Goal: Task Accomplishment & Management: Manage account settings

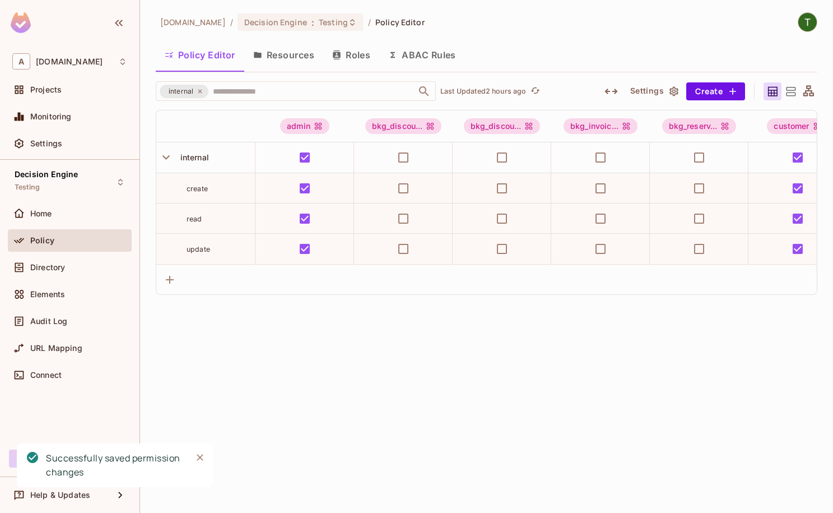
scroll to position [0, 452]
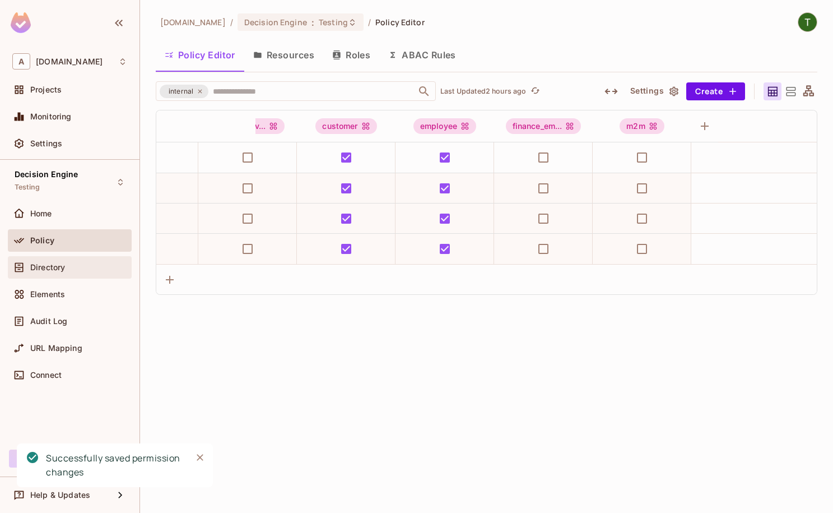
click at [57, 264] on span "Directory" at bounding box center [47, 267] width 35 height 9
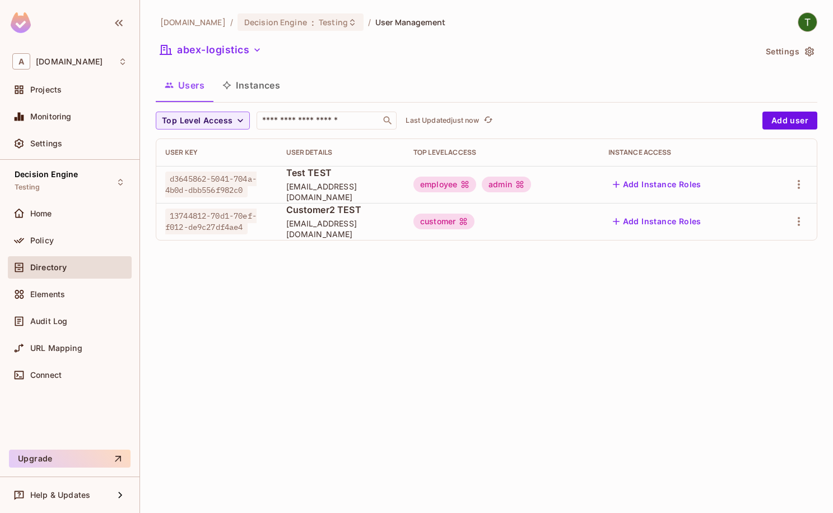
click at [279, 82] on button "Instances" at bounding box center [251, 85] width 76 height 28
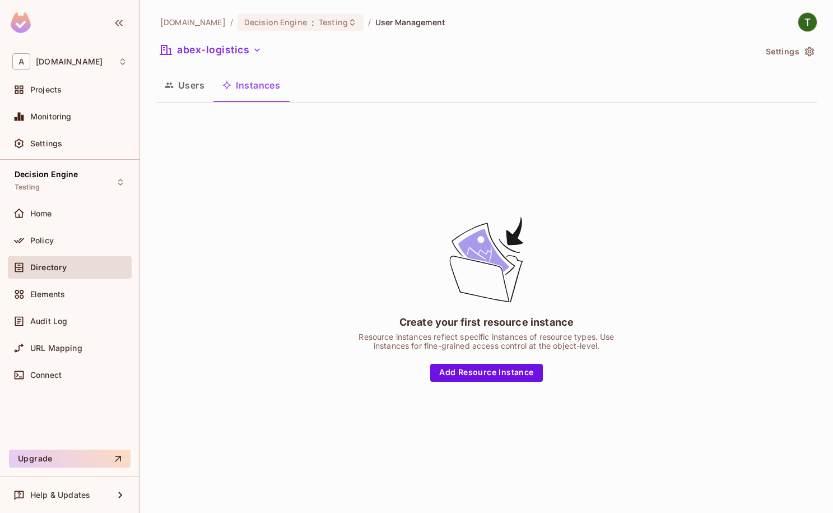
click at [184, 88] on button "Users" at bounding box center [185, 85] width 58 height 28
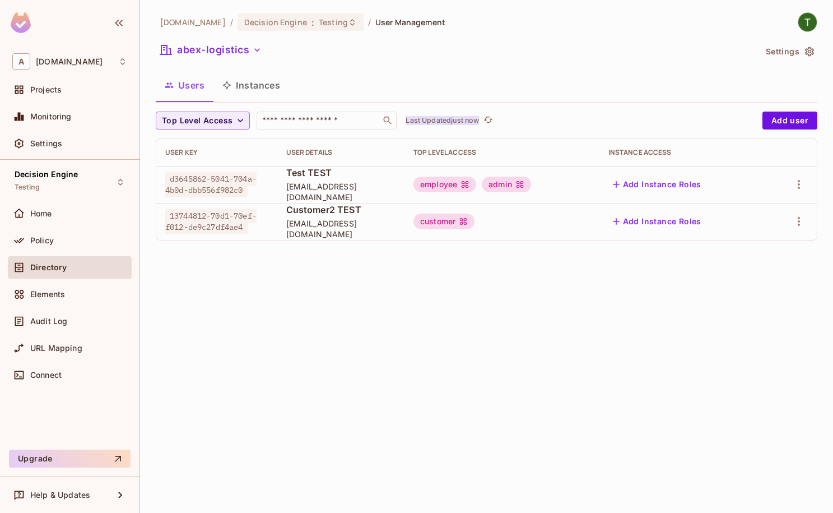
click at [459, 120] on p "Last Updated just now" at bounding box center [442, 120] width 73 height 9
click at [489, 118] on icon "refresh" at bounding box center [488, 120] width 10 height 10
click at [549, 108] on div "abclojistik.com / Decision Engine : Testing / User Management abex-logistics Se…" at bounding box center [487, 130] width 662 height 237
click at [352, 113] on div "​" at bounding box center [327, 120] width 140 height 18
click at [240, 115] on button "Top Level Access" at bounding box center [203, 120] width 94 height 18
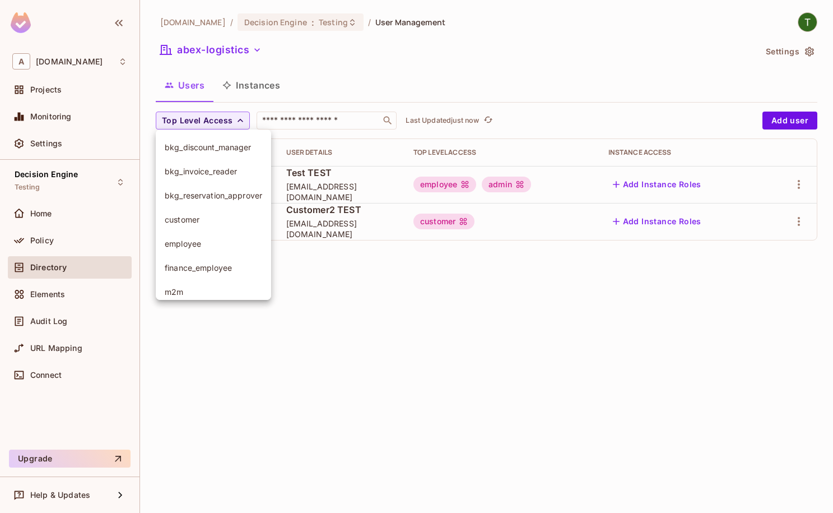
scroll to position [55, 0]
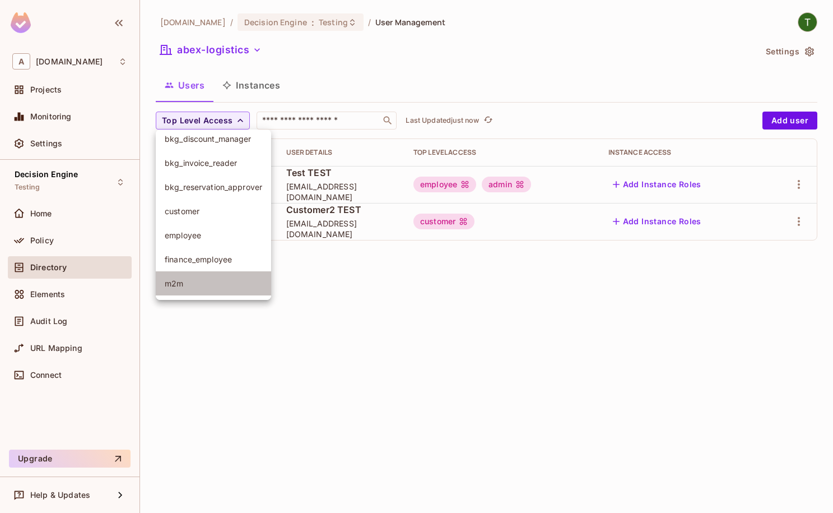
click at [211, 284] on span "m2m" at bounding box center [213, 283] width 97 height 11
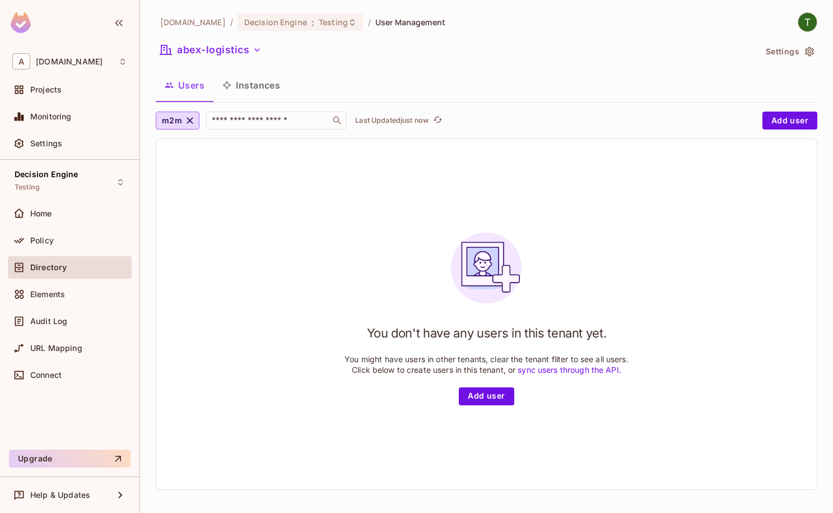
click at [323, 90] on div "Users Instances" at bounding box center [487, 85] width 662 height 28
click at [193, 56] on button "abex-logistics" at bounding box center [211, 50] width 110 height 18
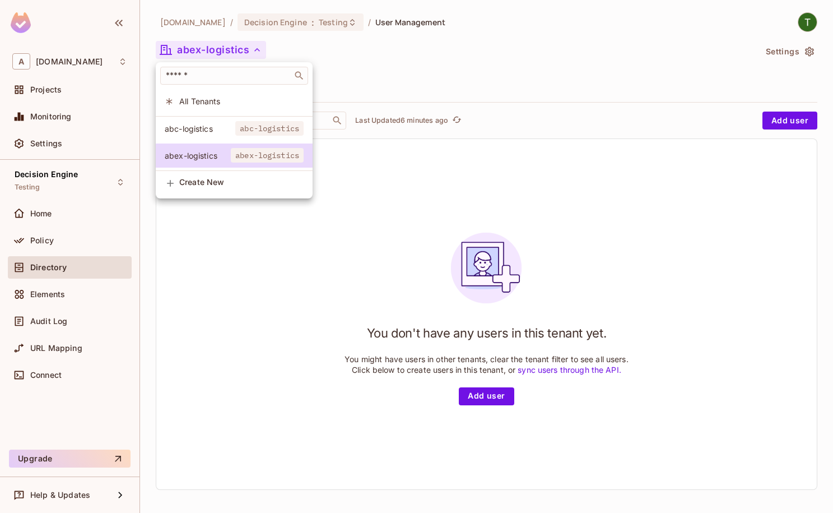
click at [193, 50] on div at bounding box center [416, 256] width 833 height 513
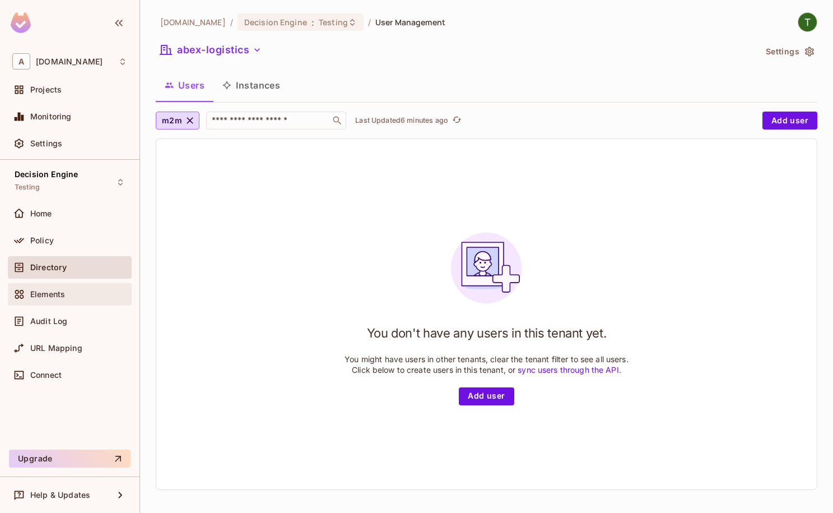
click at [48, 289] on div "Elements" at bounding box center [69, 293] width 115 height 13
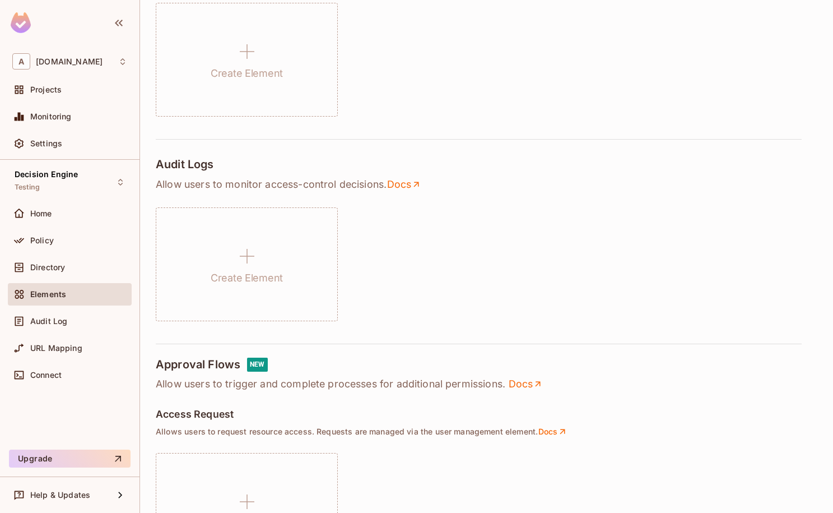
scroll to position [319, 0]
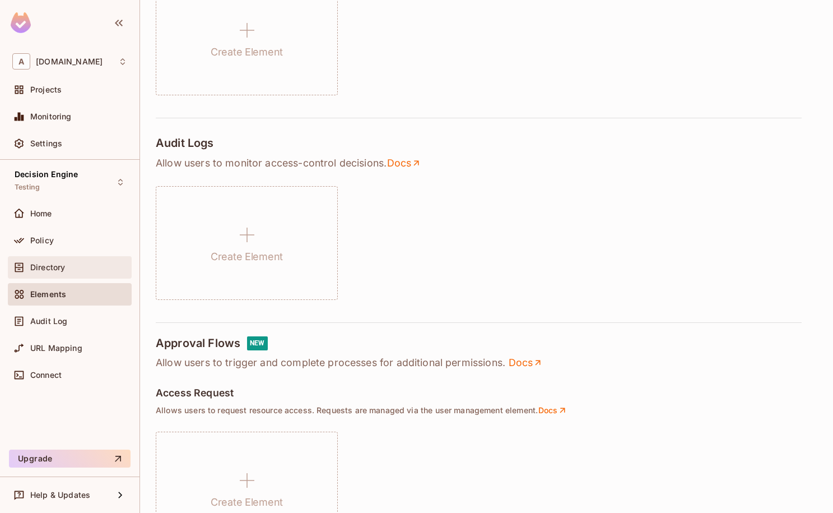
click at [36, 267] on span "Directory" at bounding box center [47, 267] width 35 height 9
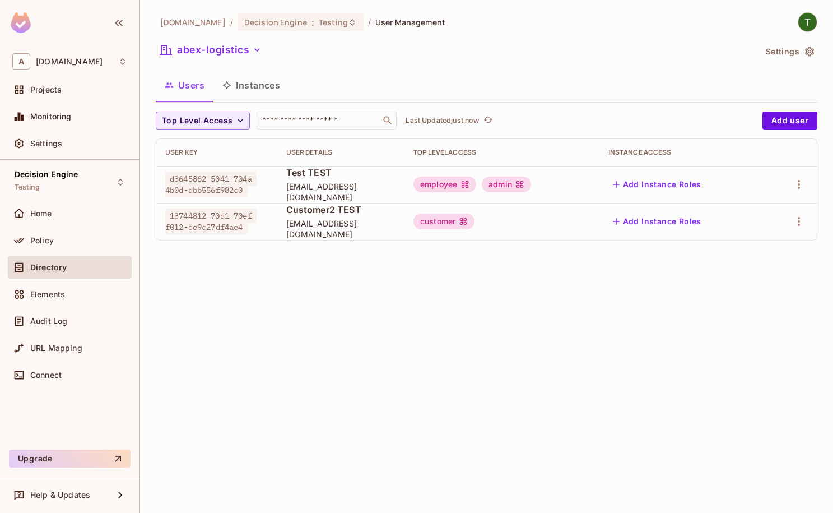
click at [797, 38] on div "abclojistik.com / Decision Engine : Testing / User Management abex-logistics Se…" at bounding box center [487, 130] width 662 height 237
click at [791, 49] on button "Settings" at bounding box center [789, 52] width 56 height 18
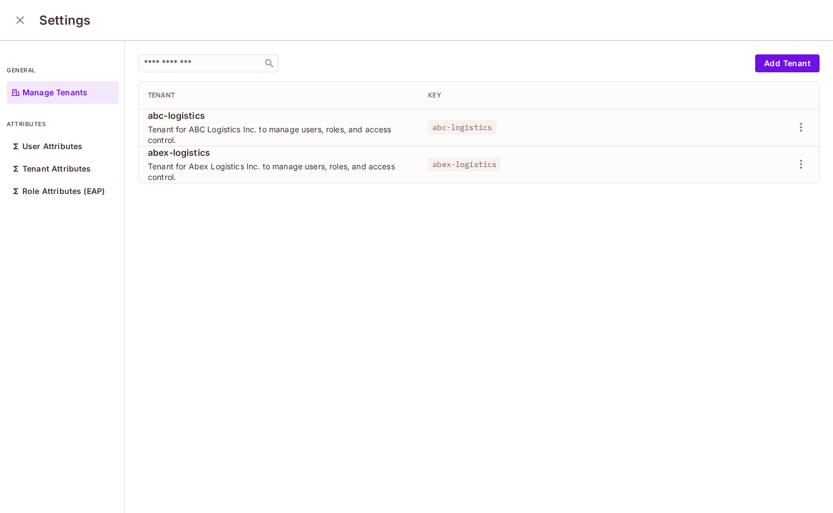
click at [22, 15] on icon "close" at bounding box center [19, 19] width 13 height 13
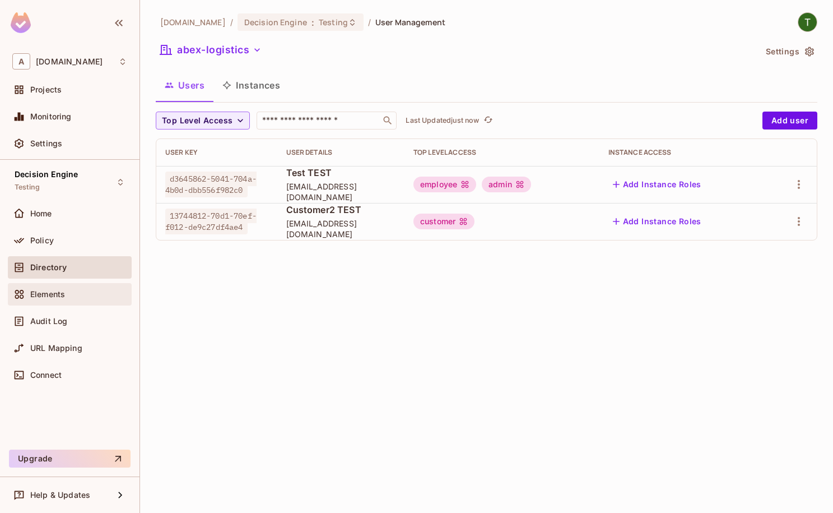
click at [49, 305] on div "Elements" at bounding box center [70, 294] width 124 height 22
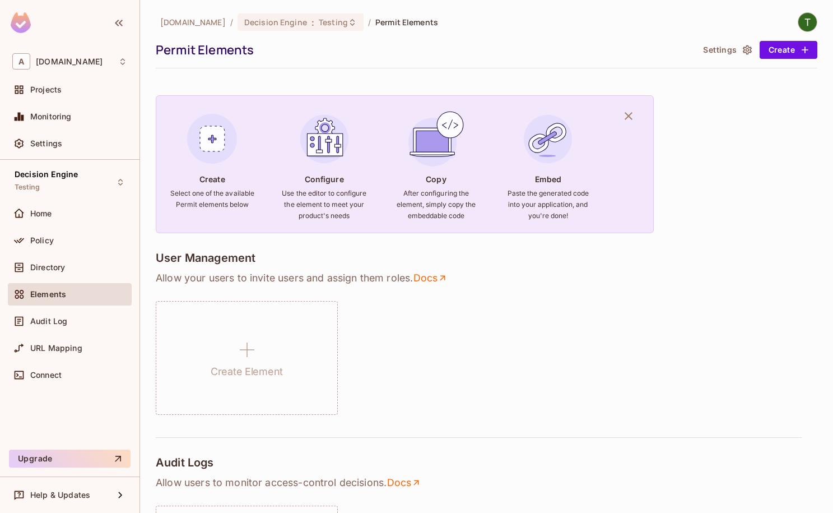
click at [210, 282] on p "Allow your users to invite users and assign them roles . Docs" at bounding box center [487, 277] width 662 height 13
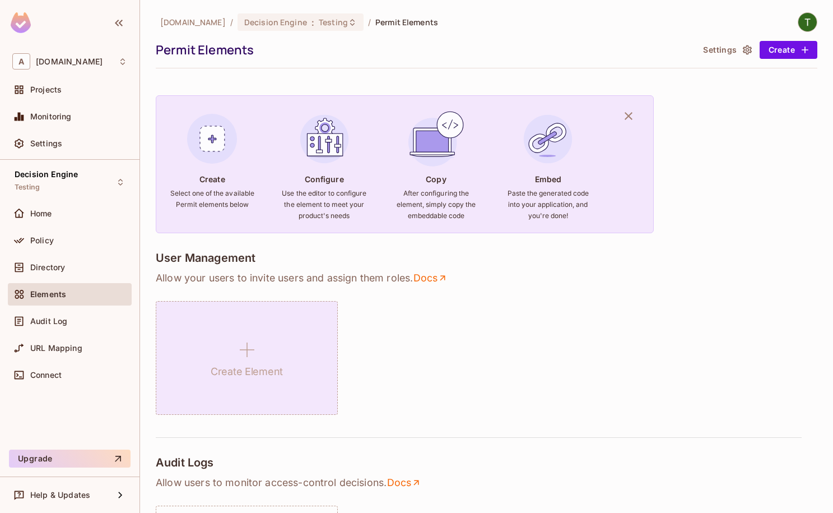
click at [224, 365] on h1 "Create Element" at bounding box center [247, 371] width 72 height 17
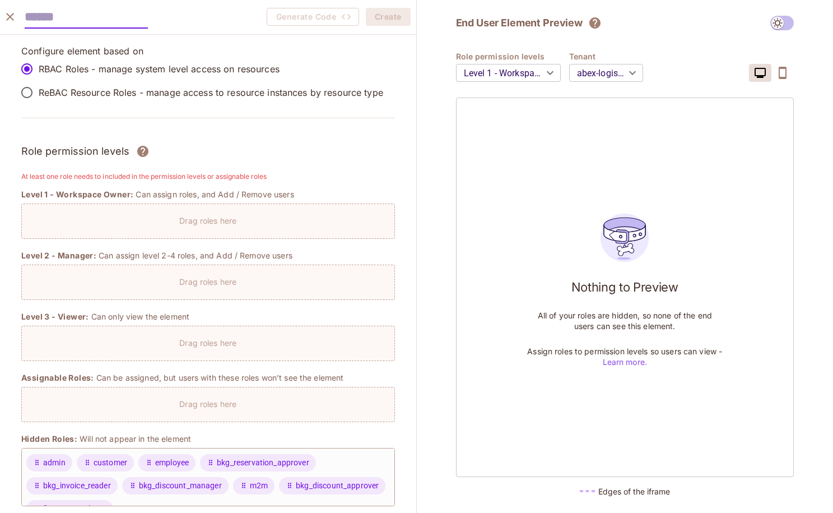
click at [529, 26] on h2 "End User Element Preview" at bounding box center [519, 22] width 127 height 13
click at [529, 24] on h2 "End User Element Preview" at bounding box center [519, 22] width 127 height 13
click at [212, 219] on p "Drag roles here" at bounding box center [207, 220] width 57 height 11
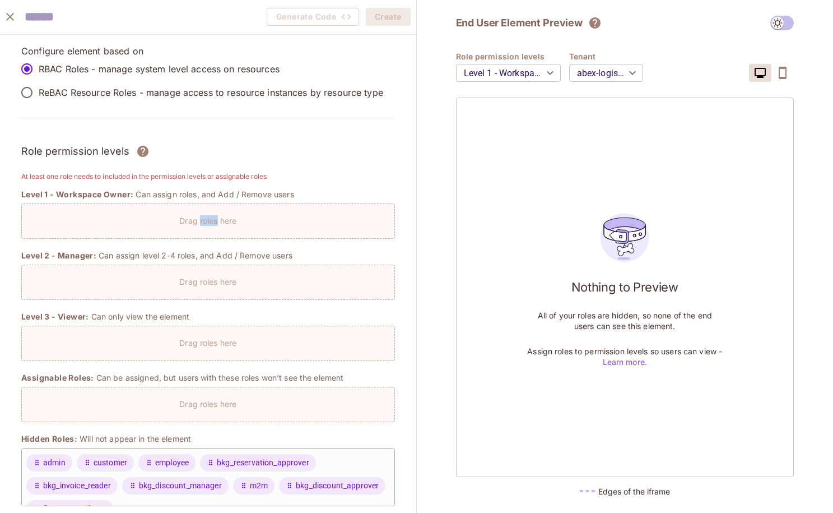
click at [212, 219] on p "Drag roles here" at bounding box center [207, 220] width 57 height 11
click at [195, 155] on div "Role permission levels" at bounding box center [208, 151] width 374 height 17
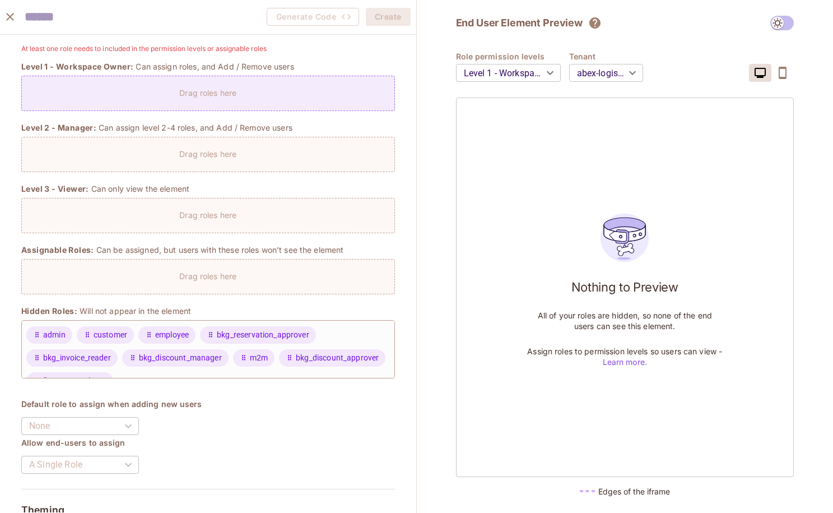
scroll to position [110, 0]
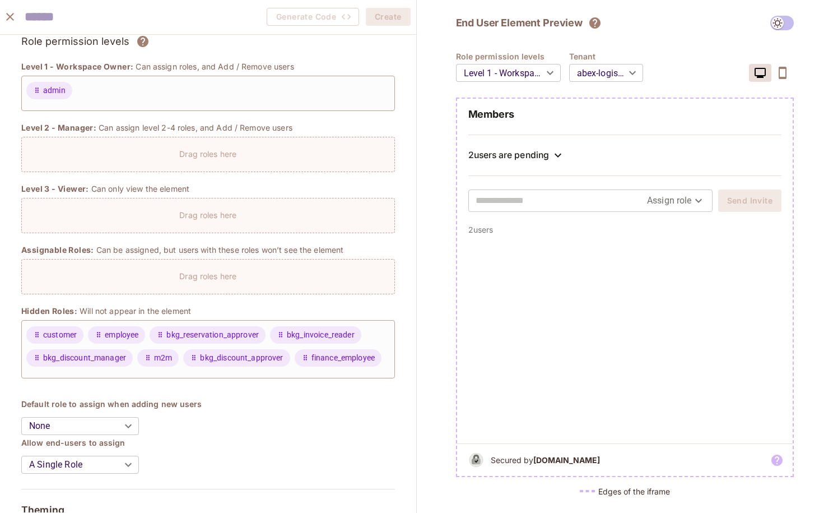
click at [627, 199] on input "text" at bounding box center [561, 201] width 171 height 18
click at [691, 203] on body "A abclojistik.com Projects Monitoring Settings Decision Engine Testing Home Pol…" at bounding box center [416, 256] width 833 height 513
click at [692, 199] on div at bounding box center [416, 256] width 833 height 513
click at [523, 203] on input "text" at bounding box center [561, 201] width 171 height 18
click at [729, 286] on div at bounding box center [625, 339] width 336 height 208
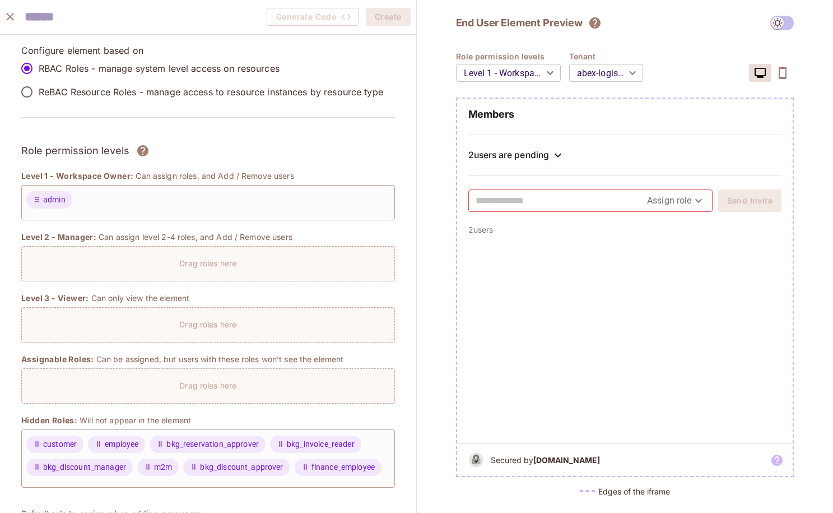
scroll to position [0, 0]
click at [11, 17] on icon "close" at bounding box center [10, 17] width 8 height 8
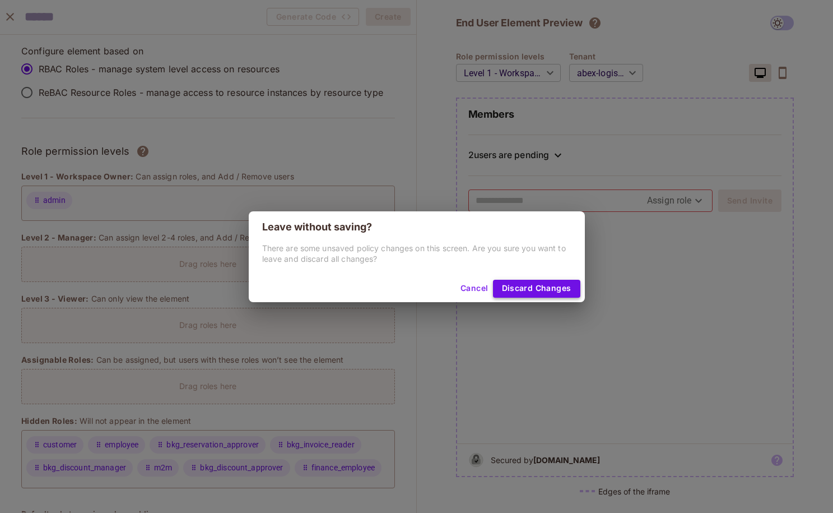
click at [518, 284] on button "Discard Changes" at bounding box center [536, 289] width 87 height 18
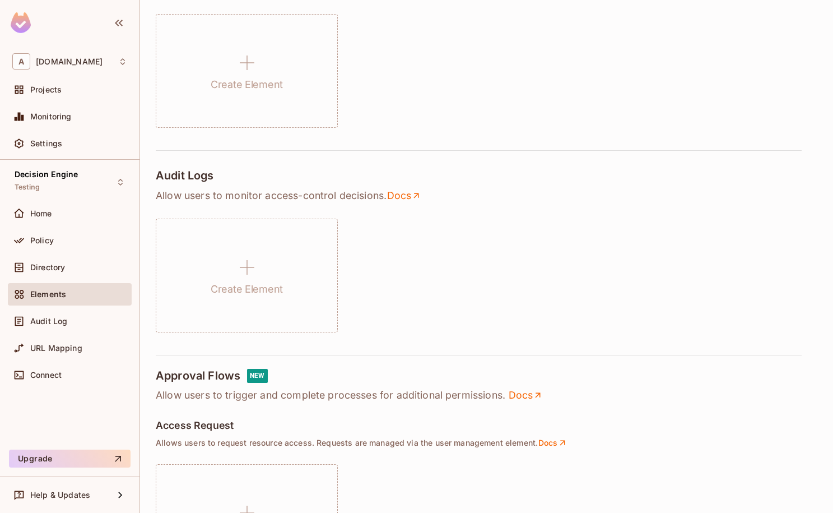
scroll to position [319, 0]
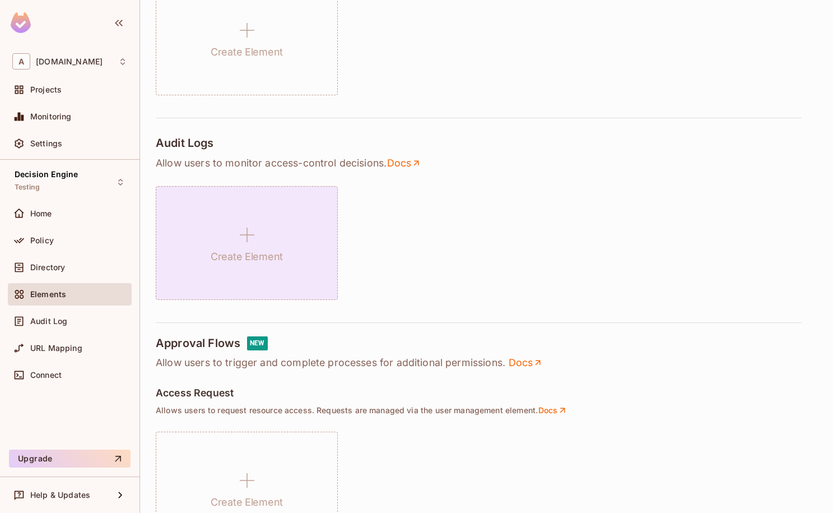
click at [276, 233] on div "Create Element" at bounding box center [247, 243] width 182 height 114
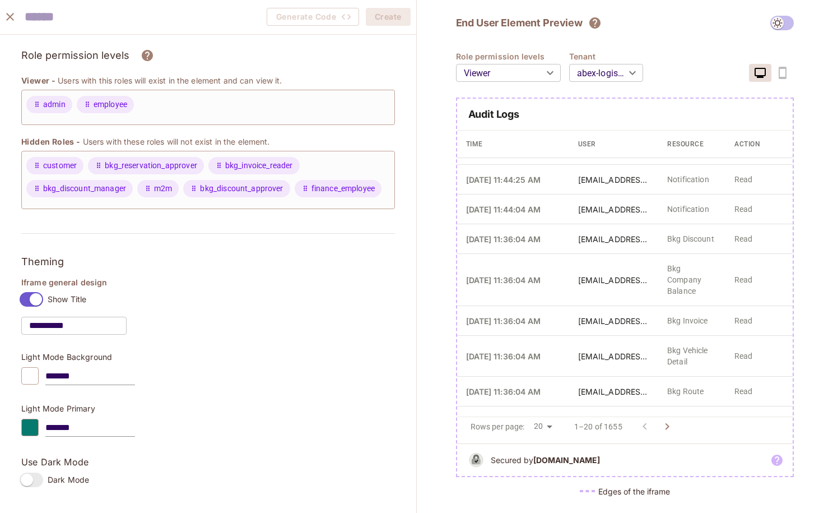
scroll to position [0, 0]
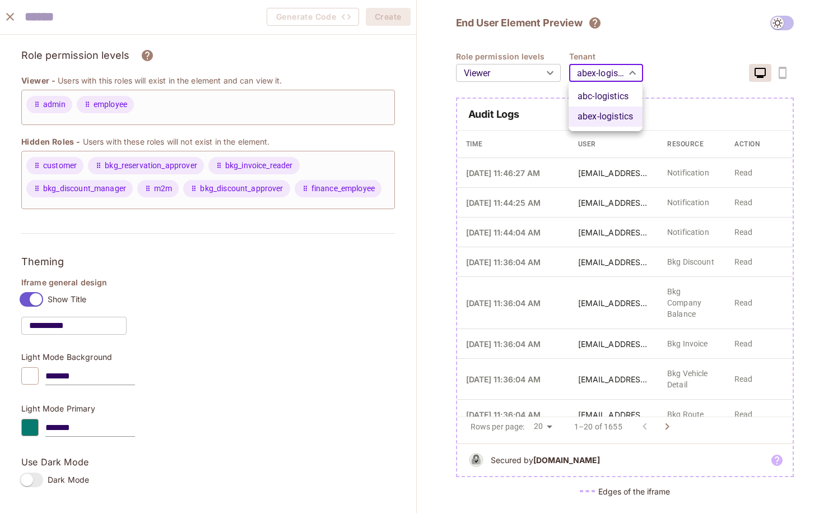
click at [605, 81] on body "A abclojistik.com Projects Monitoring Settings Decision Engine Testing Home Pol…" at bounding box center [416, 256] width 833 height 513
click at [603, 74] on div at bounding box center [416, 256] width 833 height 513
click at [519, 69] on body "A abclojistik.com Projects Monitoring Settings Decision Engine Testing Home Pol…" at bounding box center [416, 256] width 833 height 513
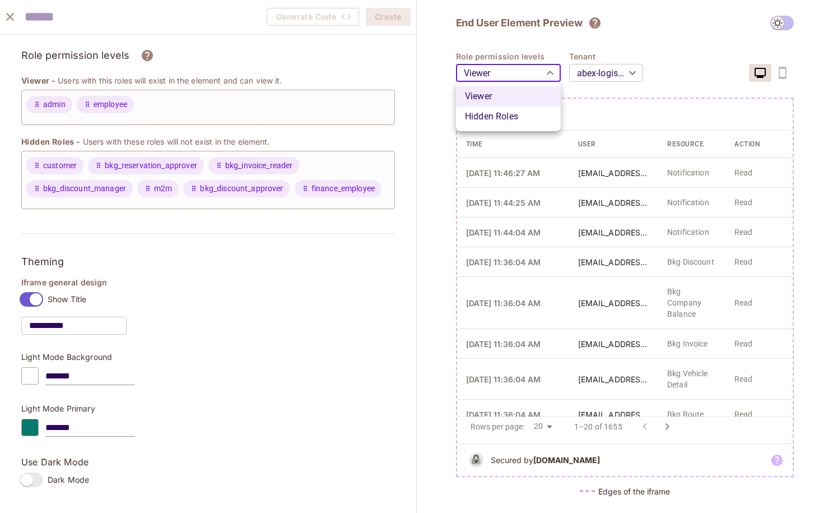
click at [519, 69] on div at bounding box center [416, 256] width 833 height 513
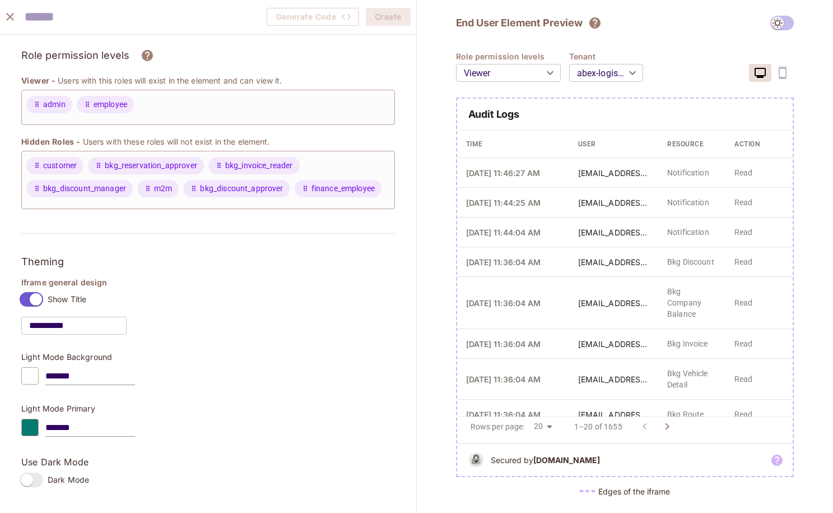
click at [530, 92] on div "Audit Logs Time User resource action 10/8/2025, 11:46:27 AM test@abex.com.tr No…" at bounding box center [625, 279] width 338 height 395
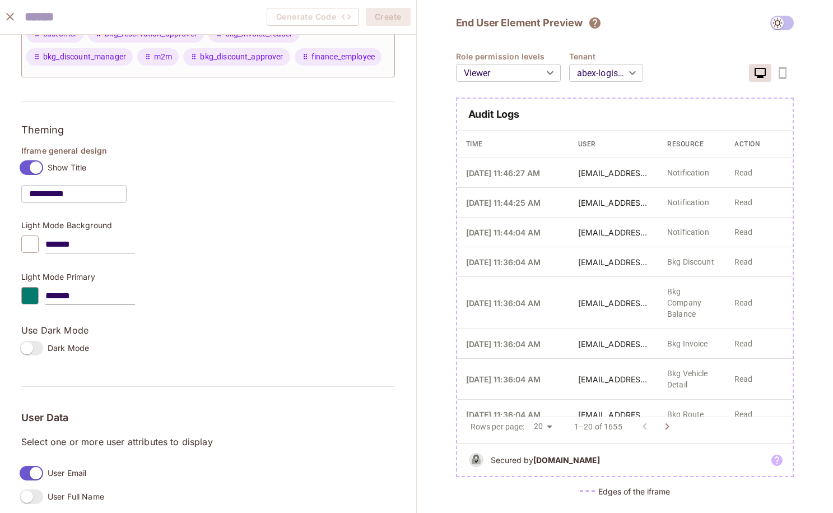
scroll to position [140, 0]
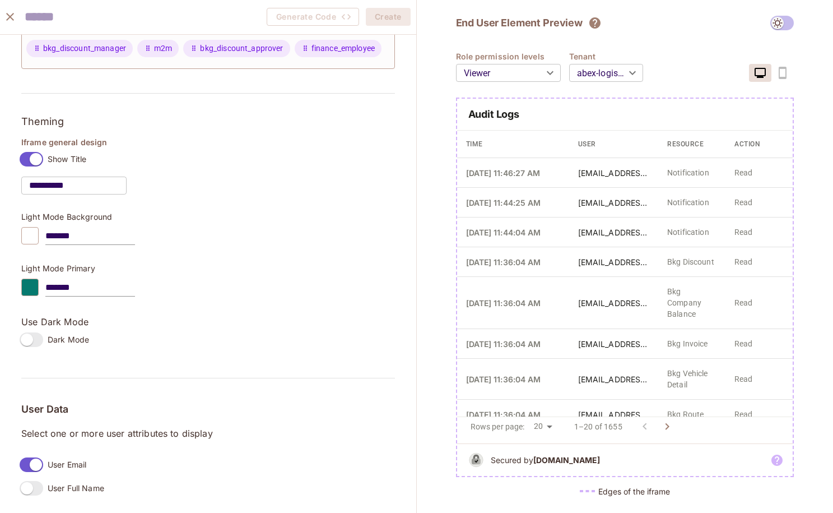
click at [24, 348] on label "Dark Mode" at bounding box center [52, 340] width 74 height 24
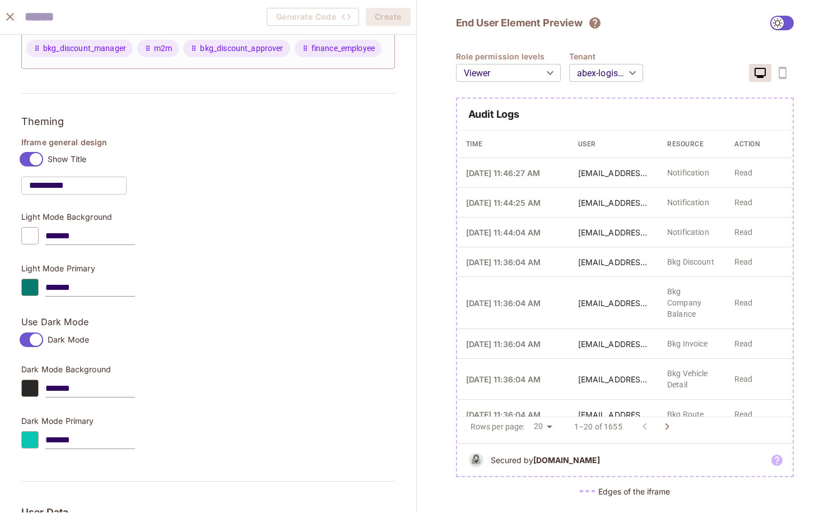
click at [31, 383] on div at bounding box center [29, 387] width 17 height 17
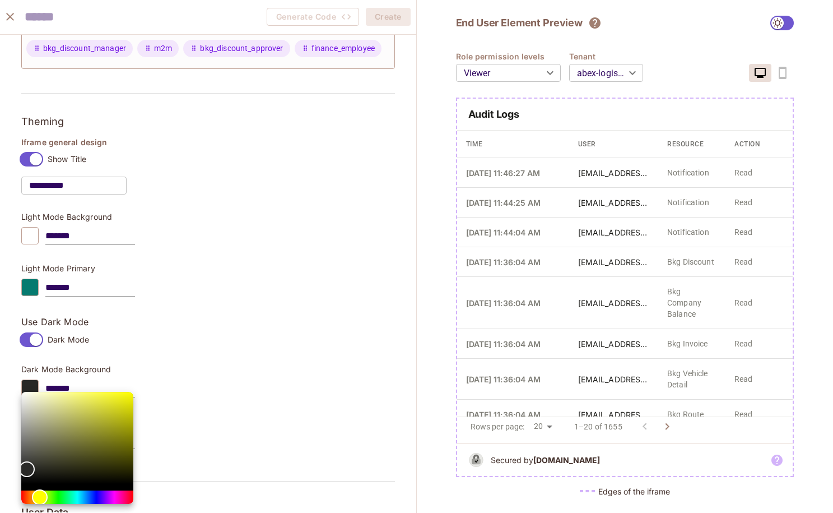
click at [263, 359] on div at bounding box center [416, 256] width 833 height 513
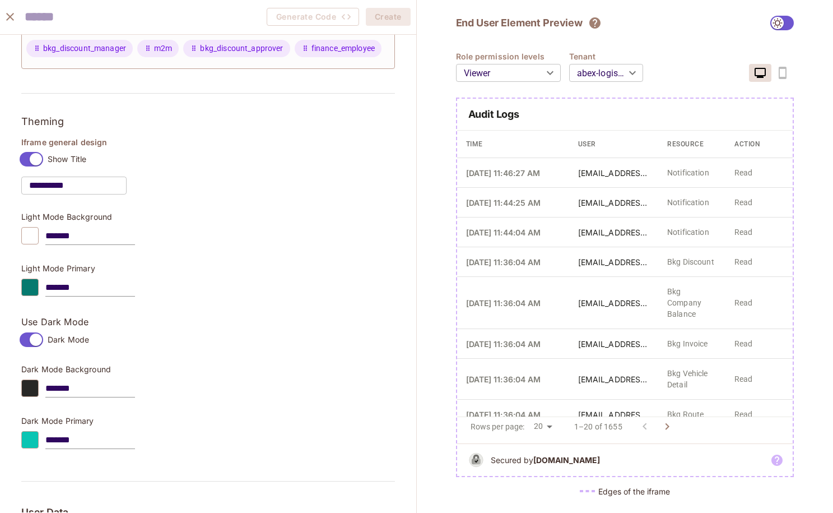
click at [775, 29] on div "**********" at bounding box center [625, 260] width 338 height 489
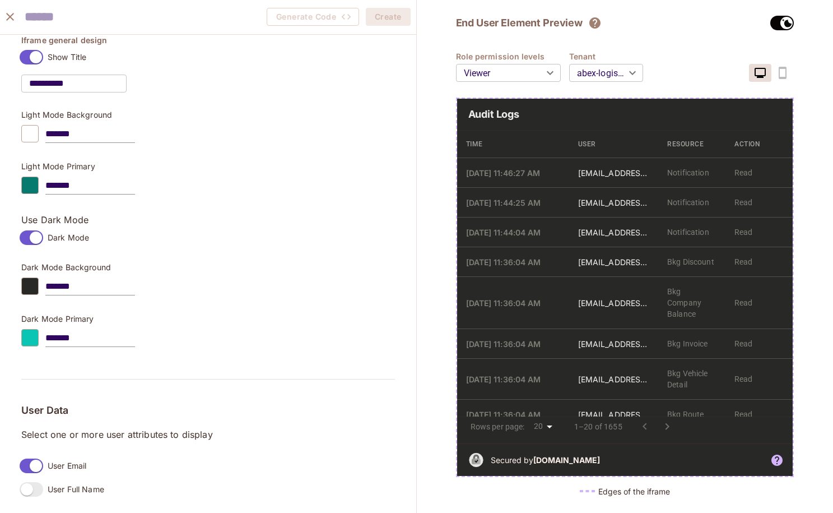
scroll to position [243, 0]
click at [32, 480] on label "User Full Name" at bounding box center [59, 488] width 89 height 24
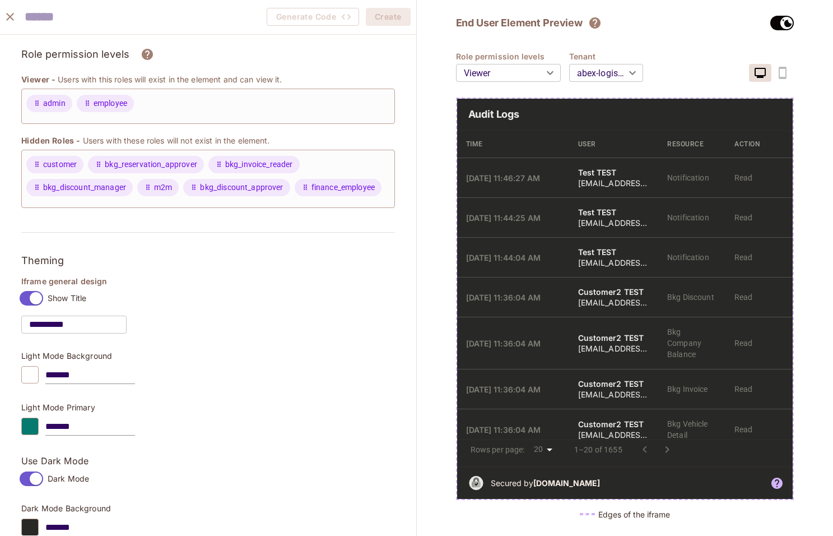
scroll to position [0, 0]
click at [13, 17] on icon "close" at bounding box center [9, 16] width 13 height 13
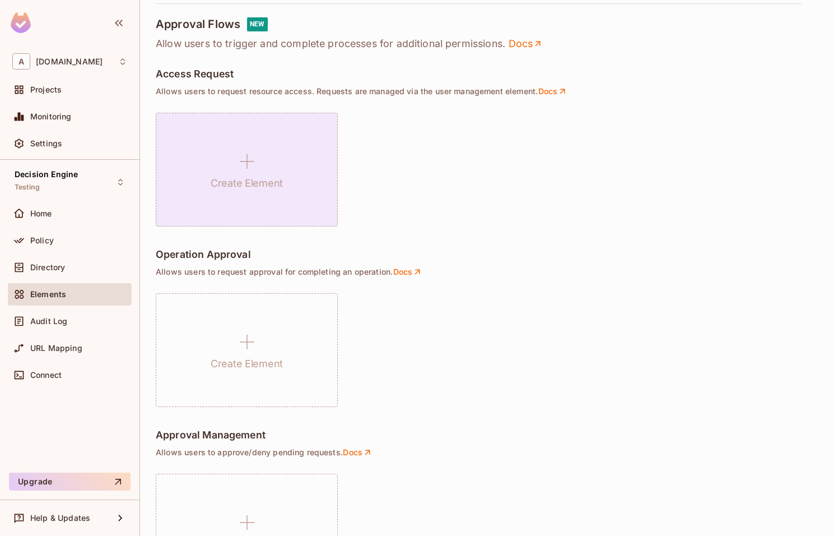
scroll to position [639, 0]
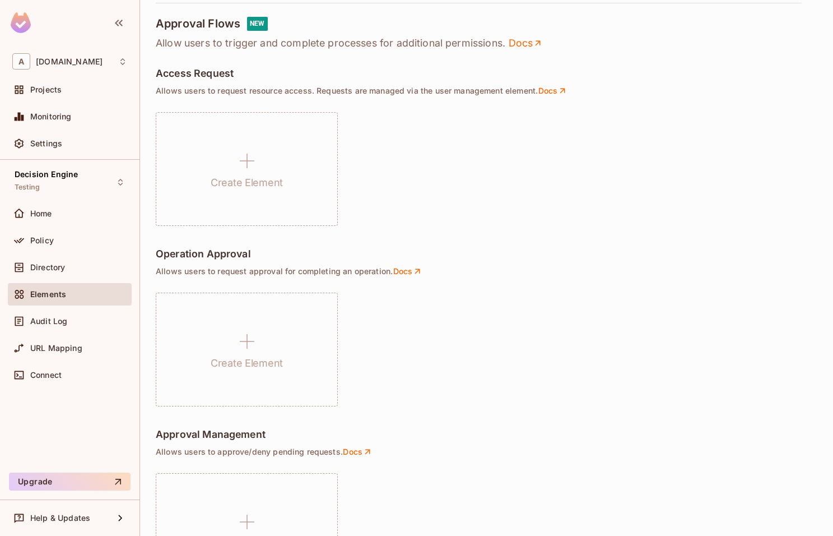
click at [230, 44] on p "Allow users to trigger and complete processes for additional permissions. Docs" at bounding box center [487, 42] width 662 height 13
click at [238, 45] on p "Allow users to trigger and complete processes for additional permissions. Docs" at bounding box center [487, 42] width 662 height 13
drag, startPoint x: 197, startPoint y: 43, endPoint x: 341, endPoint y: 53, distance: 144.3
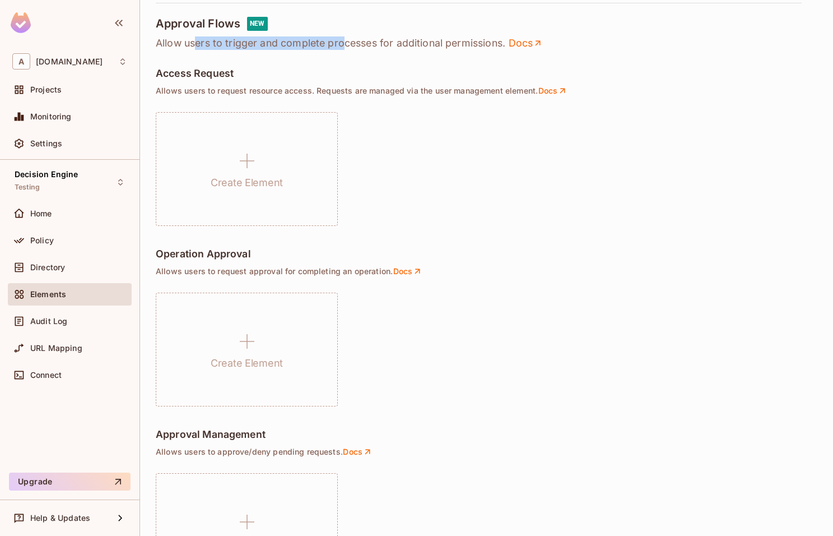
click at [341, 53] on div "Create Select one of the available Permit elements below Configure Use the edit…" at bounding box center [487, 24] width 662 height 1171
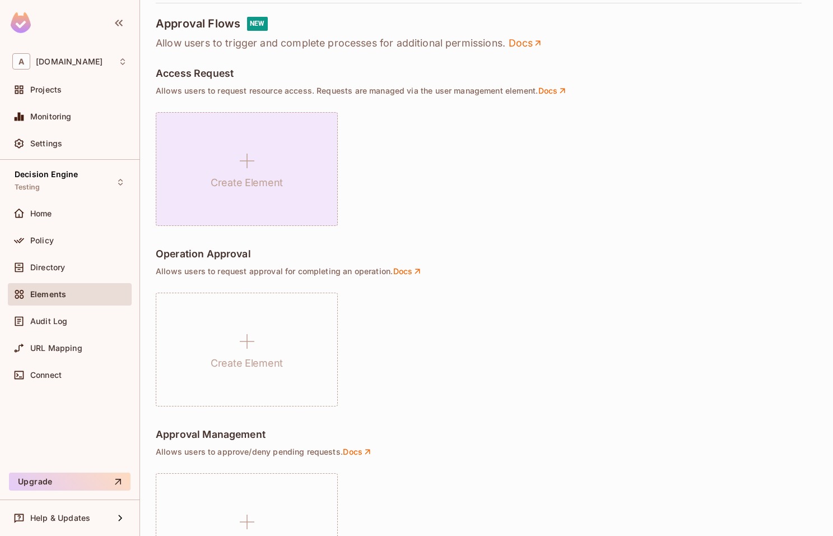
click at [274, 150] on div "Create Element" at bounding box center [247, 169] width 182 height 114
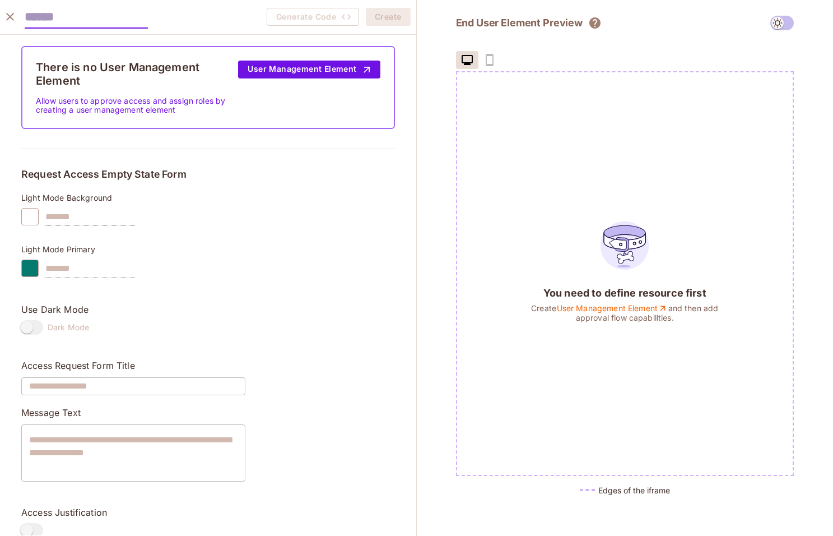
scroll to position [0, 0]
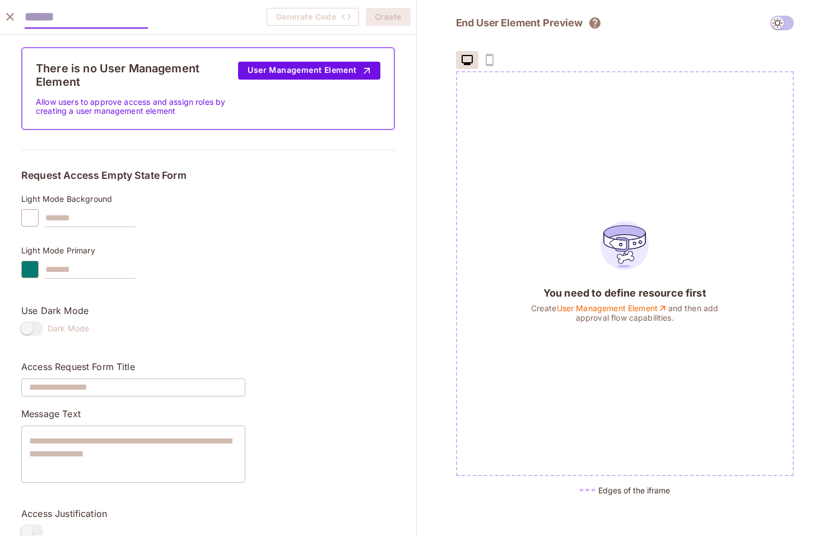
click at [9, 15] on icon "close" at bounding box center [9, 16] width 13 height 13
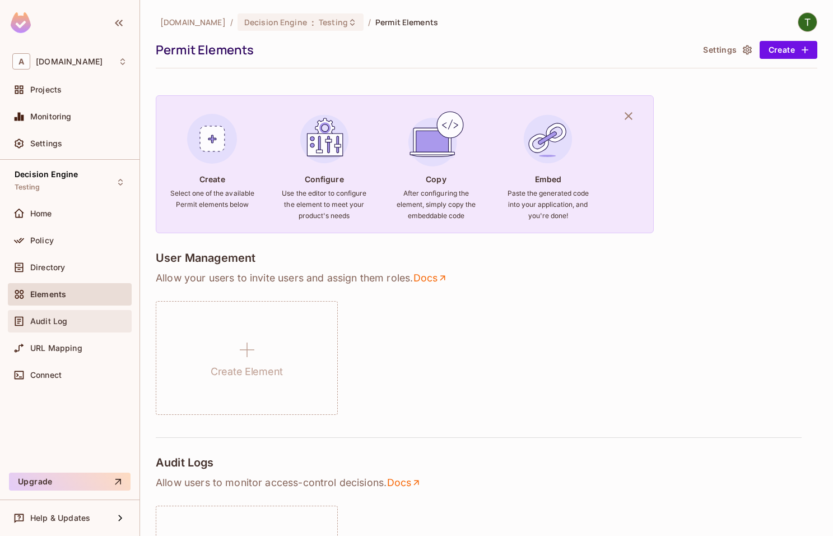
click at [86, 313] on div "Audit Log" at bounding box center [70, 321] width 124 height 22
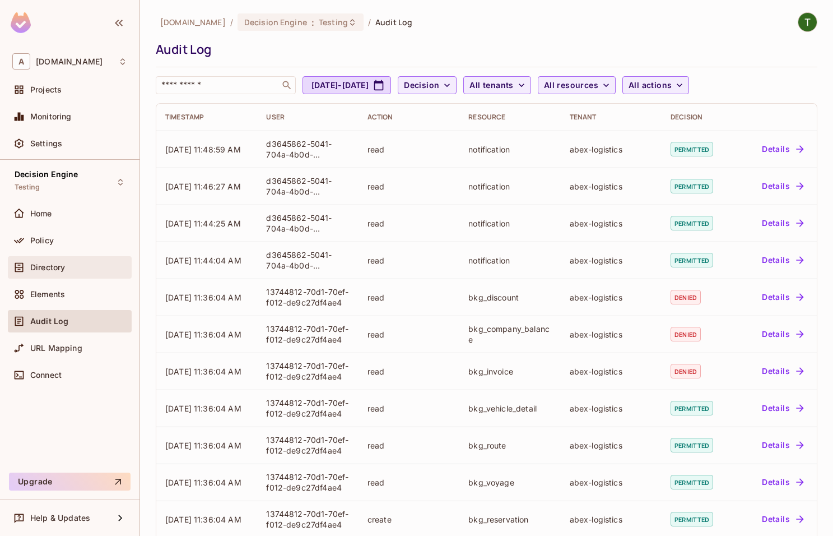
click at [77, 262] on div "Directory" at bounding box center [69, 266] width 115 height 13
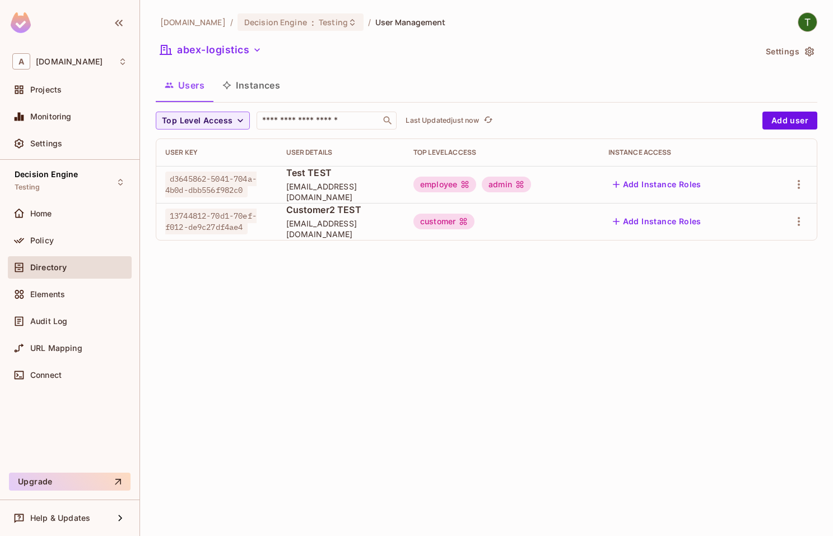
click at [268, 83] on button "Instances" at bounding box center [251, 85] width 76 height 28
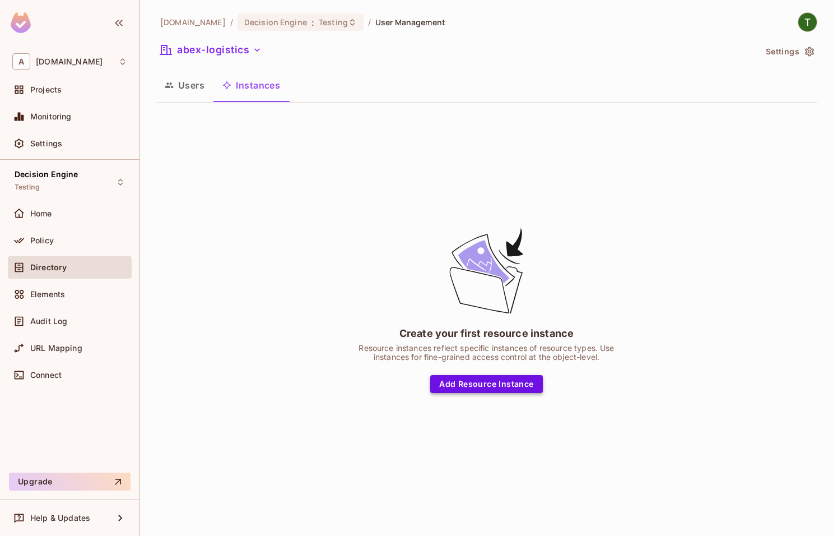
click at [490, 390] on button "Add Resource Instance" at bounding box center [486, 384] width 112 height 18
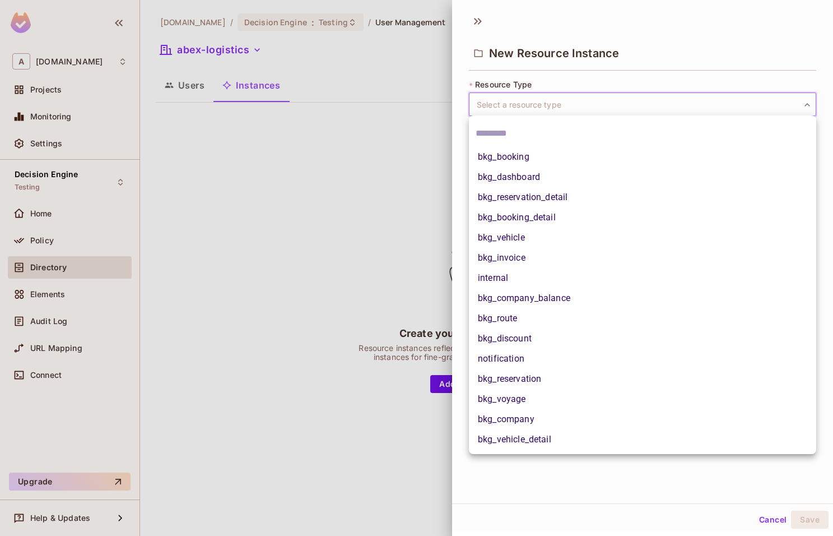
click at [548, 108] on body "A abclojistik.com Projects Monitoring Settings Decision Engine Testing Home Pol…" at bounding box center [416, 268] width 833 height 536
click at [548, 102] on div at bounding box center [416, 268] width 833 height 536
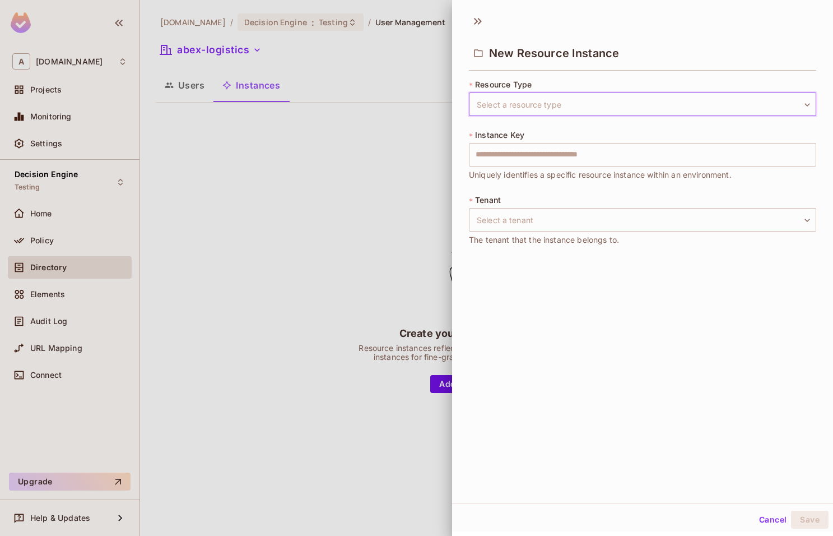
click at [350, 166] on div at bounding box center [416, 268] width 833 height 536
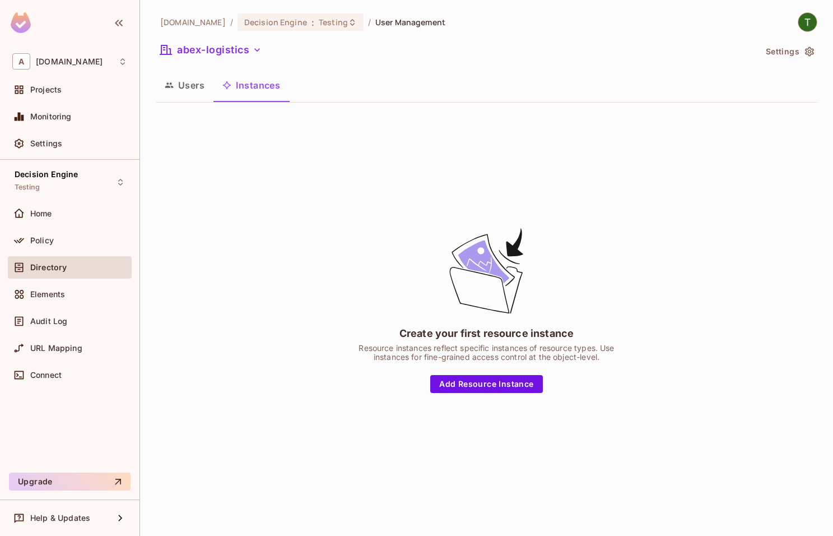
click at [182, 85] on button "Users" at bounding box center [185, 85] width 58 height 28
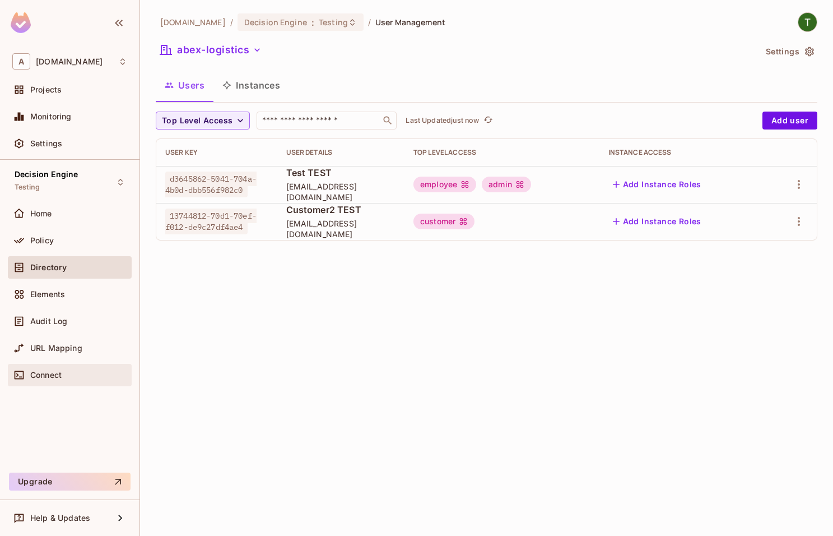
click at [86, 365] on div "Connect" at bounding box center [70, 375] width 124 height 22
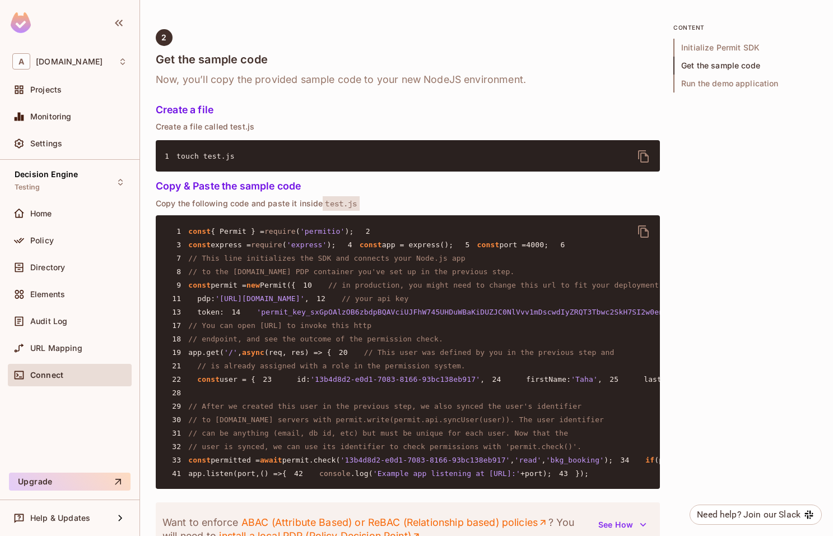
scroll to position [702, 0]
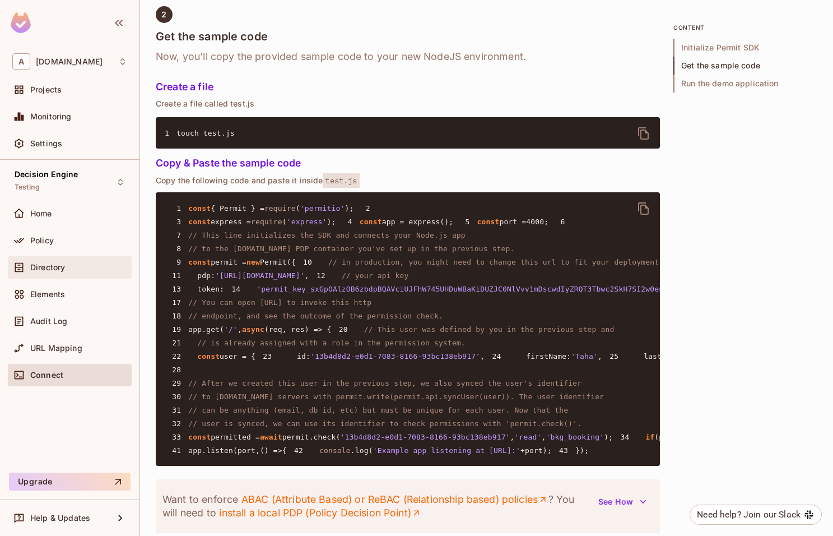
click at [83, 265] on div "Directory" at bounding box center [78, 267] width 97 height 9
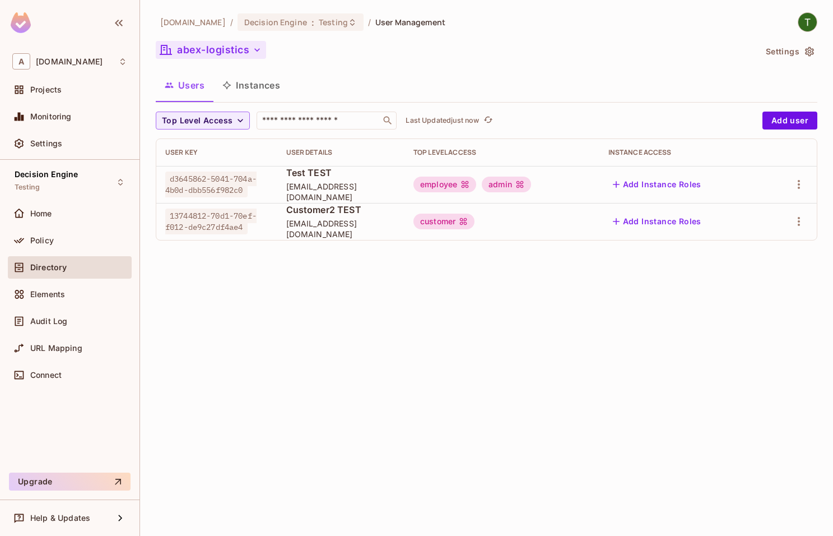
click at [230, 55] on button "abex-logistics" at bounding box center [211, 50] width 110 height 18
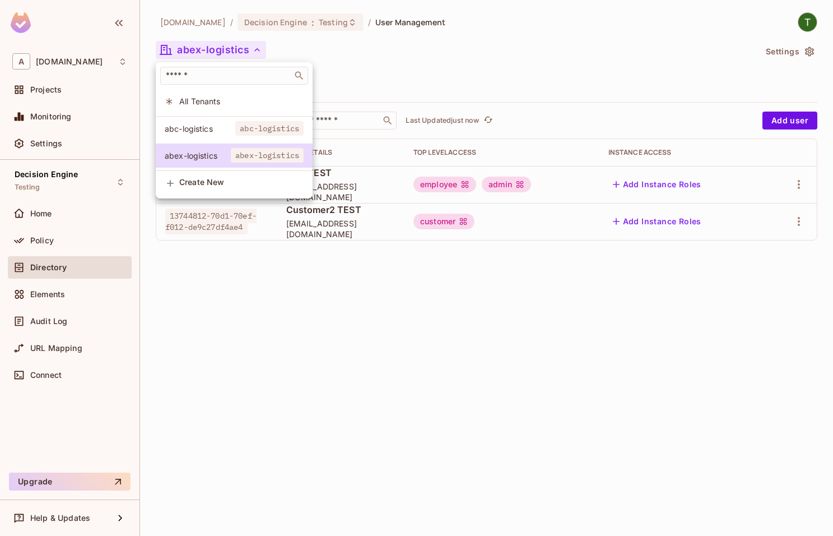
click at [230, 52] on div at bounding box center [416, 268] width 833 height 536
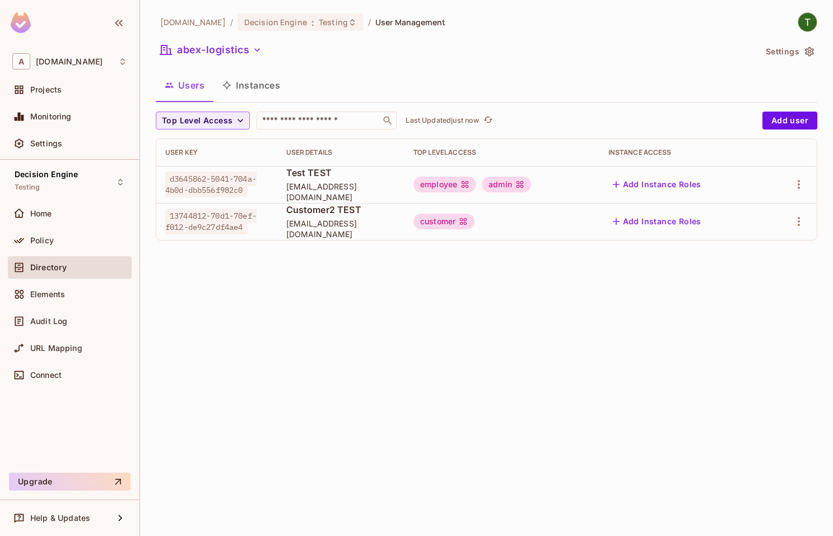
click at [470, 80] on div "Users Instances" at bounding box center [487, 85] width 662 height 28
click at [799, 115] on button "Add user" at bounding box center [789, 120] width 55 height 18
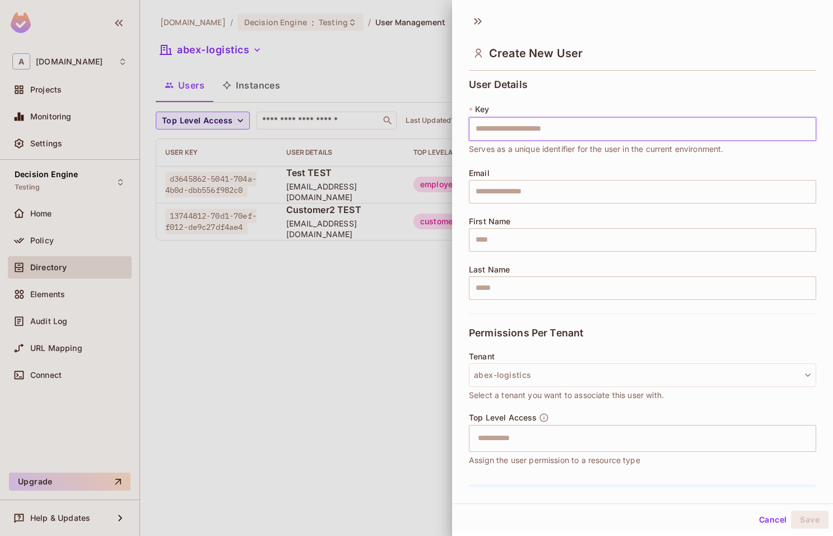
click at [553, 131] on input "text" at bounding box center [642, 129] width 347 height 24
type input "**********"
click at [568, 125] on input "**********" at bounding box center [642, 129] width 347 height 24
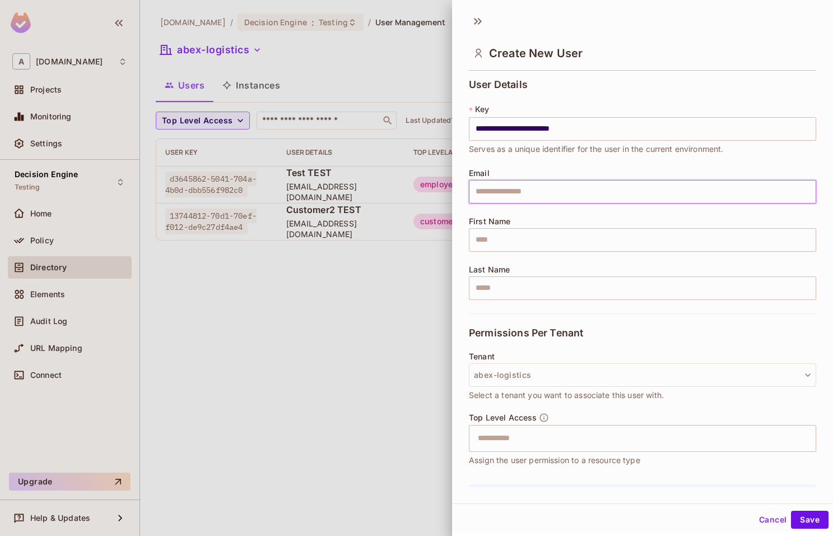
click at [565, 191] on input "text" at bounding box center [642, 192] width 347 height 24
click at [573, 172] on div "Email ​" at bounding box center [642, 186] width 347 height 35
click at [561, 197] on input "text" at bounding box center [642, 192] width 347 height 24
click at [557, 167] on div "**********" at bounding box center [642, 196] width 347 height 234
click at [548, 190] on input "text" at bounding box center [642, 192] width 347 height 24
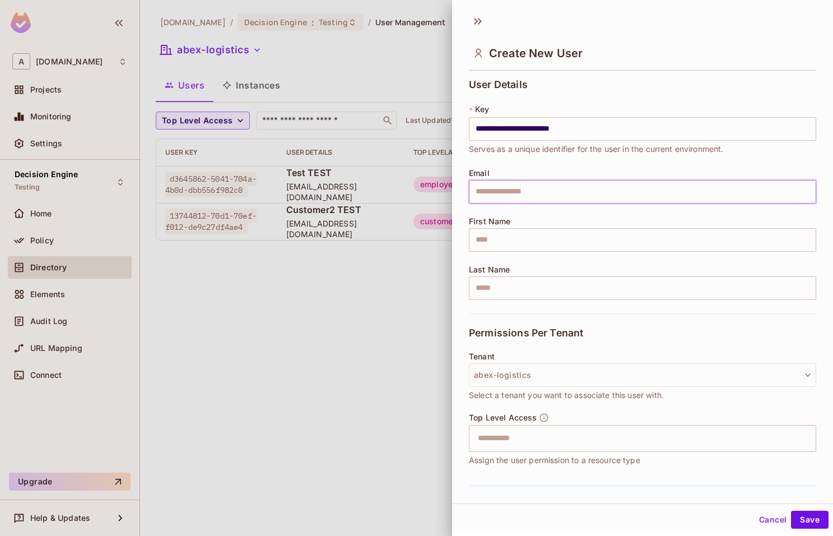
paste input "**********"
click at [520, 192] on input "**********" at bounding box center [642, 192] width 347 height 24
drag, startPoint x: 559, startPoint y: 189, endPoint x: 255, endPoint y: 192, distance: 304.2
click at [469, 192] on input "**********" at bounding box center [642, 192] width 347 height 24
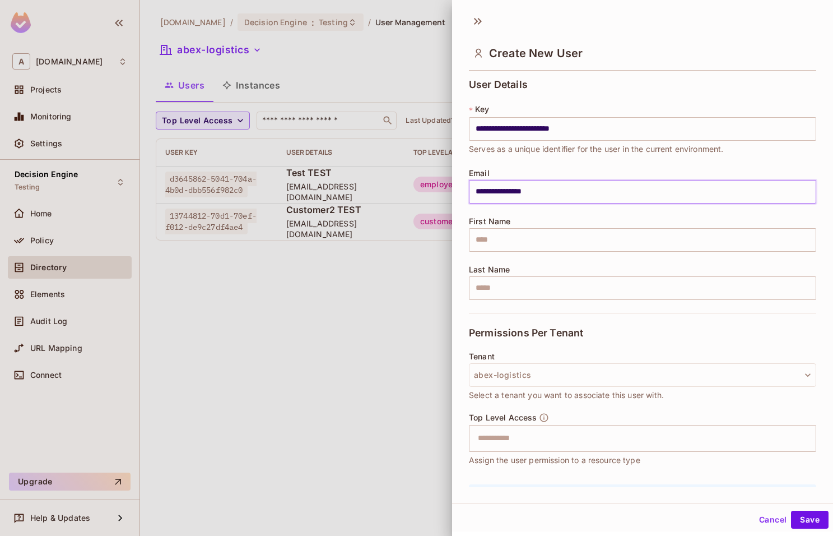
click at [580, 191] on input "**********" at bounding box center [642, 192] width 347 height 24
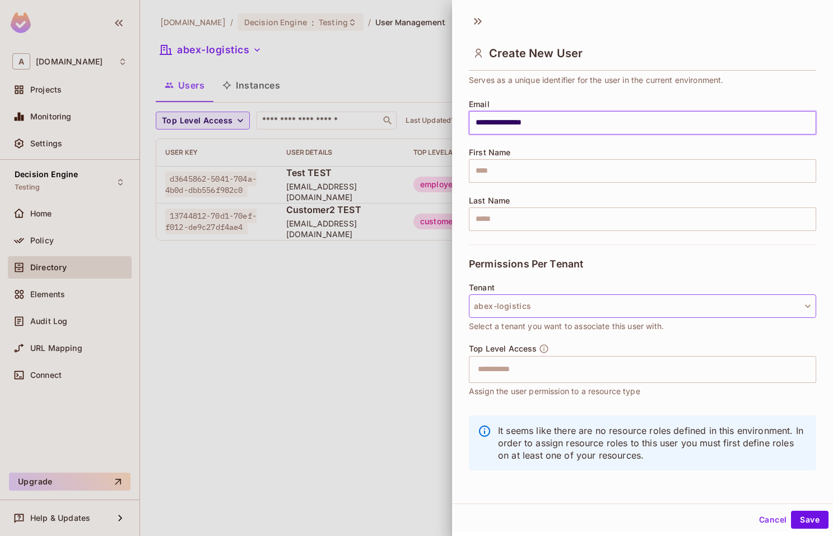
scroll to position [70, 0]
type input "**********"
click at [545, 306] on button "abex-logistics" at bounding box center [642, 305] width 347 height 24
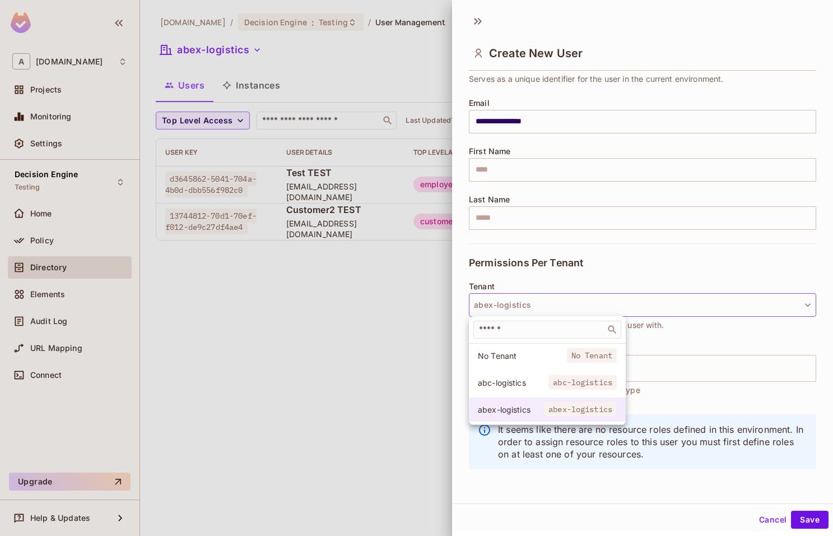
click at [547, 407] on span "abex-logistics" at bounding box center [580, 409] width 73 height 15
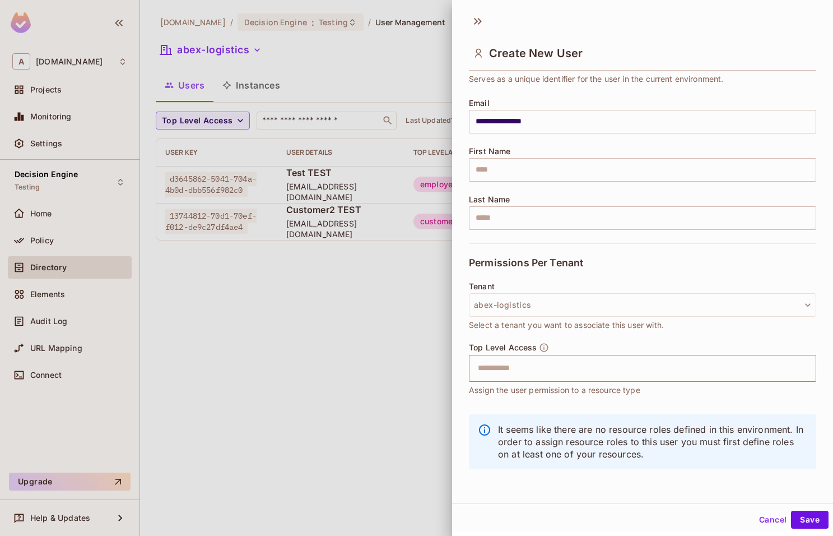
click at [551, 364] on input "text" at bounding box center [632, 368] width 323 height 22
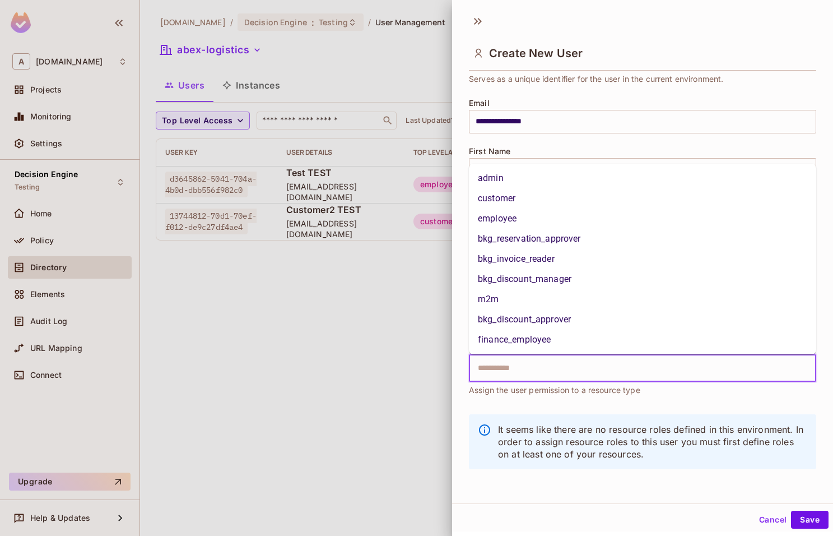
click at [551, 362] on input "text" at bounding box center [632, 368] width 323 height 22
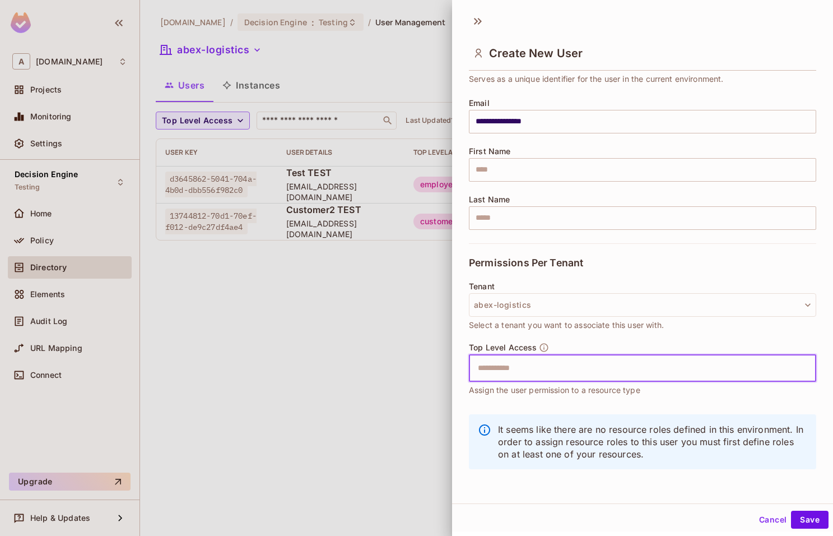
click at [585, 362] on input "text" at bounding box center [632, 368] width 323 height 22
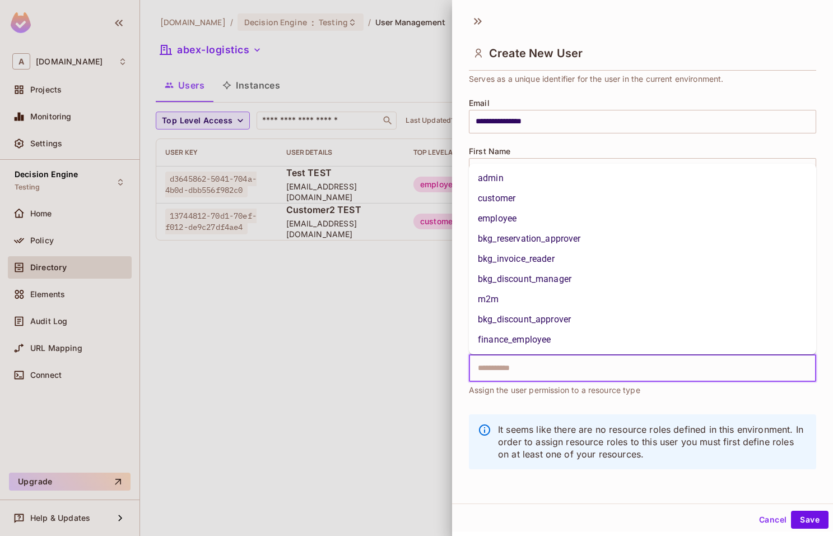
click at [536, 299] on li "m2m" at bounding box center [642, 299] width 347 height 20
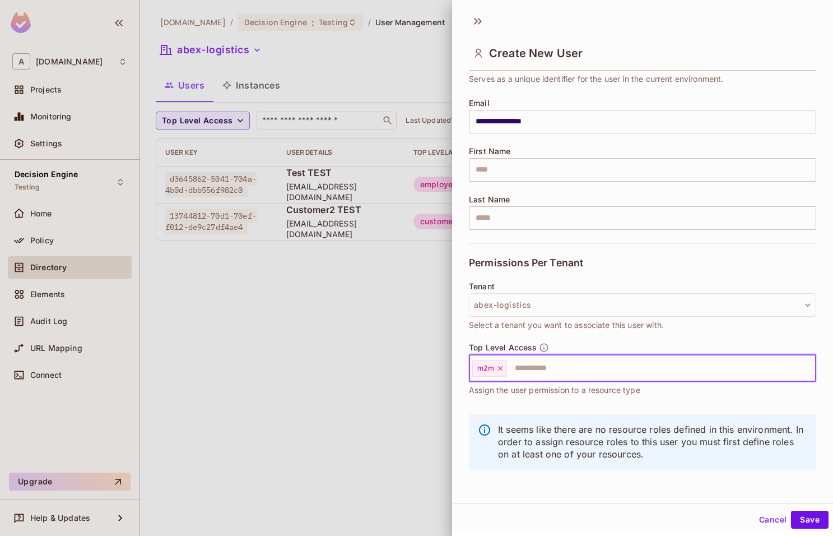
click at [567, 361] on input "text" at bounding box center [651, 368] width 286 height 22
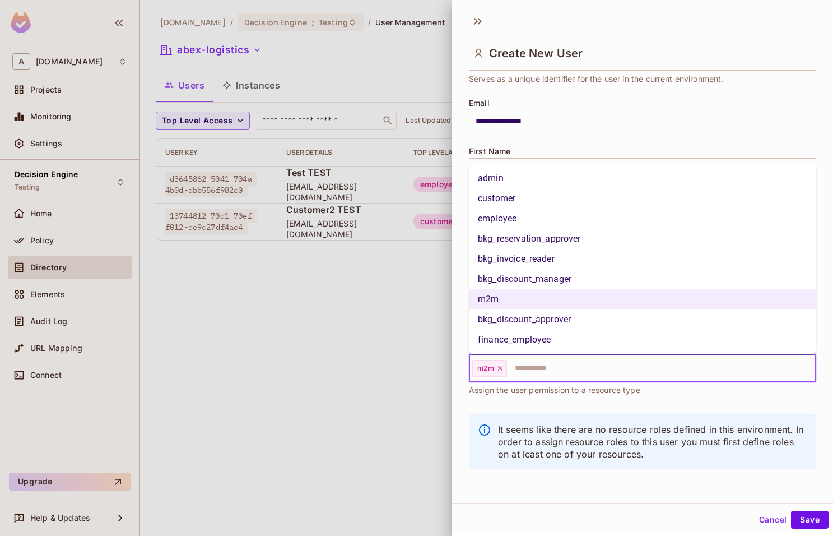
click at [568, 406] on div "Top Level Access m2m ​ Assign the user permission to a resource type" at bounding box center [642, 374] width 347 height 65
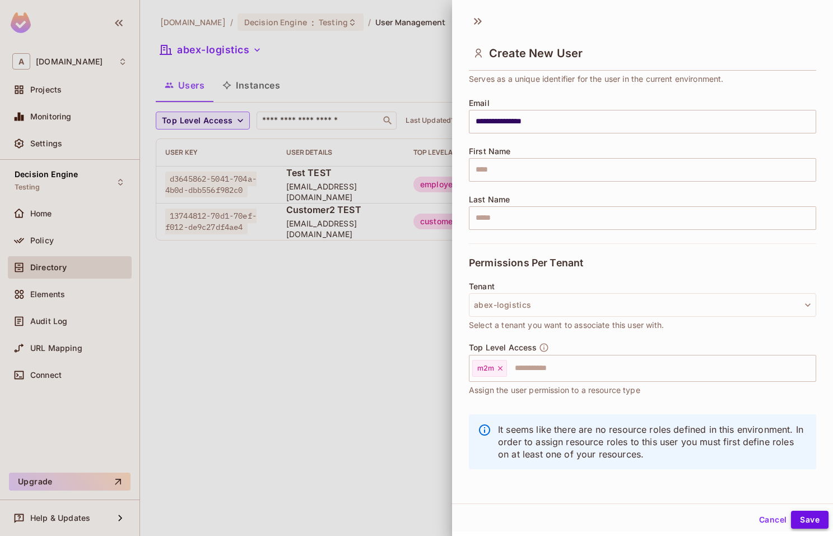
click at [806, 512] on button "Save" at bounding box center [810, 519] width 38 height 18
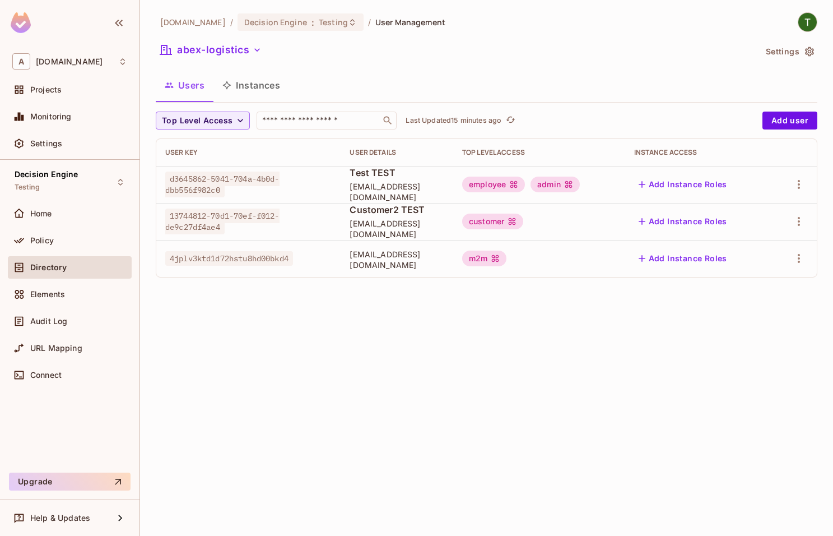
click at [282, 262] on span "4jplv3ktd1d72hstu8hd00bkd4" at bounding box center [229, 258] width 128 height 15
copy span "4jplv3ktd1d72hstu8hd00bkd4"
click at [74, 243] on div "Policy" at bounding box center [78, 240] width 97 height 9
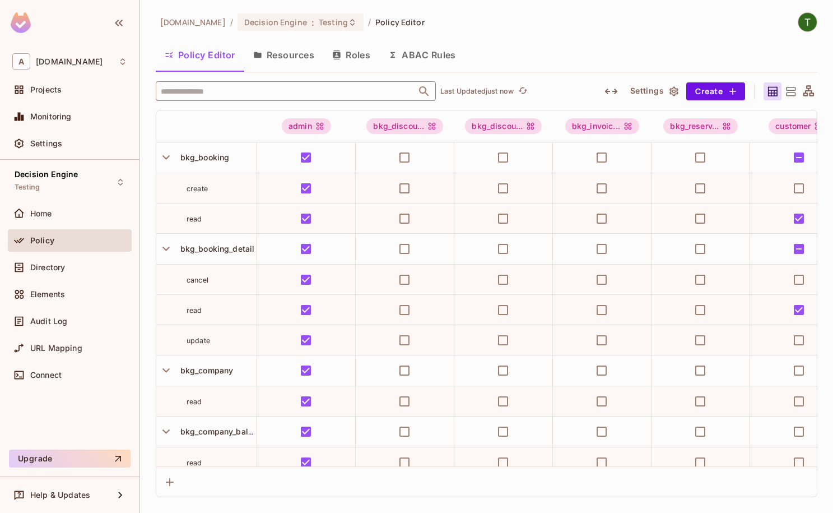
click at [269, 97] on input "text" at bounding box center [286, 91] width 256 height 20
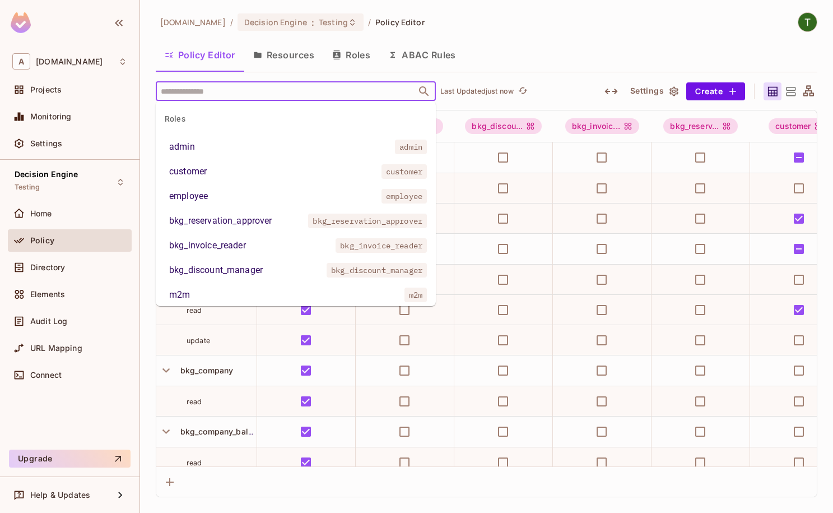
click at [225, 290] on li "m2m m2m" at bounding box center [296, 295] width 280 height 20
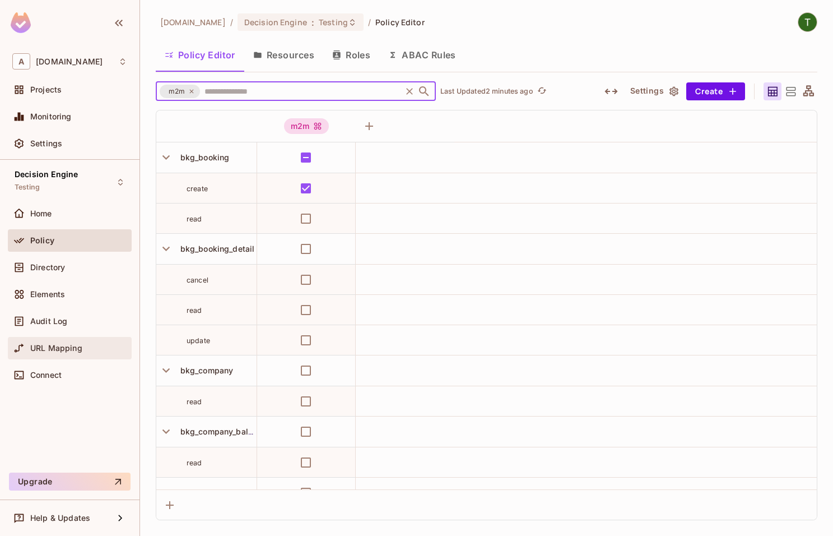
drag, startPoint x: 81, startPoint y: 362, endPoint x: 86, endPoint y: 355, distance: 8.9
click at [81, 363] on div "URL Mapping" at bounding box center [70, 350] width 124 height 27
click at [86, 355] on div "URL Mapping" at bounding box center [70, 348] width 124 height 22
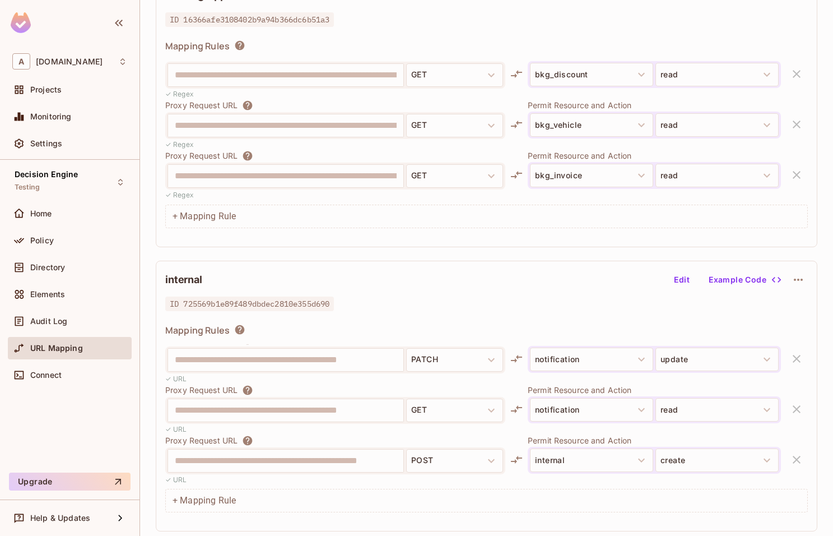
scroll to position [112, 0]
click at [695, 280] on button "Edit" at bounding box center [682, 280] width 36 height 18
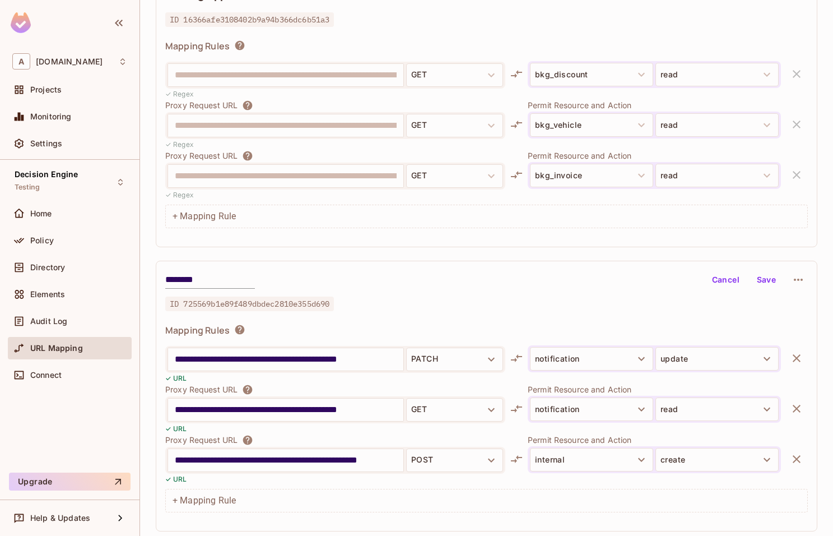
click at [325, 460] on input "**********" at bounding box center [286, 460] width 222 height 18
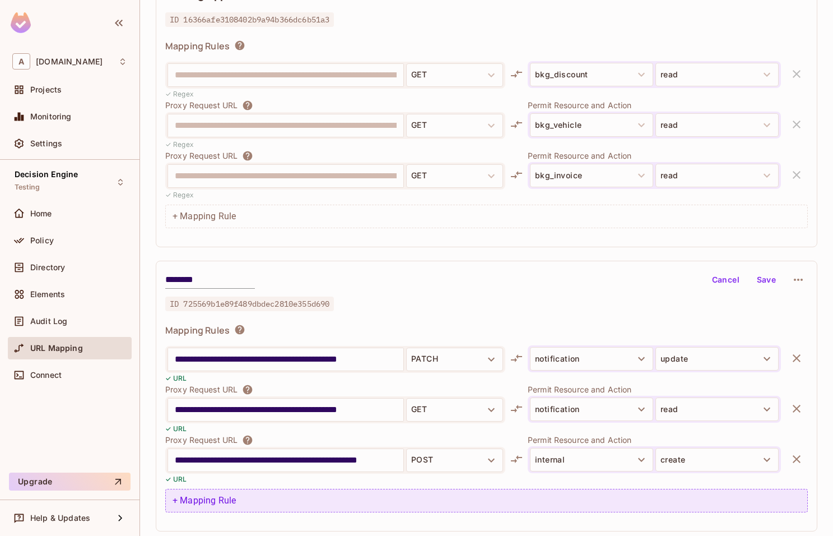
click at [232, 500] on div "+ Mapping Rule" at bounding box center [486, 500] width 643 height 24
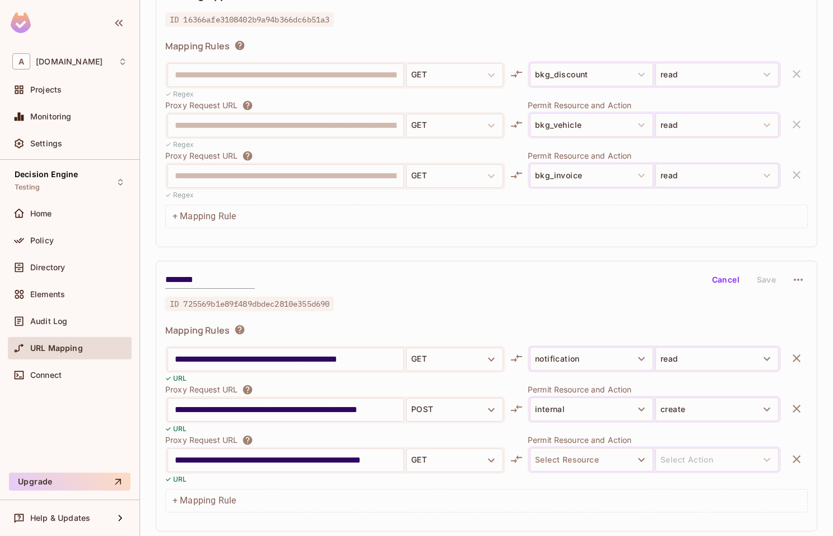
scroll to position [0, 6]
type input "**********"
click at [567, 451] on button "Select Resource" at bounding box center [591, 460] width 123 height 24
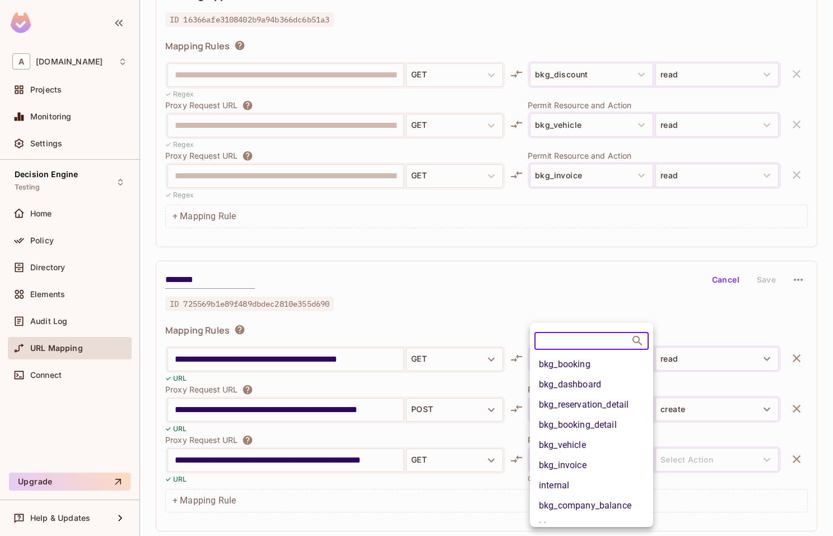
click at [578, 478] on li "internal" at bounding box center [591, 485] width 123 height 20
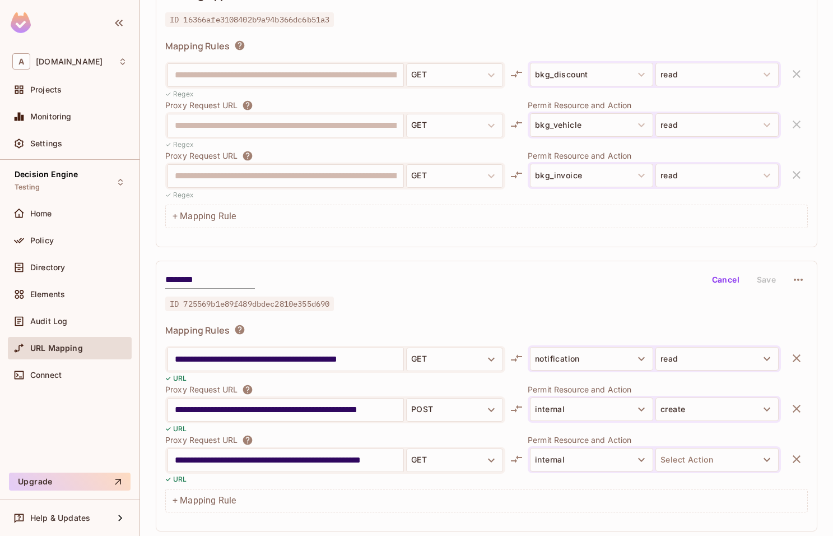
click at [673, 456] on button "Select Action" at bounding box center [716, 460] width 123 height 24
click at [684, 496] on li "read" at bounding box center [716, 492] width 123 height 20
click at [767, 282] on button "Save" at bounding box center [766, 280] width 36 height 18
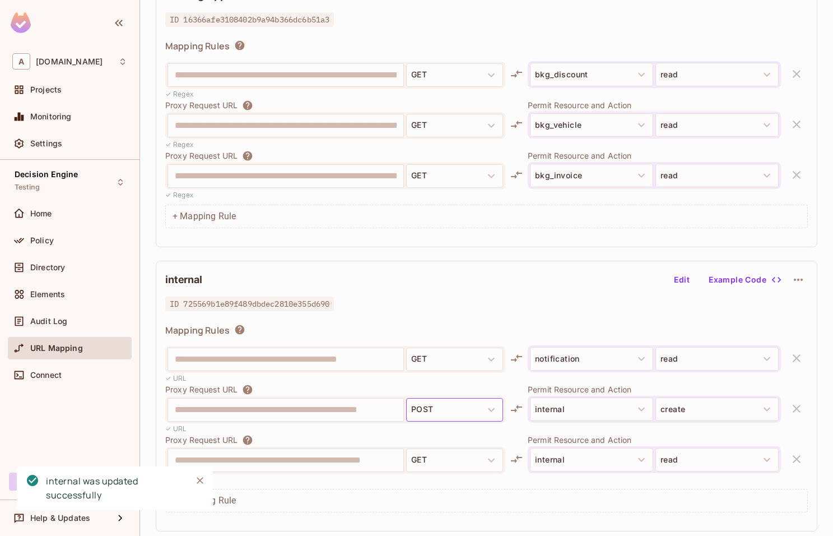
drag, startPoint x: 367, startPoint y: 394, endPoint x: 439, endPoint y: 398, distance: 71.3
click at [439, 398] on div "**********" at bounding box center [335, 409] width 340 height 50
click at [537, 35] on div "**********" at bounding box center [487, 111] width 662 height 271
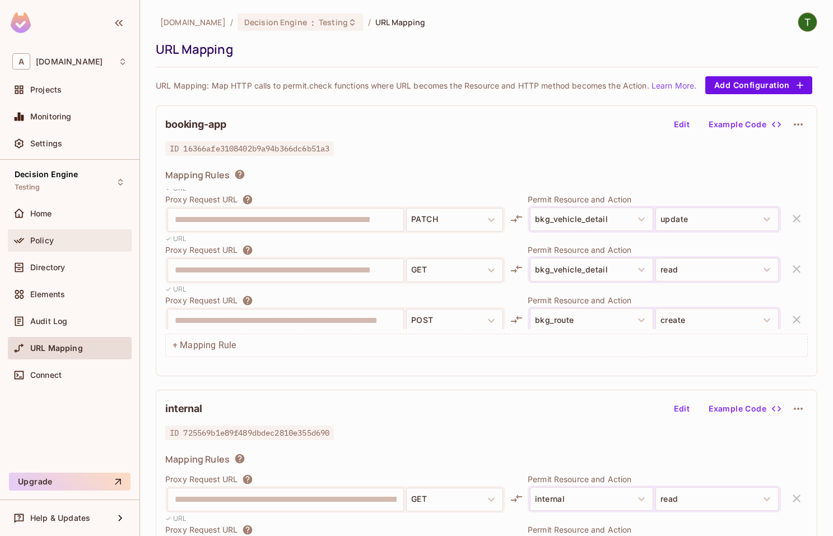
scroll to position [1154, 0]
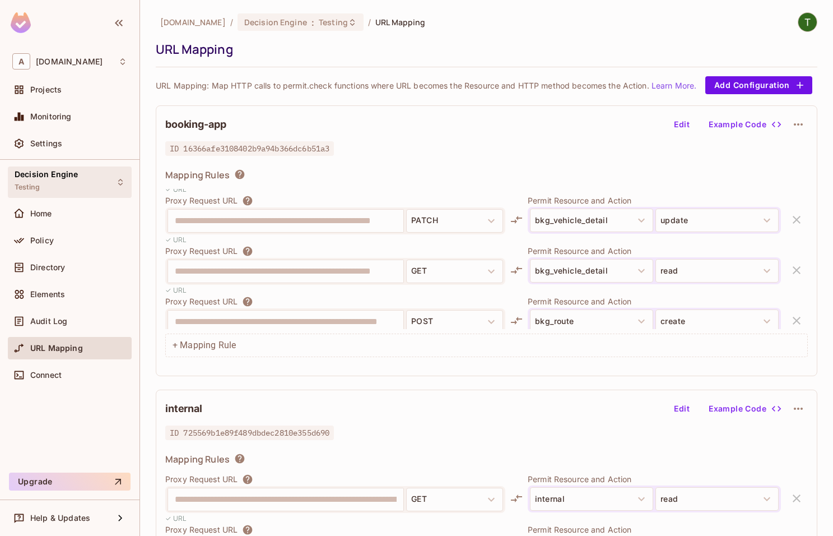
click at [80, 182] on div "Decision Engine Testing" at bounding box center [70, 181] width 124 height 31
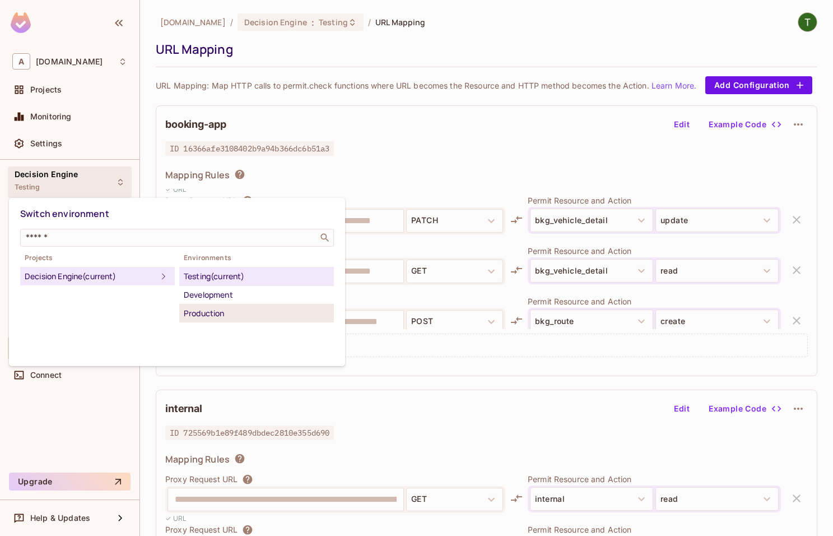
click at [231, 311] on div "Production" at bounding box center [257, 312] width 146 height 13
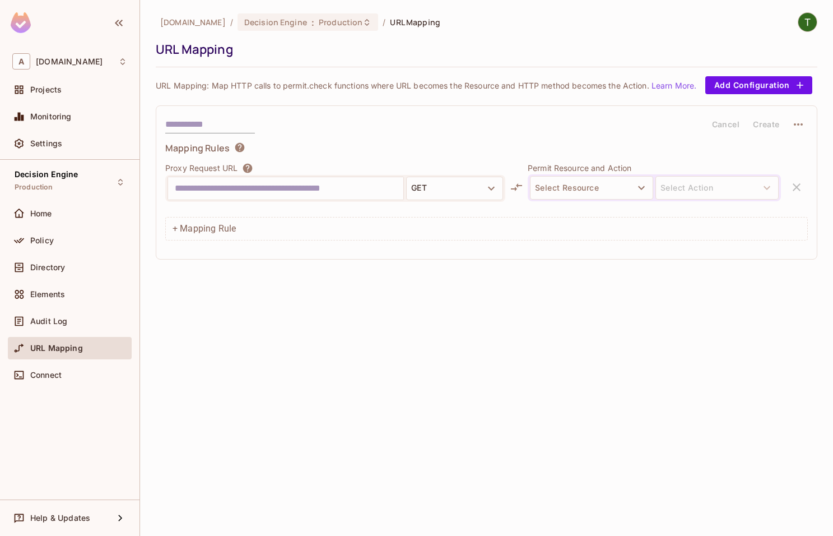
click at [106, 272] on div "Directory" at bounding box center [69, 266] width 115 height 13
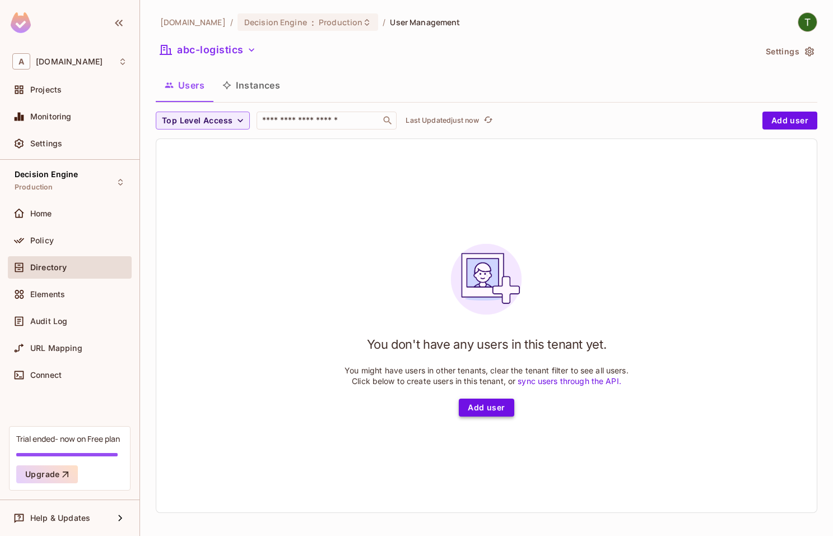
click at [499, 412] on button "Add user" at bounding box center [486, 407] width 55 height 18
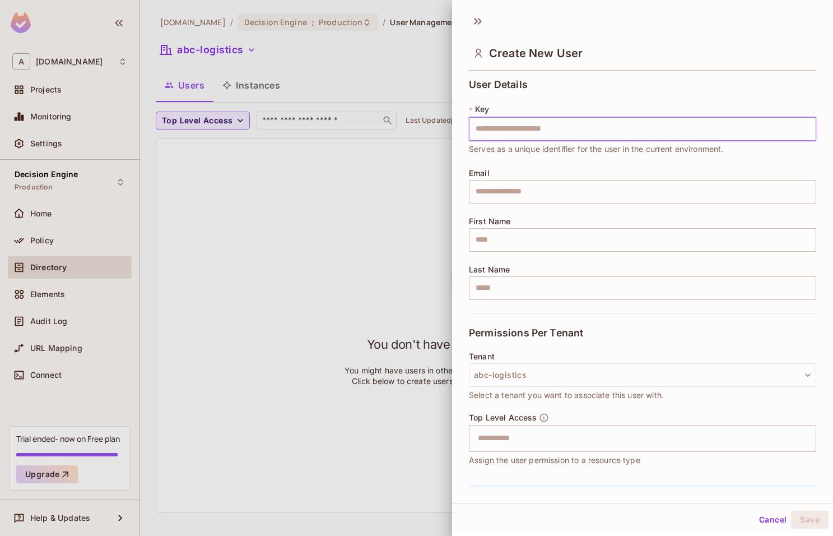
click at [556, 134] on input "text" at bounding box center [642, 129] width 347 height 24
type input "**********"
click at [576, 186] on input "text" at bounding box center [642, 192] width 347 height 24
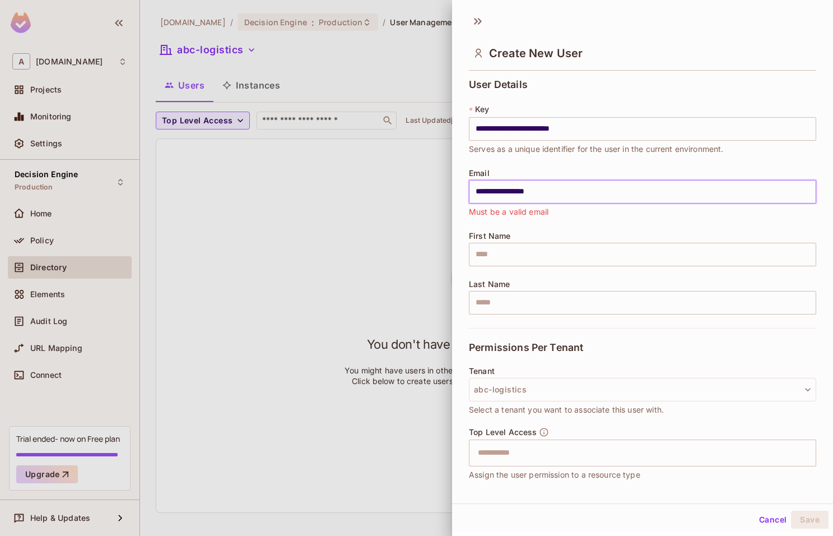
type input "*********"
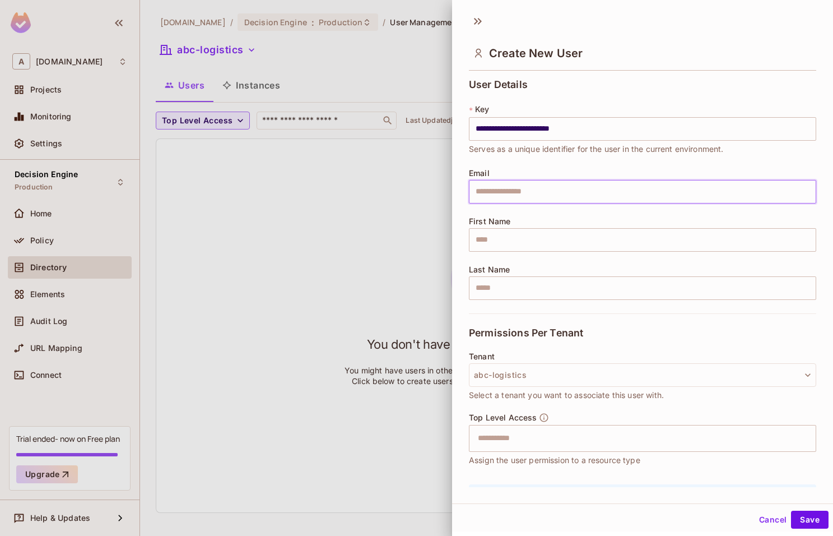
paste input "**********"
type input "**********"
click at [585, 196] on input "**********" at bounding box center [642, 192] width 347 height 24
type input "**********"
click at [585, 213] on div "**********" at bounding box center [642, 196] width 347 height 234
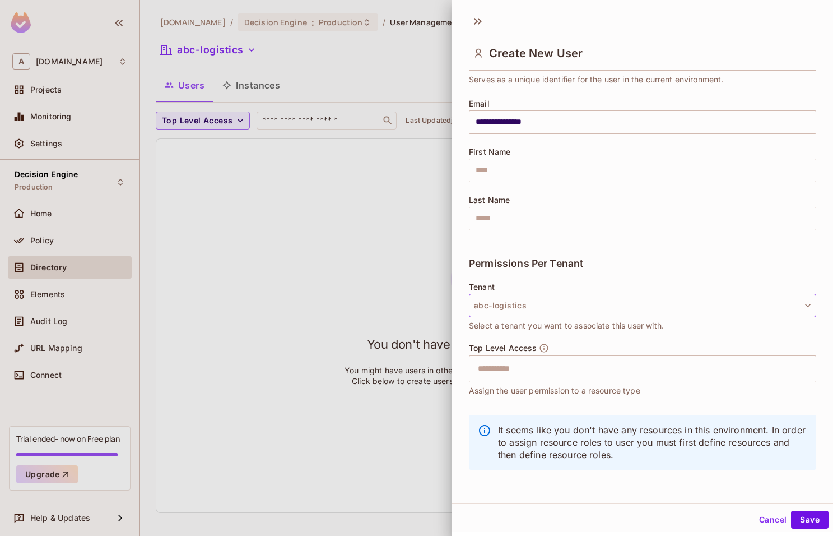
scroll to position [70, 0]
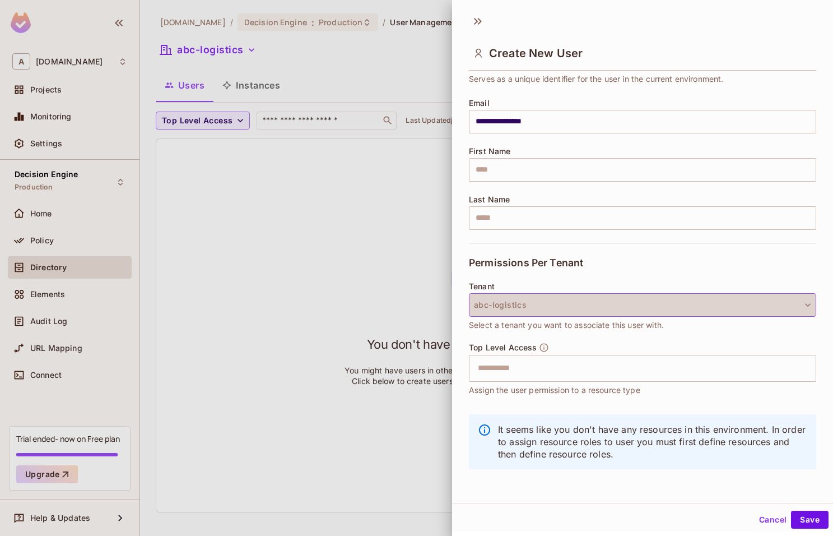
click at [557, 301] on button "abc-logistics" at bounding box center [642, 305] width 347 height 24
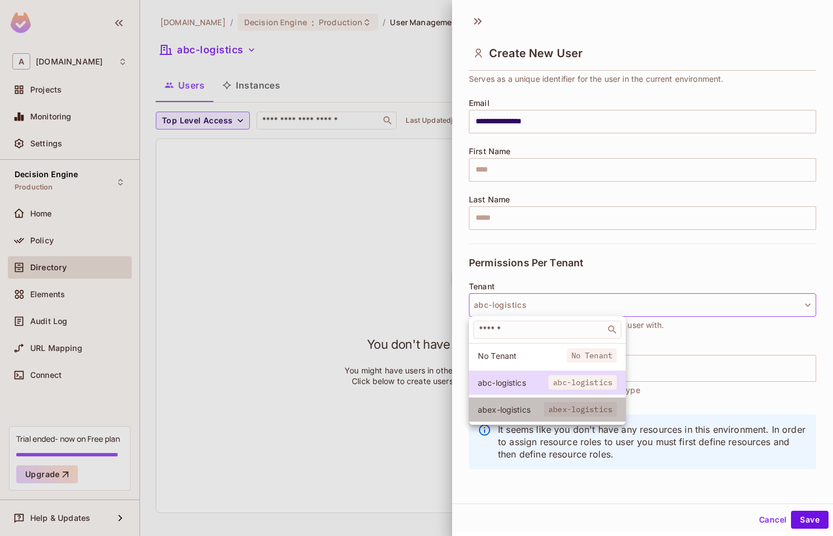
click at [523, 418] on li "abex-logistics abex-logistics" at bounding box center [547, 409] width 157 height 24
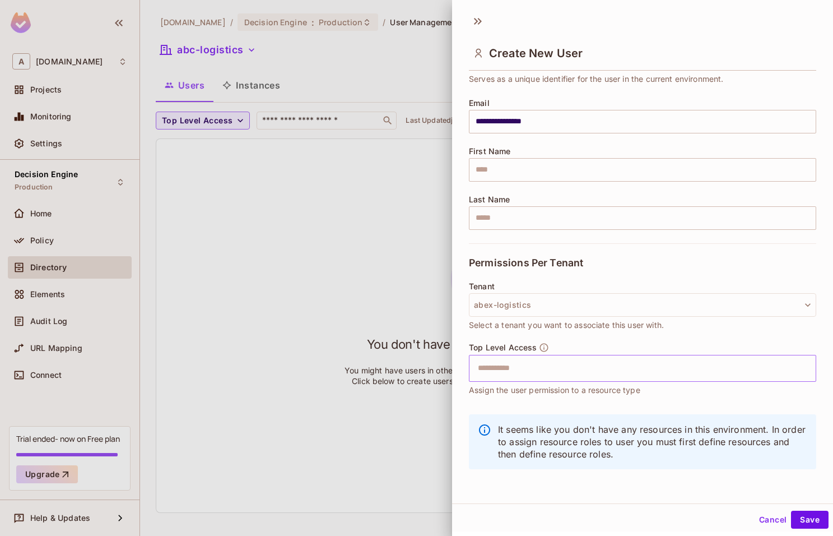
click at [563, 369] on input "text" at bounding box center [632, 368] width 323 height 22
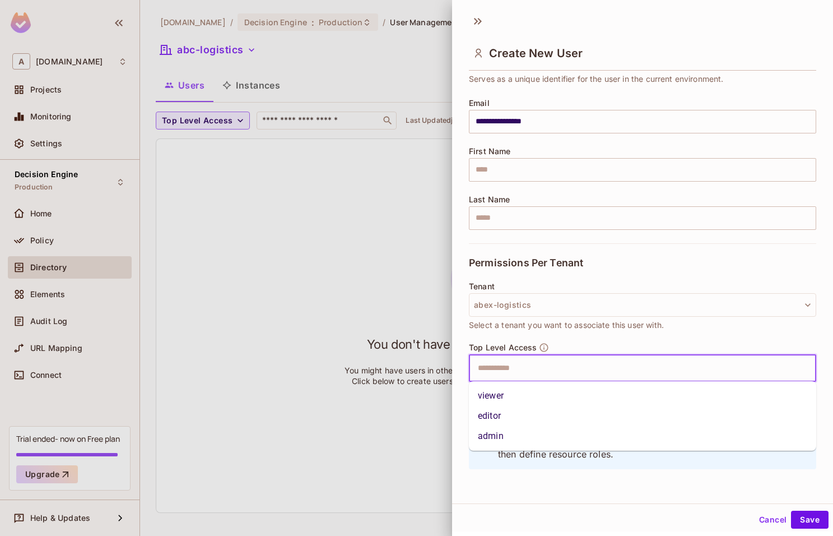
click at [620, 325] on span "Select a tenant you want to associate this user with." at bounding box center [566, 325] width 195 height 12
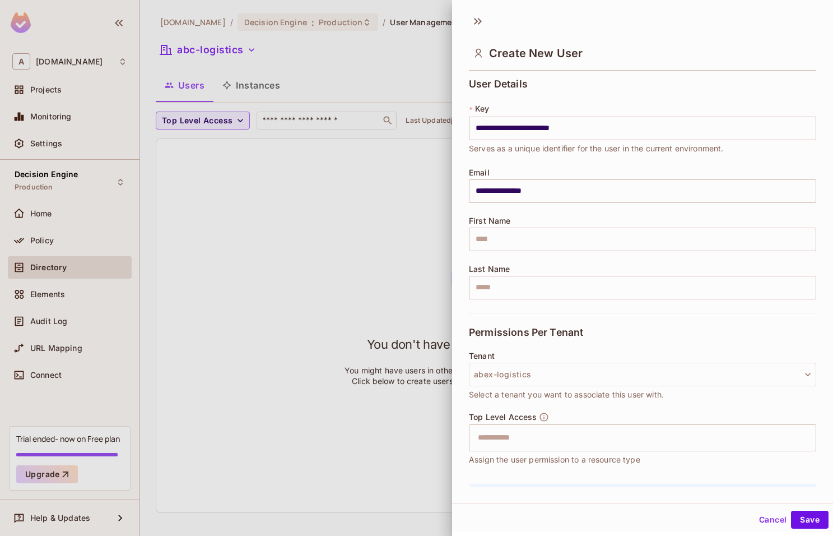
scroll to position [0, 0]
click at [804, 512] on button "Save" at bounding box center [810, 519] width 38 height 18
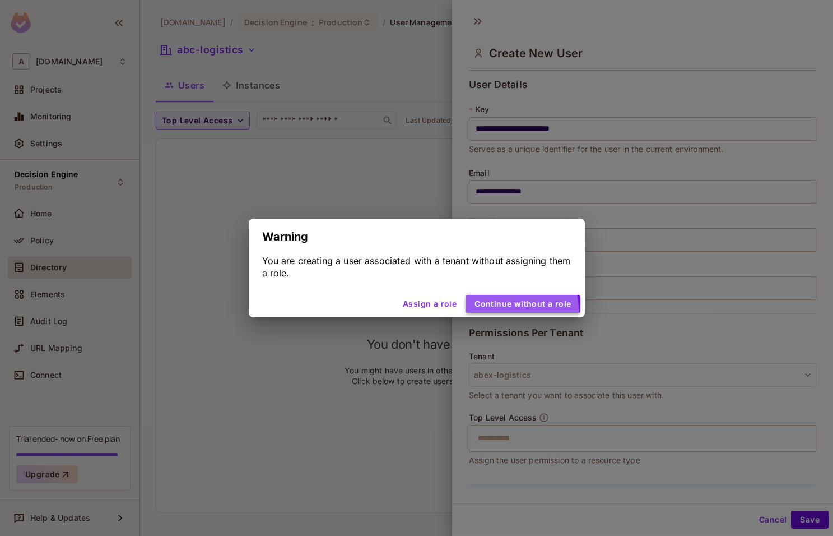
click at [521, 309] on button "Continue without a role" at bounding box center [523, 304] width 114 height 18
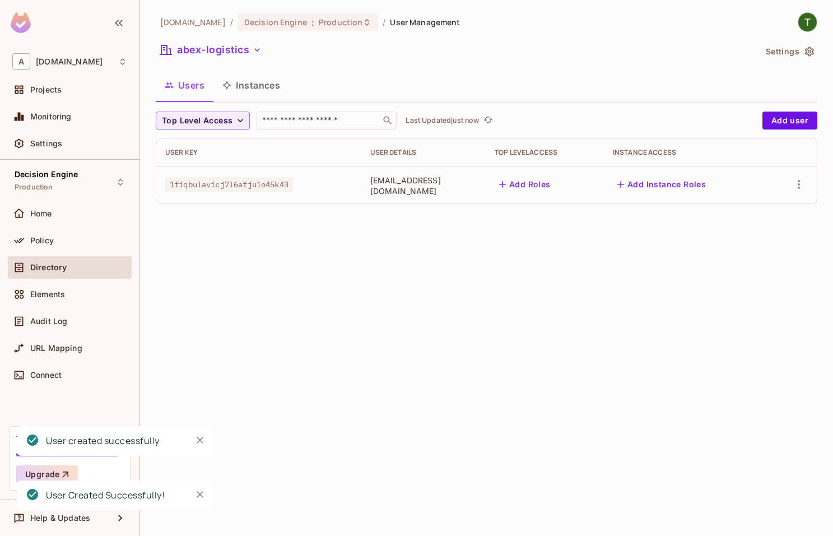
click at [481, 279] on div "abclojistik.com / Decision Engine : Production / User Management abex-logistics…" at bounding box center [486, 268] width 693 height 536
click at [75, 180] on div "Decision Engine Production" at bounding box center [46, 182] width 63 height 24
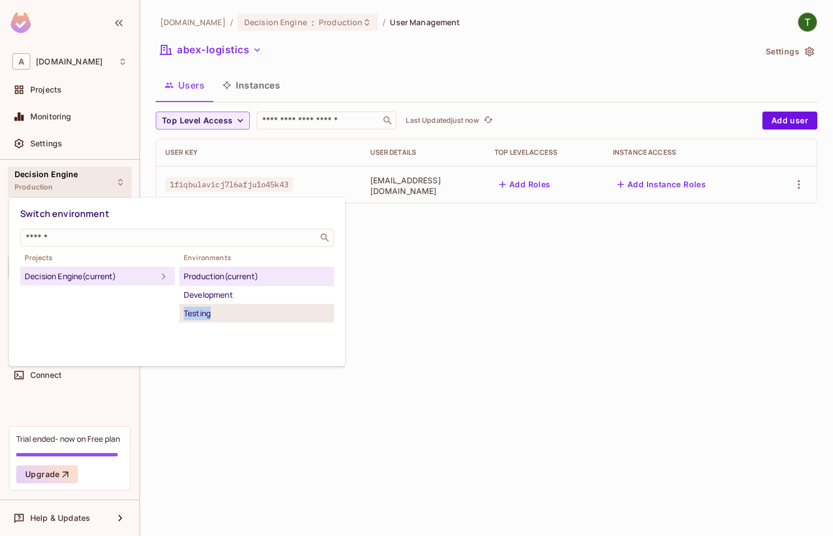
drag, startPoint x: 297, startPoint y: 291, endPoint x: 296, endPoint y: 314, distance: 23.6
click at [296, 314] on ul "Production (current) Development Testing" at bounding box center [256, 294] width 155 height 55
click at [296, 314] on div "Testing" at bounding box center [257, 312] width 146 height 13
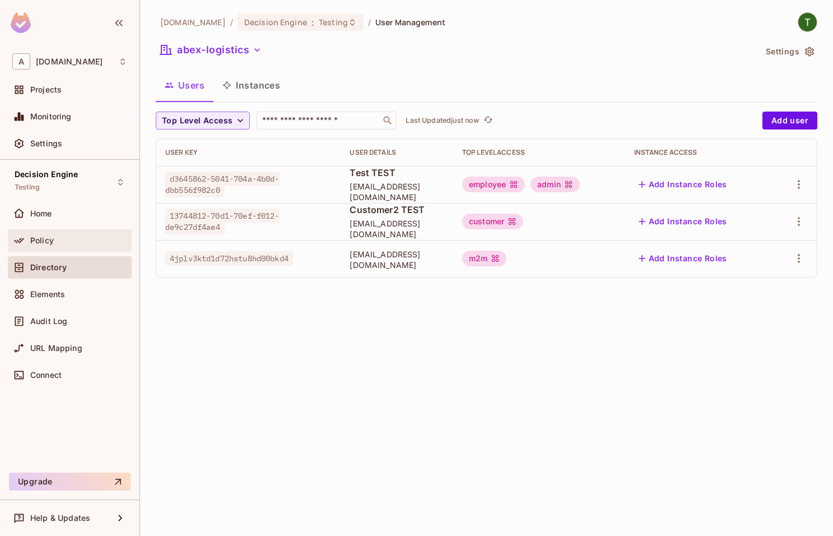
click at [71, 245] on div "Policy" at bounding box center [69, 240] width 115 height 13
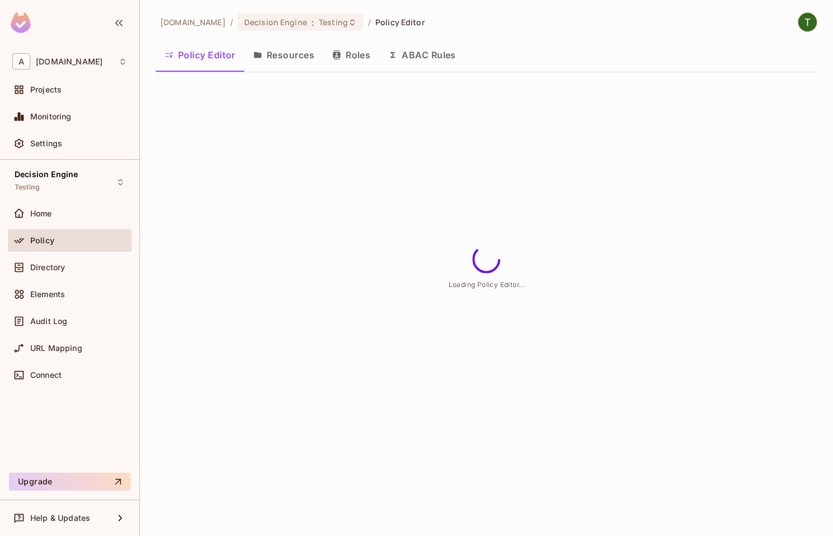
click at [280, 54] on button "Resources" at bounding box center [283, 55] width 79 height 28
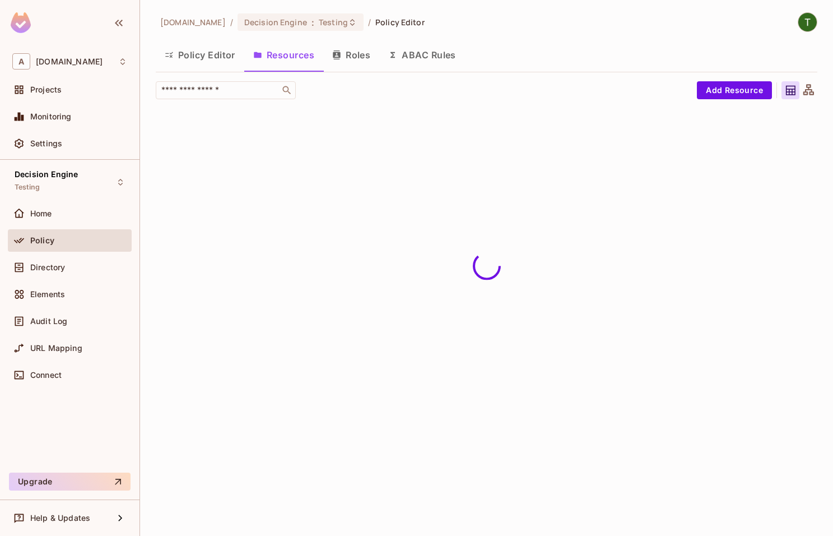
click at [198, 55] on button "Policy Editor" at bounding box center [200, 55] width 89 height 28
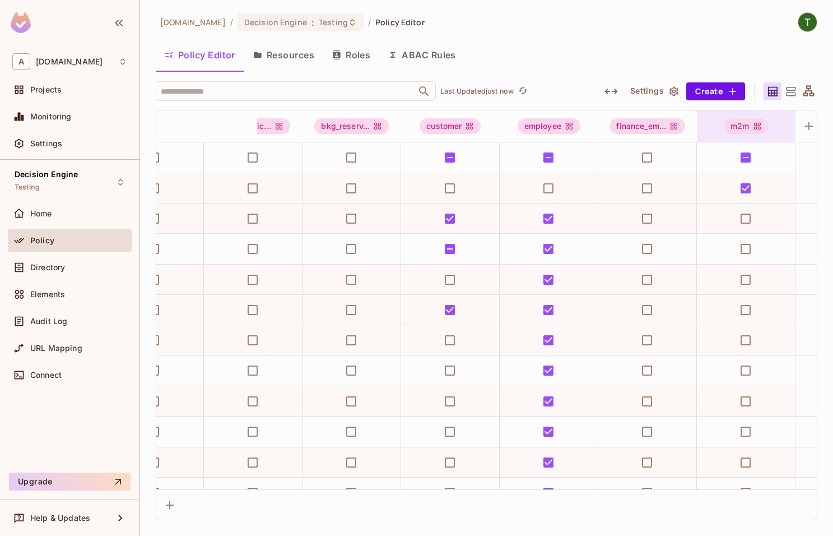
scroll to position [0, 352]
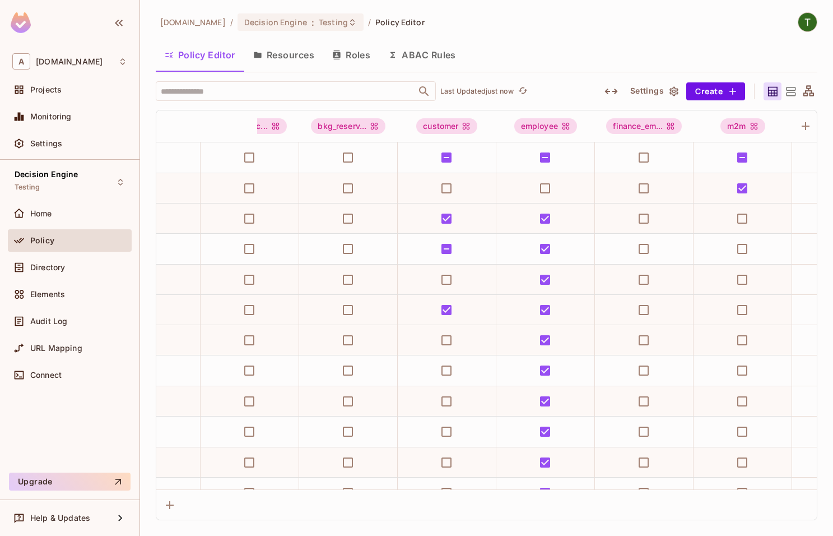
click at [356, 53] on button "Roles" at bounding box center [351, 55] width 56 height 28
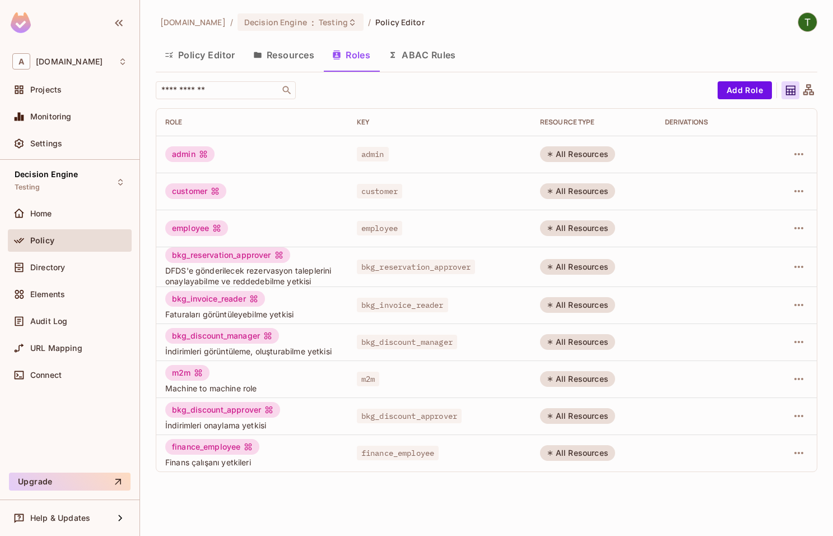
drag, startPoint x: 163, startPoint y: 156, endPoint x: 630, endPoint y: 450, distance: 551.3
click at [625, 454] on tbody "admin admin All Resources customer customer All Resources employee employee All…" at bounding box center [486, 304] width 660 height 336
copy div "All Resources"
click at [448, 100] on div "​ Add Role Role Key RESOURCE TYPE Derivations admin admin All Resources custome…" at bounding box center [487, 276] width 662 height 390
click at [379, 76] on div "abclojistik.com / Decision Engine : Testing / Policy Editor Policy Editor Resou…" at bounding box center [487, 246] width 662 height 468
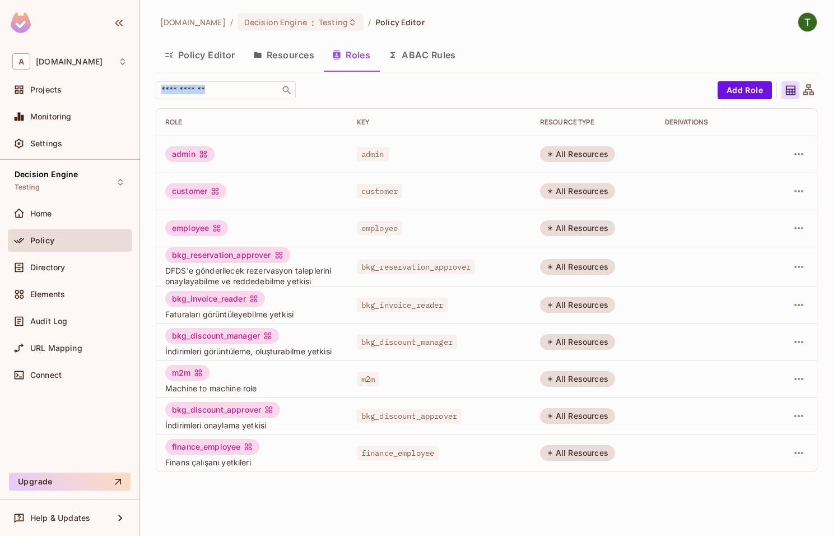
drag, startPoint x: 408, startPoint y: 85, endPoint x: 175, endPoint y: 42, distance: 237.4
click at [175, 42] on div "abclojistik.com / Decision Engine : Testing / Policy Editor Policy Editor Resou…" at bounding box center [487, 246] width 662 height 468
drag, startPoint x: 508, startPoint y: 61, endPoint x: 155, endPoint y: 41, distance: 352.9
click at [156, 41] on div "Policy Editor Resources Roles ABAC Rules" at bounding box center [487, 56] width 662 height 31
drag, startPoint x: 485, startPoint y: 61, endPoint x: 98, endPoint y: 45, distance: 387.4
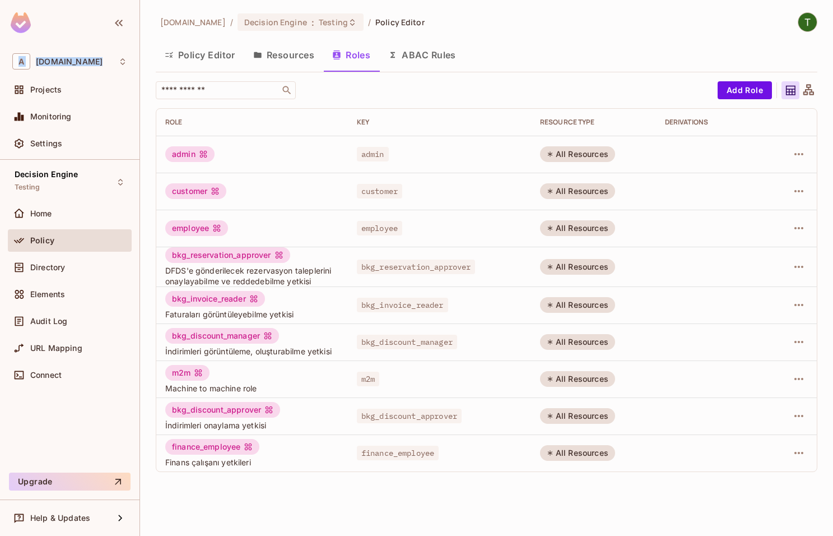
click at [156, 45] on div "Policy Editor Resources Roles ABAC Rules" at bounding box center [487, 56] width 662 height 31
click at [490, 38] on div "abclojistik.com / Decision Engine : Testing / Policy Editor Policy Editor Resou…" at bounding box center [487, 246] width 662 height 468
drag, startPoint x: 474, startPoint y: 50, endPoint x: 39, endPoint y: 32, distance: 436.2
click at [156, 41] on div "Policy Editor Resources Roles ABAC Rules" at bounding box center [487, 56] width 662 height 31
click at [468, 35] on div "abclojistik.com / Decision Engine : Testing / Policy Editor Policy Editor Resou…" at bounding box center [487, 246] width 662 height 468
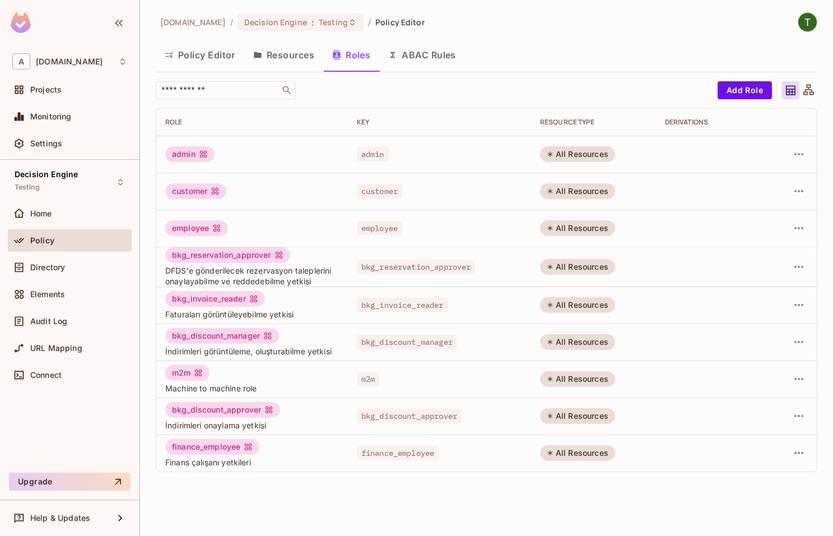
drag, startPoint x: 494, startPoint y: 55, endPoint x: 40, endPoint y: 13, distance: 455.7
click at [156, 41] on div "Policy Editor Resources Roles ABAC Rules" at bounding box center [487, 56] width 662 height 31
click at [556, 53] on div "Policy Editor Resources Roles ABAC Rules" at bounding box center [487, 55] width 662 height 28
click at [741, 94] on button "Add Role" at bounding box center [745, 90] width 54 height 18
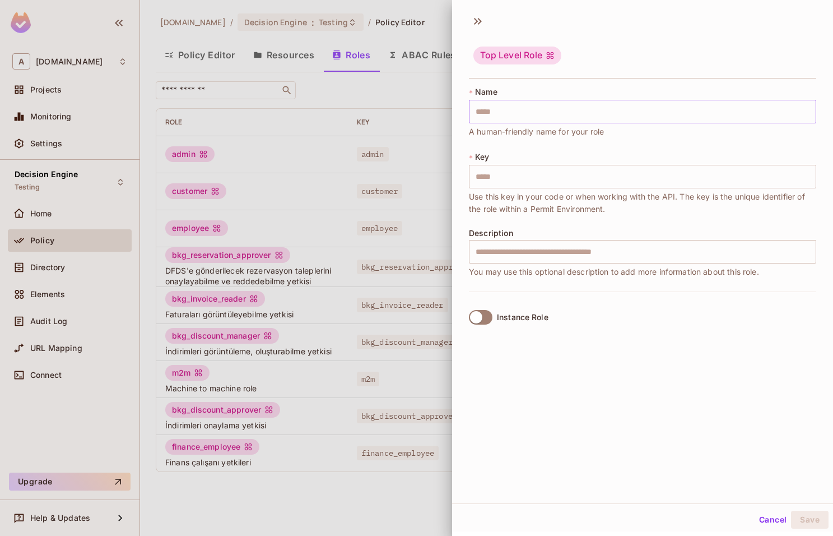
click at [552, 103] on input "text" at bounding box center [642, 112] width 347 height 24
paste input "**********"
type input "**********"
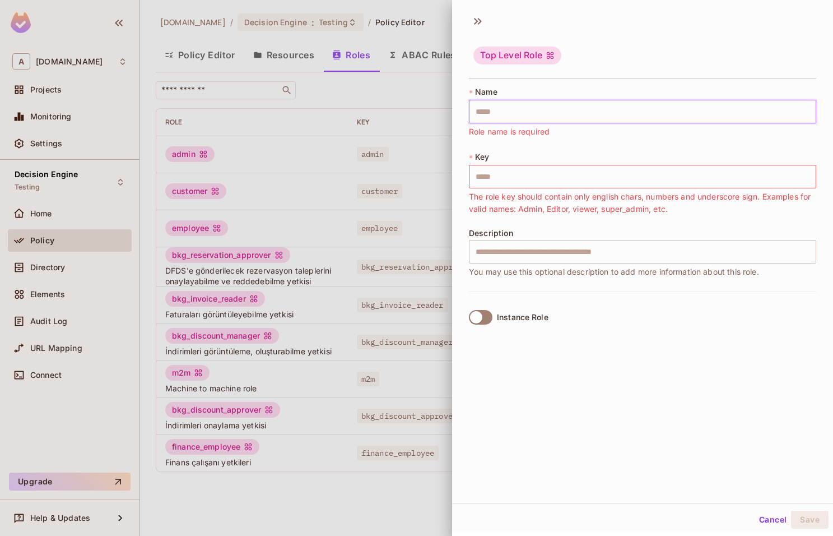
click at [541, 118] on input "text" at bounding box center [642, 112] width 347 height 24
click at [515, 208] on span "The role key should contain only english chars, numbers and underscore sign. Ex…" at bounding box center [642, 202] width 347 height 25
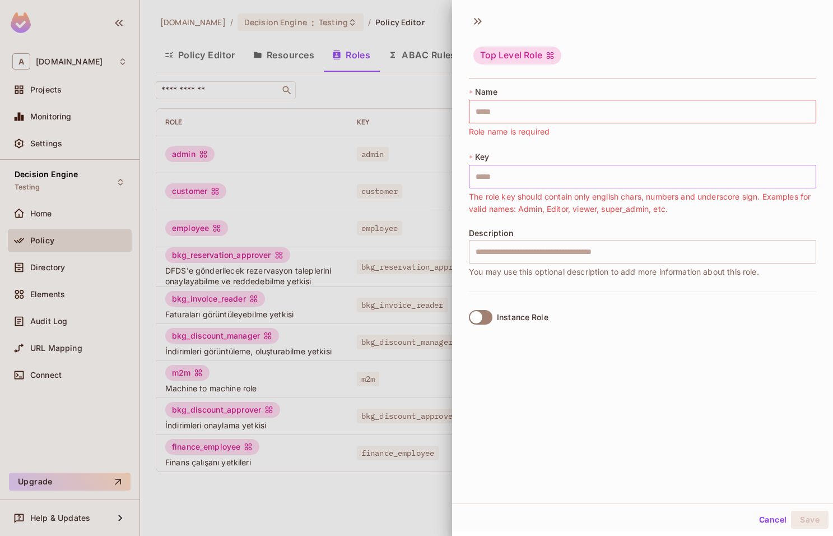
drag, startPoint x: 515, startPoint y: 187, endPoint x: 517, endPoint y: 178, distance: 9.1
click at [515, 186] on input "text" at bounding box center [642, 177] width 347 height 24
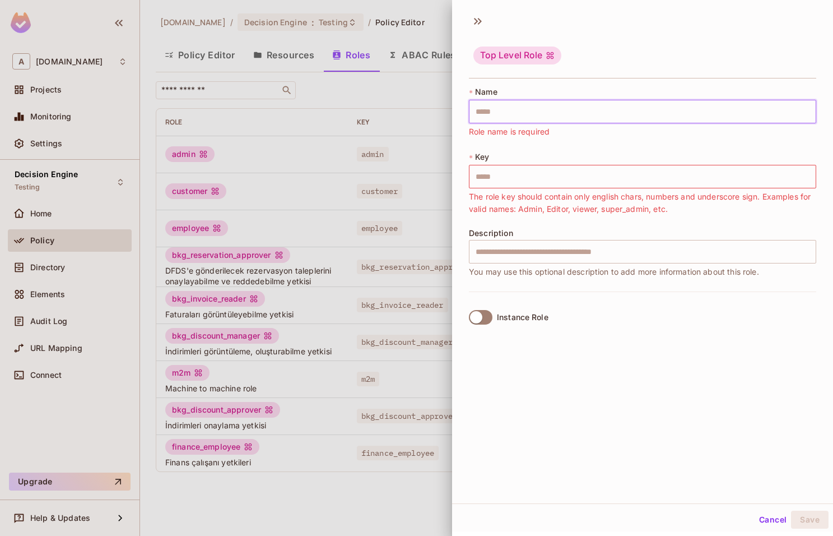
click at [526, 102] on input "text" at bounding box center [642, 112] width 347 height 24
click at [379, 139] on div at bounding box center [416, 268] width 833 height 536
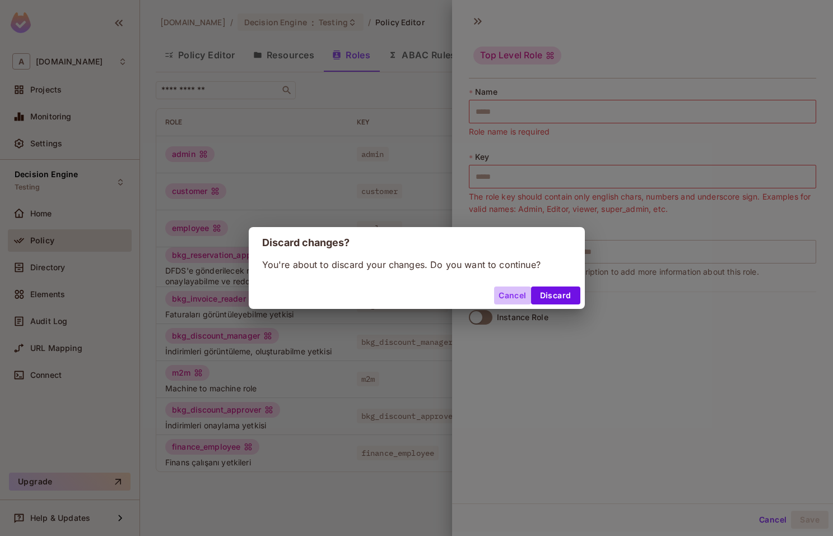
click at [506, 297] on button "Cancel" at bounding box center [512, 295] width 36 height 18
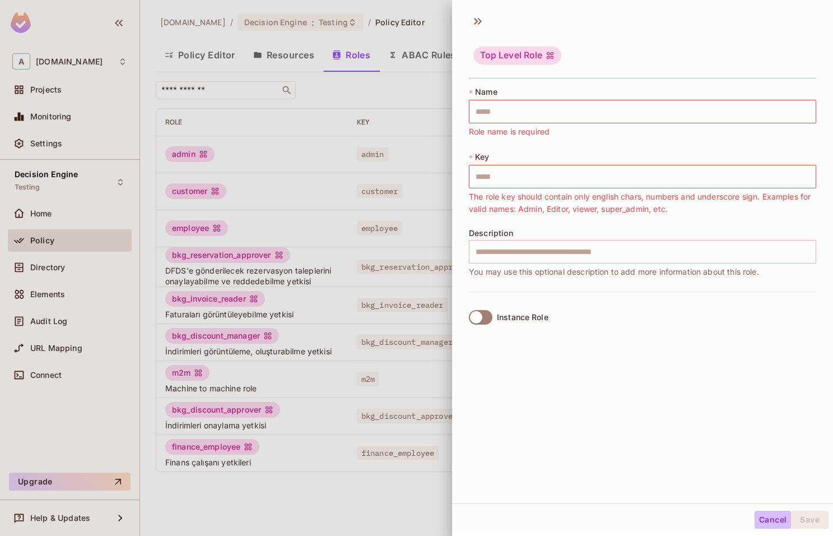
click at [764, 512] on button "Cancel" at bounding box center [773, 519] width 36 height 18
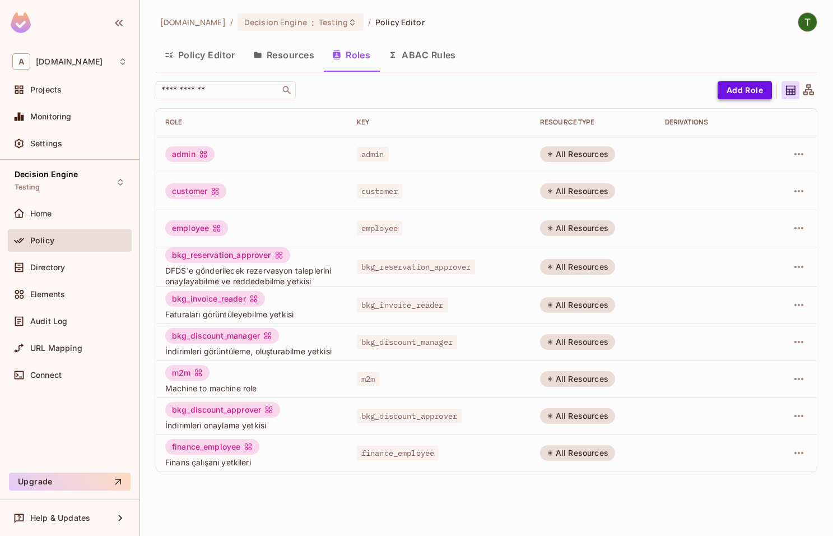
click at [753, 93] on button "Add Role" at bounding box center [745, 90] width 54 height 18
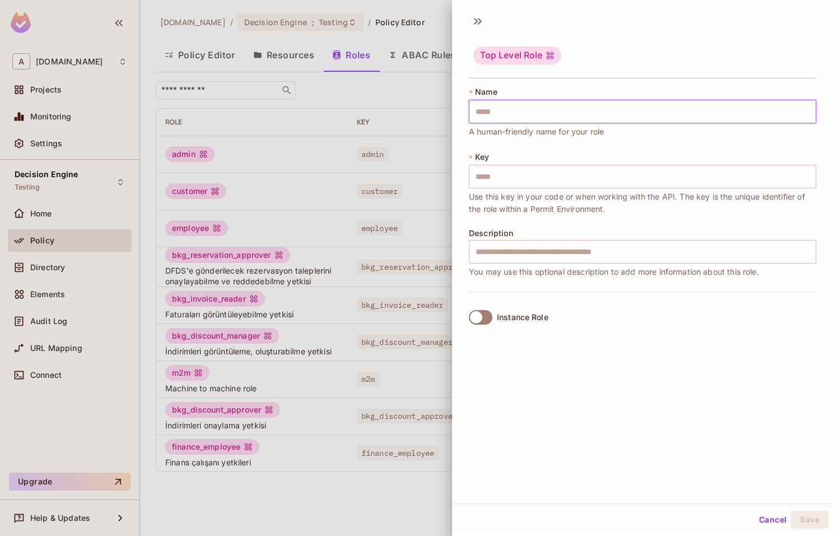
click at [614, 120] on input "text" at bounding box center [642, 112] width 347 height 24
type input "**"
type input "***"
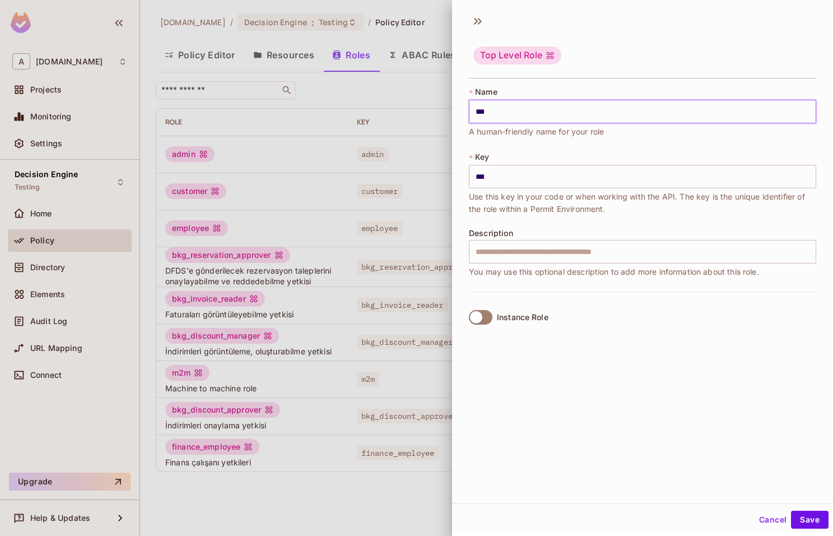
type input "****"
type input "*****"
type input "******"
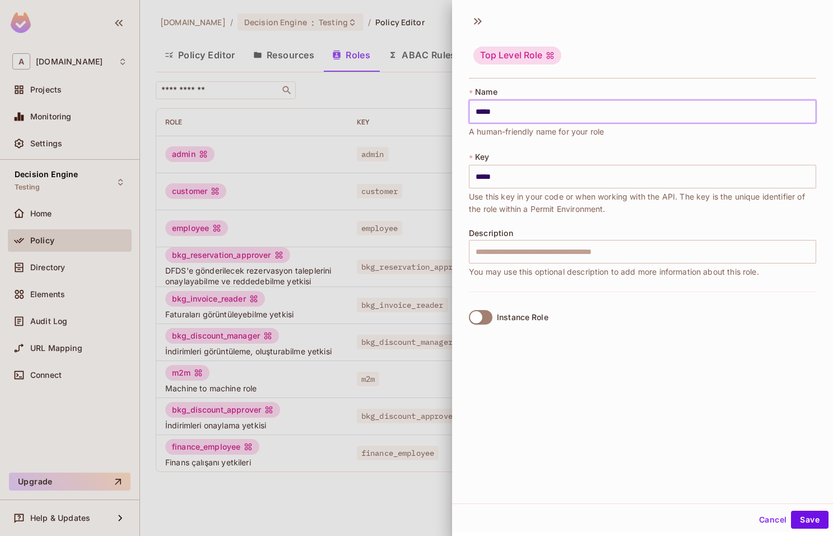
type input "******"
type input "*******"
type input "********"
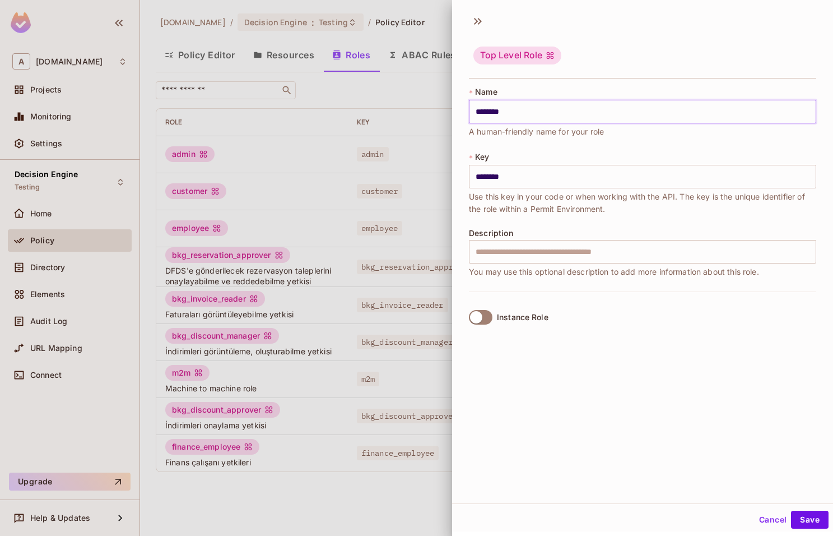
type input "*********"
type input "**********"
type input "*********"
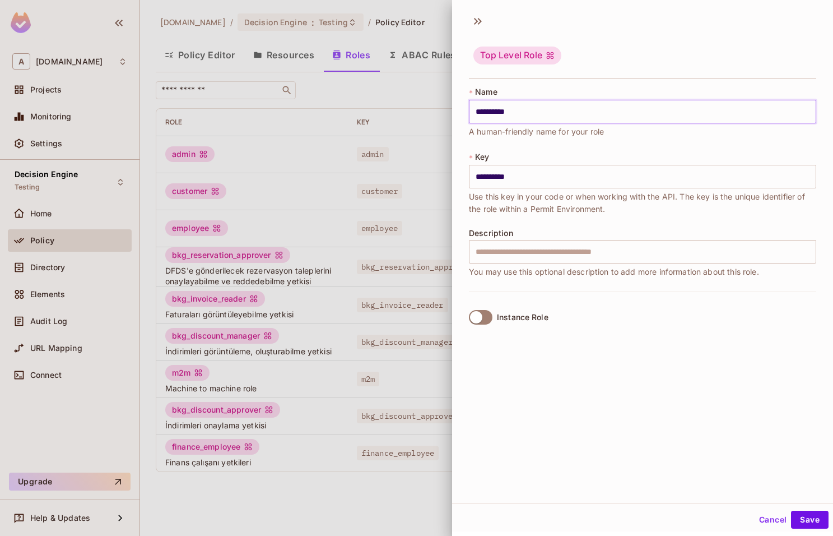
type input "*********"
type input "**********"
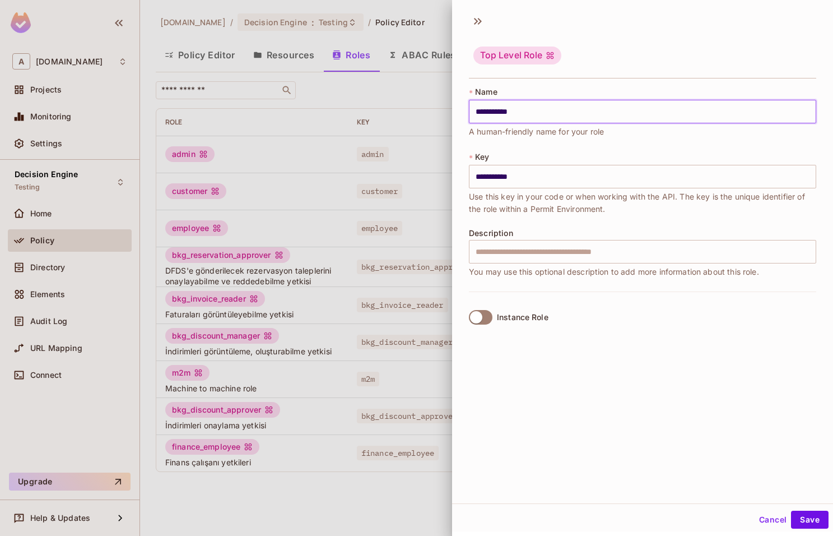
type input "**********"
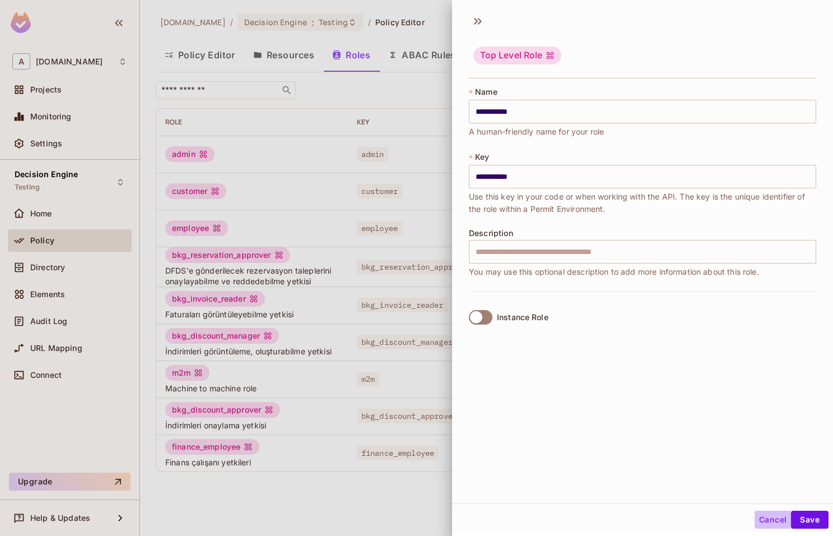
click at [766, 512] on button "Cancel" at bounding box center [773, 519] width 36 height 18
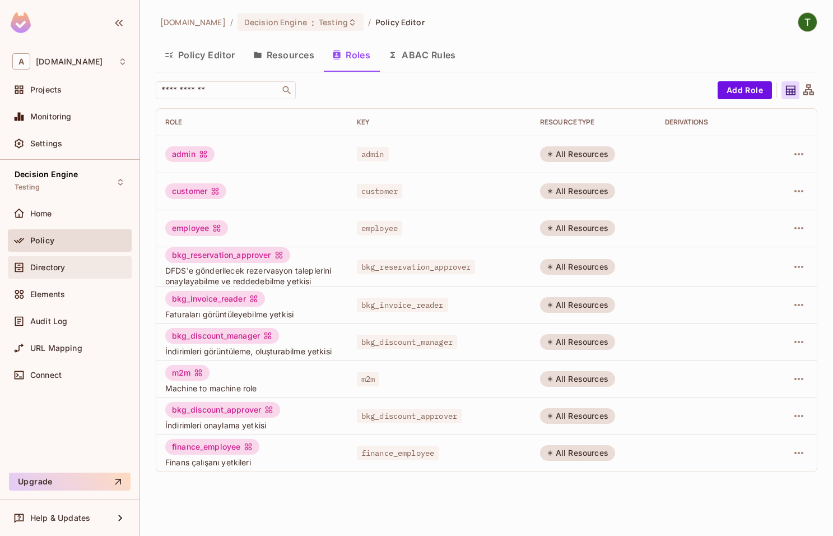
click at [63, 263] on span "Directory" at bounding box center [47, 267] width 35 height 9
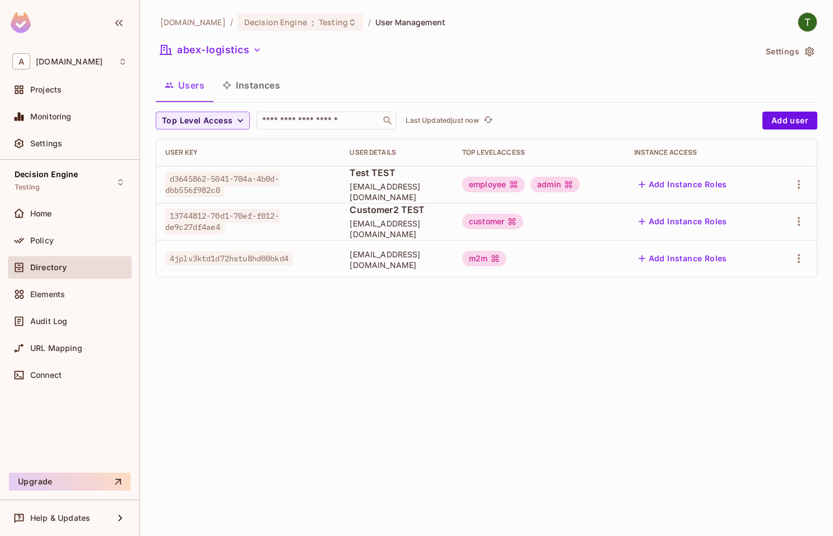
click at [371, 263] on span "services@n8n.app" at bounding box center [397, 259] width 95 height 21
click at [486, 276] on td "m2m" at bounding box center [539, 258] width 172 height 37
click at [236, 259] on span "4jplv3ktd1d72hstu8hd00bkd4" at bounding box center [229, 258] width 128 height 15
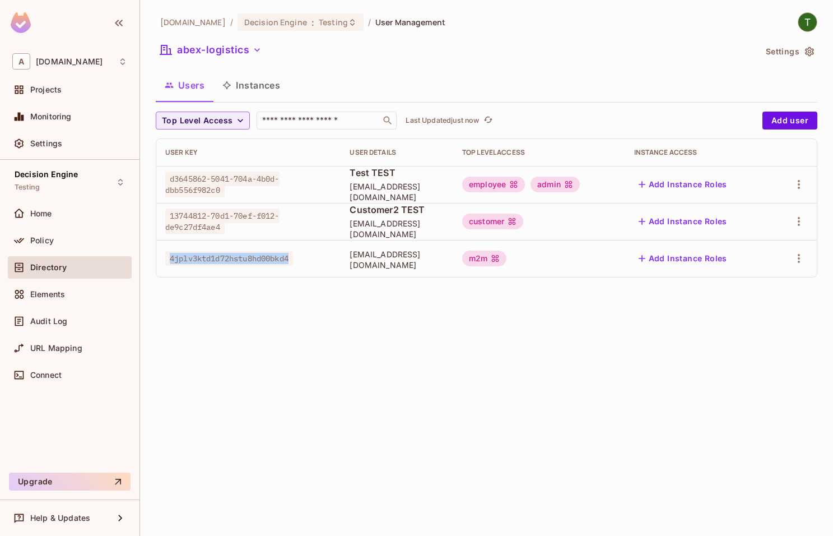
click at [236, 259] on span "4jplv3ktd1d72hstu8hd00bkd4" at bounding box center [229, 258] width 128 height 15
click at [506, 257] on div "m2m" at bounding box center [484, 258] width 44 height 16
click at [620, 248] on td "m2m" at bounding box center [539, 258] width 172 height 37
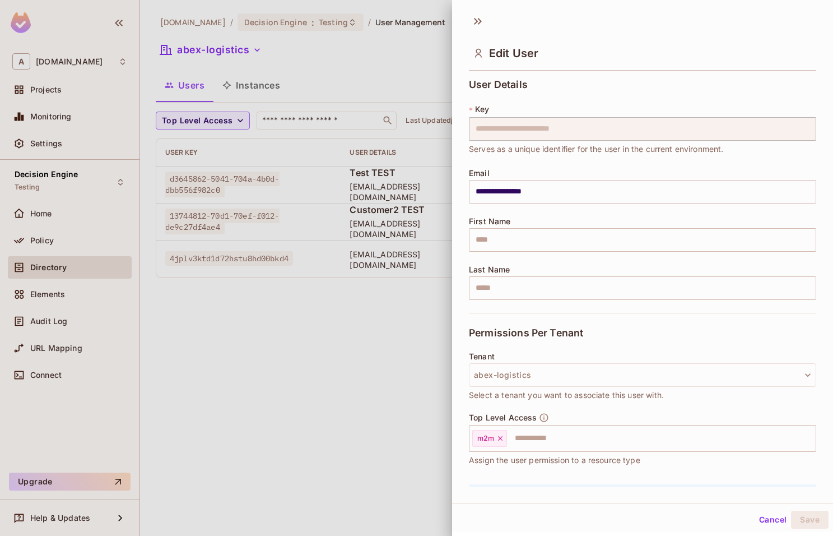
click at [334, 342] on div at bounding box center [416, 268] width 833 height 536
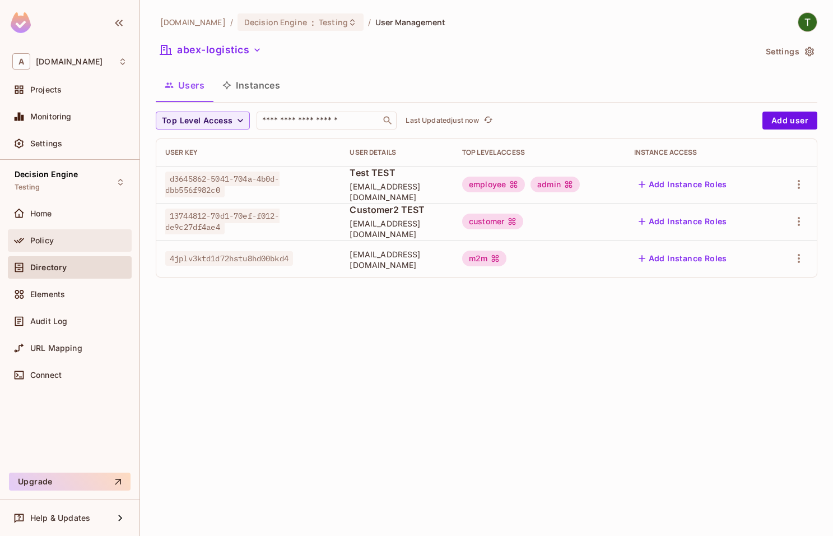
click at [75, 244] on div "Policy" at bounding box center [78, 240] width 97 height 9
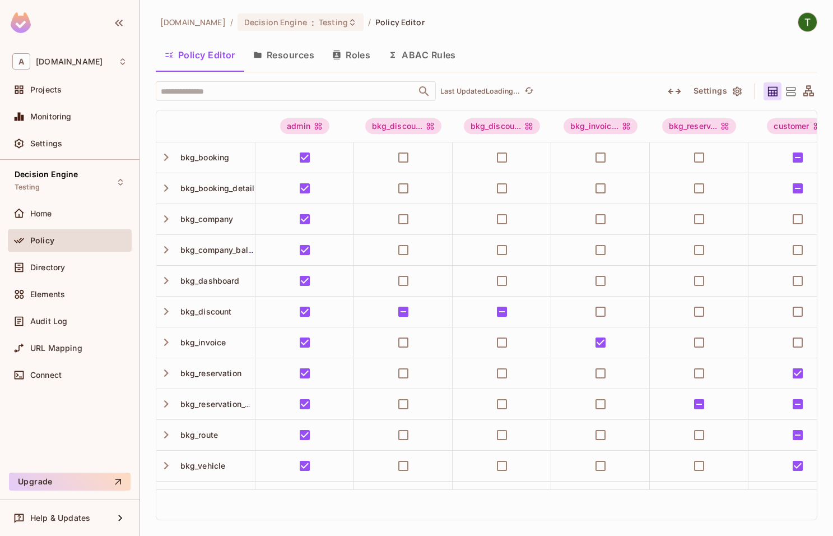
click at [349, 52] on button "Roles" at bounding box center [351, 55] width 56 height 28
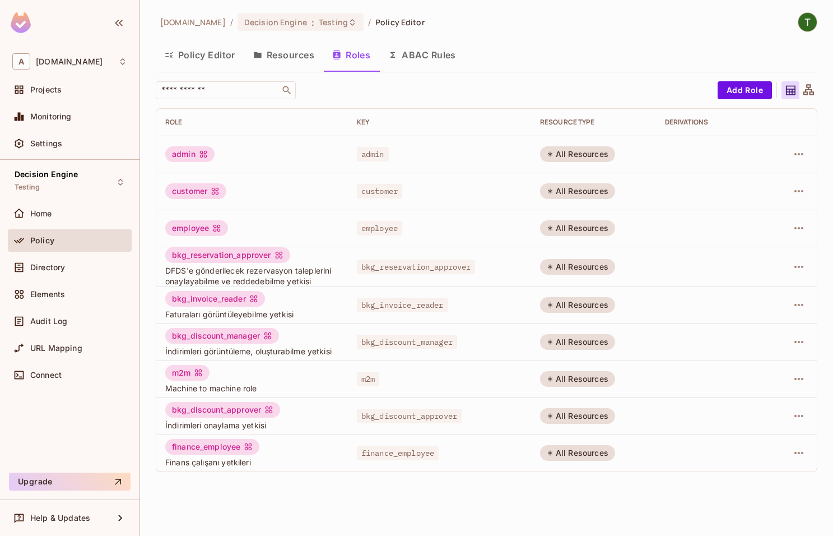
click at [186, 150] on div "admin" at bounding box center [189, 154] width 49 height 16
click at [192, 189] on div "customer" at bounding box center [195, 191] width 61 height 16
click at [187, 218] on td "employee" at bounding box center [252, 228] width 192 height 37
click at [187, 229] on div "employee" at bounding box center [196, 228] width 63 height 16
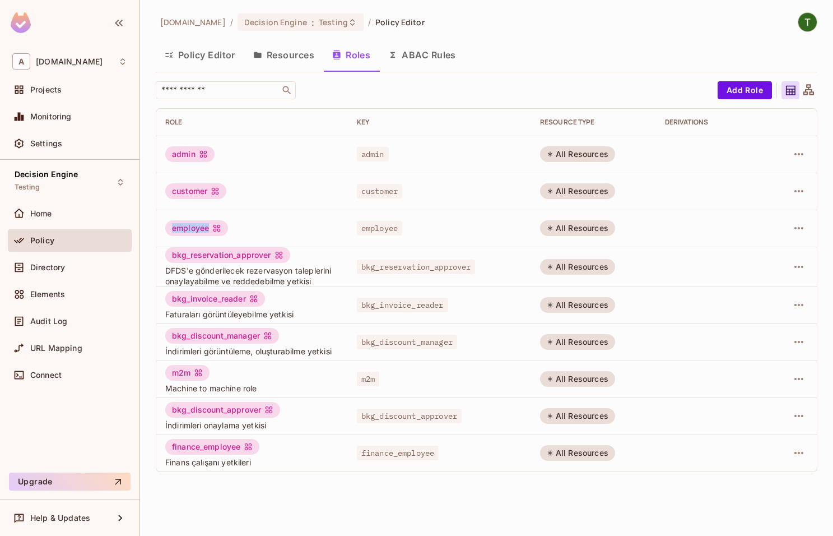
click at [187, 229] on div "employee" at bounding box center [196, 228] width 63 height 16
click at [194, 251] on div "bkg_reservation_approver" at bounding box center [227, 255] width 125 height 16
click at [203, 305] on div "bkg_invoice_reader" at bounding box center [215, 299] width 100 height 16
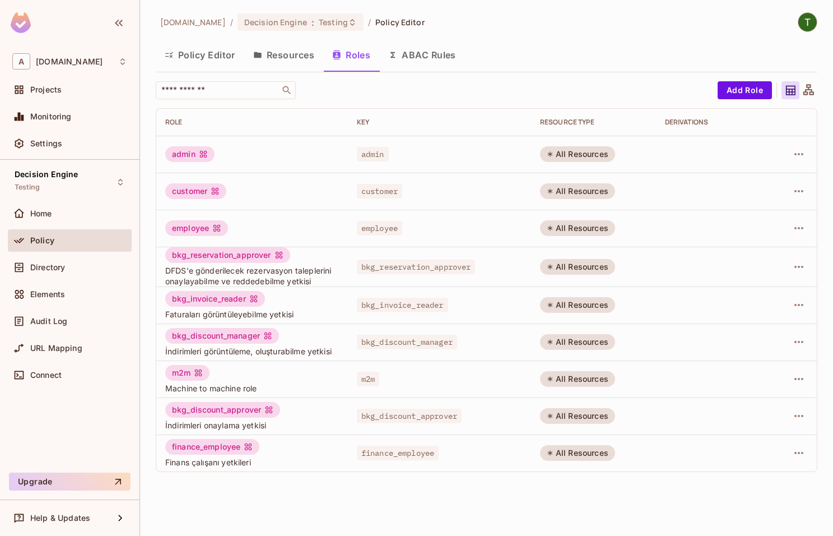
click at [233, 345] on div "bkg_discount_manager İndirimleri görüntüleme, oluşturabilme yetkisi" at bounding box center [252, 342] width 174 height 29
click at [233, 337] on div "bkg_discount_manager" at bounding box center [222, 336] width 114 height 16
click at [224, 405] on div "bkg_discount_approver" at bounding box center [222, 410] width 115 height 16
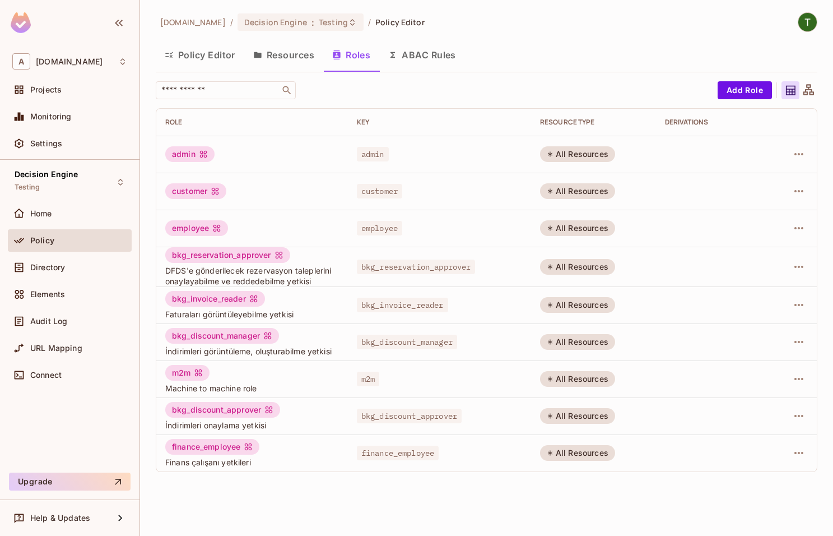
click at [216, 444] on div "finance_employee" at bounding box center [212, 447] width 94 height 16
click at [295, 512] on div "abclojistik.com / Decision Engine : Testing / Policy Editor Policy Editor Resou…" at bounding box center [486, 268] width 693 height 536
click at [169, 376] on div "m2m" at bounding box center [187, 373] width 44 height 16
click at [173, 375] on div "m2m" at bounding box center [187, 373] width 44 height 16
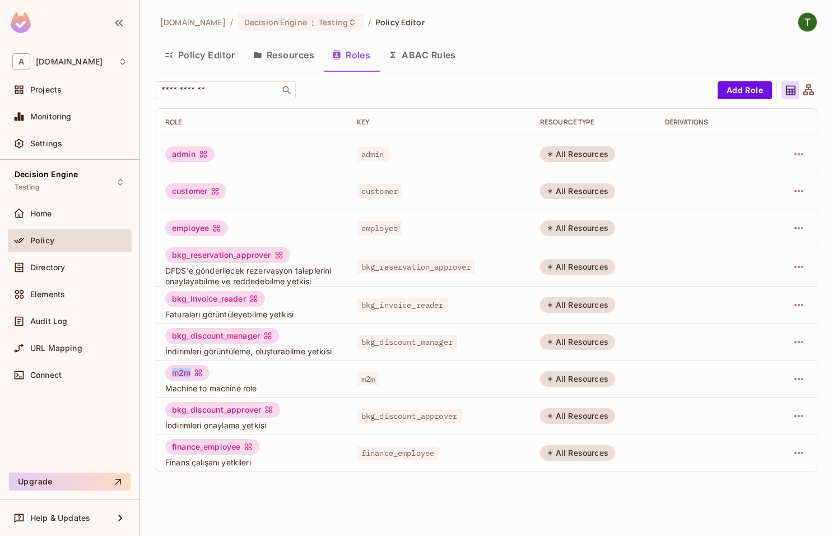
click at [173, 375] on div "m2m" at bounding box center [187, 373] width 44 height 16
click at [230, 372] on div "m2m Machine to machine role" at bounding box center [252, 379] width 174 height 29
click at [181, 370] on div "m2m" at bounding box center [187, 373] width 44 height 16
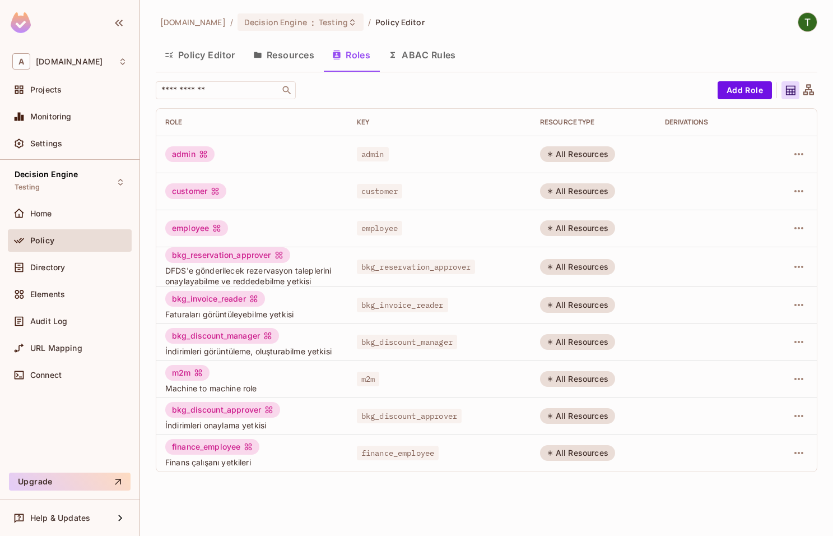
click at [410, 61] on button "ABAC Rules" at bounding box center [422, 55] width 86 height 28
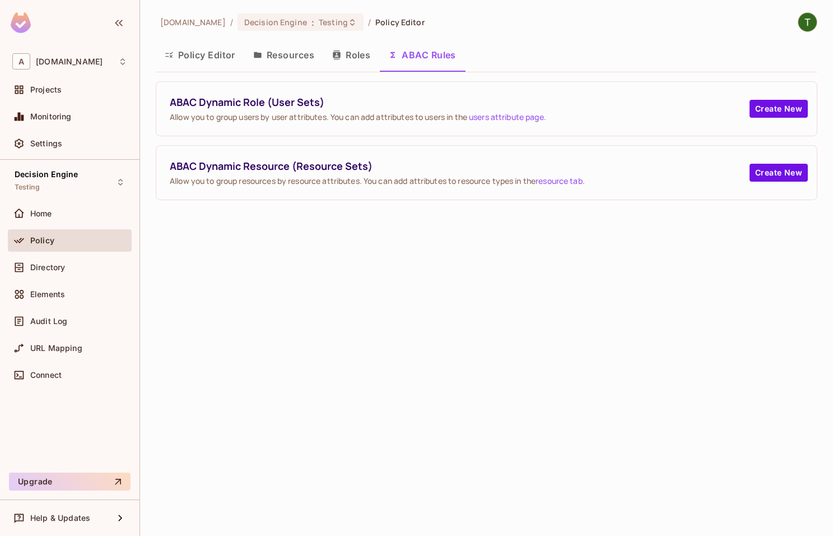
click at [276, 104] on span "ABAC Dynamic Role (User Sets)" at bounding box center [460, 102] width 580 height 14
click at [755, 106] on button "Create New" at bounding box center [779, 109] width 58 height 18
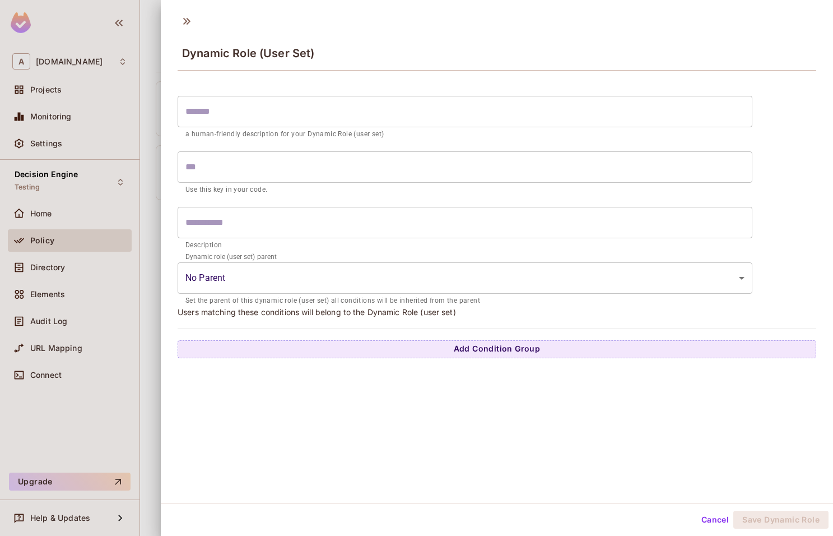
click at [269, 112] on input "text" at bounding box center [465, 111] width 575 height 31
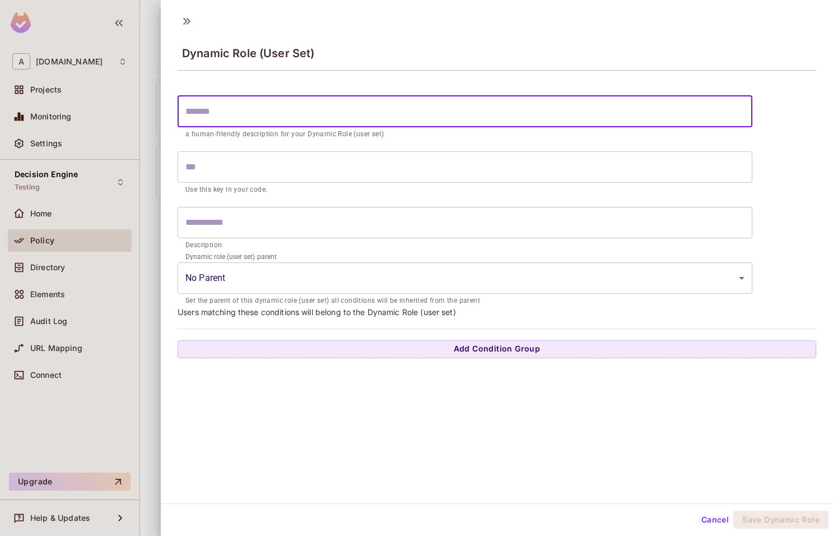
click at [282, 185] on p "Use this key in your code." at bounding box center [464, 189] width 559 height 11
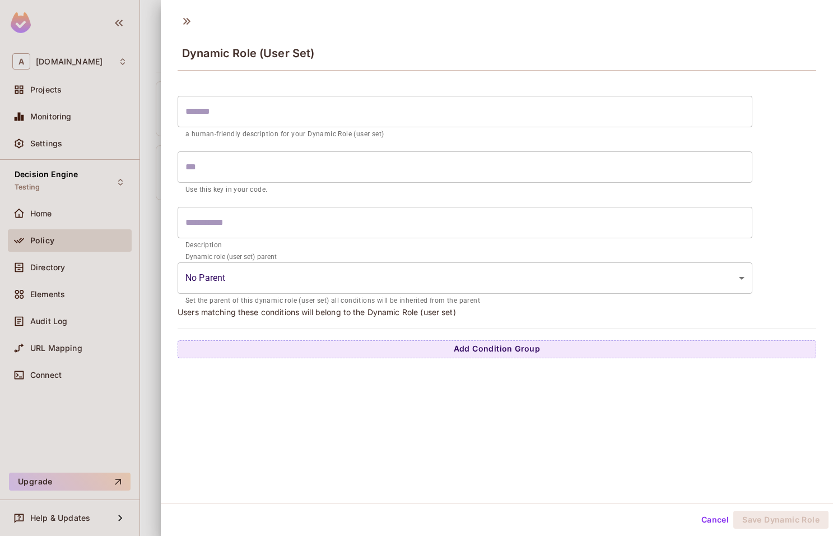
click at [285, 178] on input "text" at bounding box center [465, 166] width 575 height 31
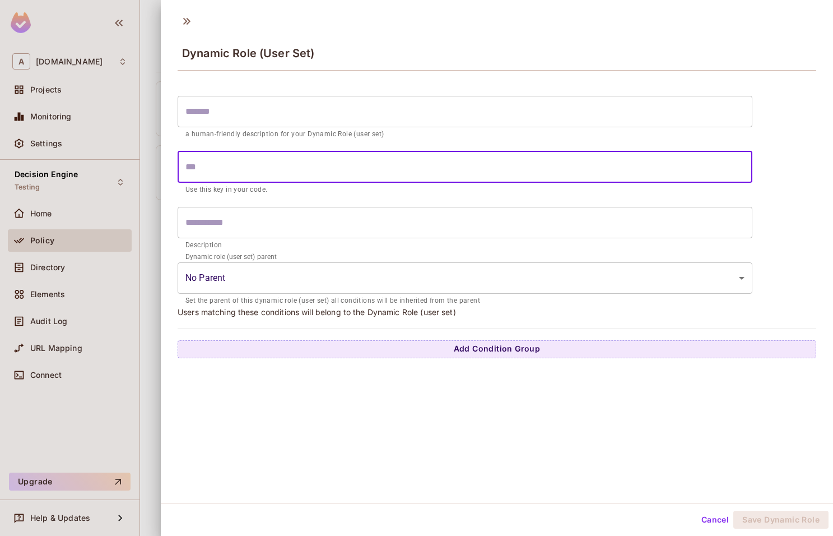
click at [284, 226] on input "text" at bounding box center [465, 222] width 575 height 31
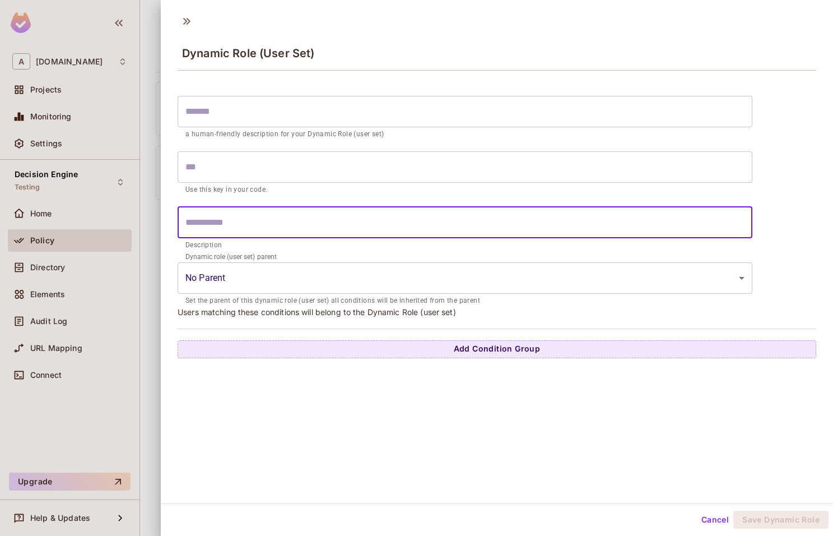
click at [286, 269] on body "A abclojistik.com Projects Monitoring Settings Decision Engine Testing Home Pol…" at bounding box center [416, 268] width 833 height 536
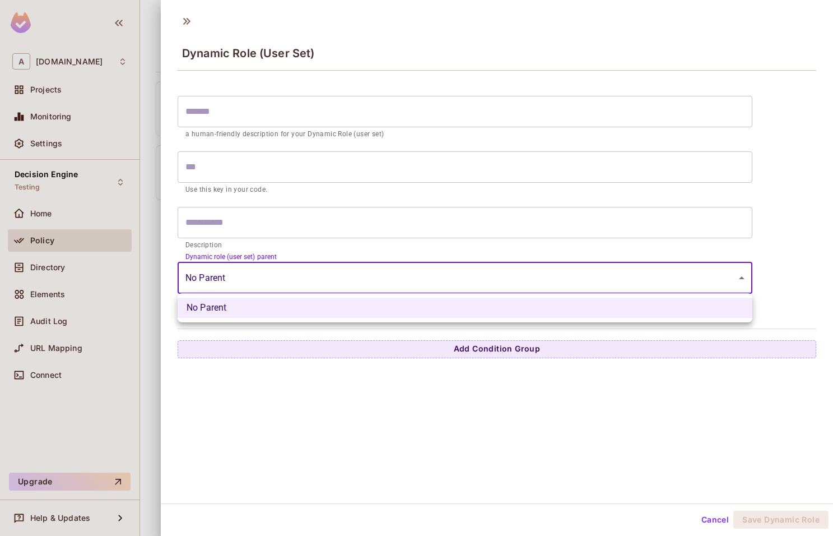
click at [331, 134] on div at bounding box center [416, 268] width 833 height 536
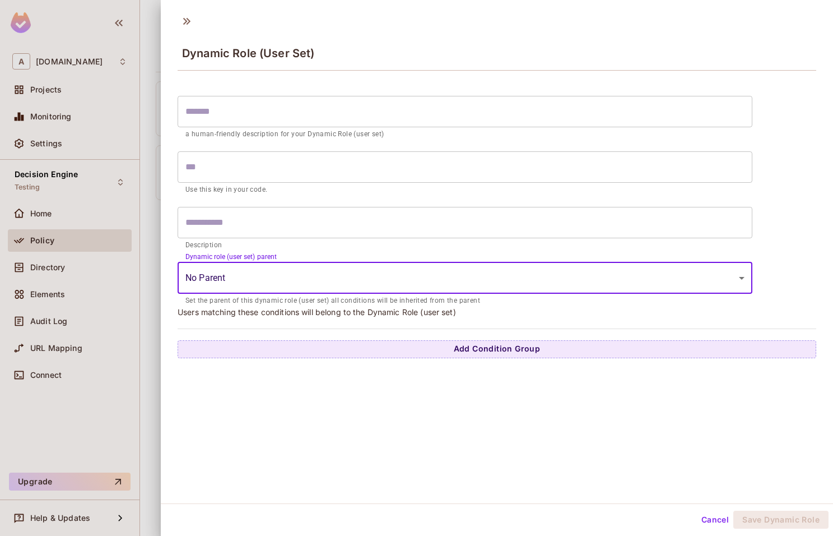
click at [337, 110] on input "text" at bounding box center [465, 111] width 575 height 31
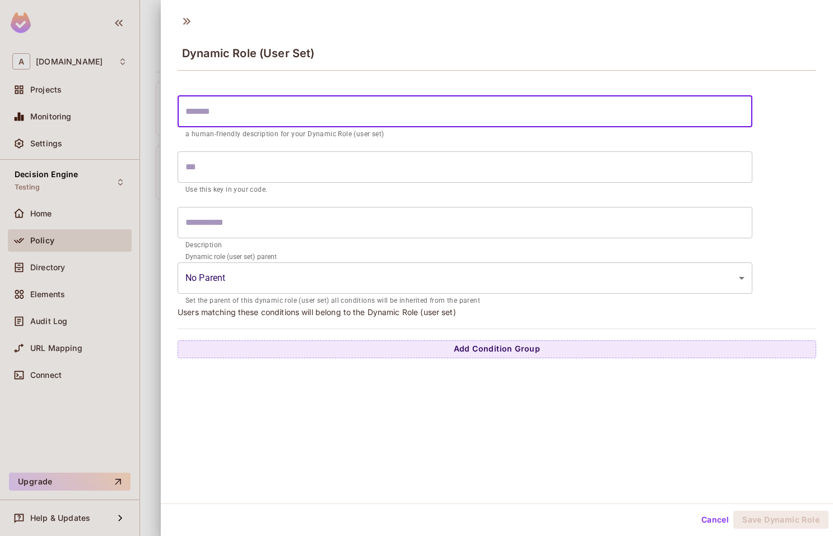
click at [155, 222] on div at bounding box center [416, 268] width 833 height 536
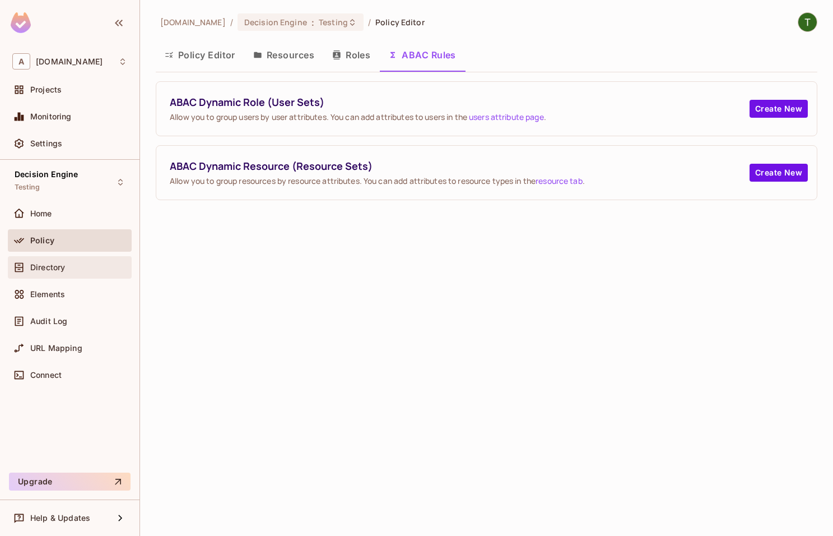
click at [78, 259] on div "Directory" at bounding box center [70, 267] width 124 height 22
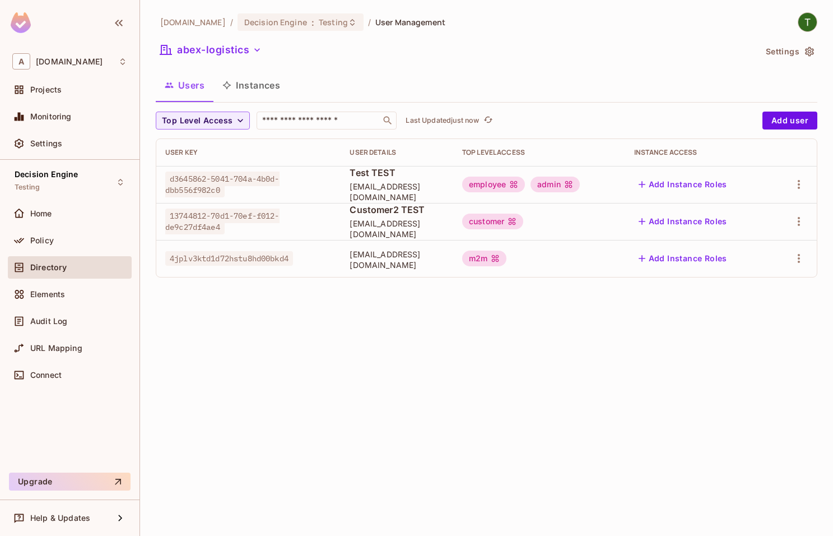
click at [224, 258] on span "4jplv3ktd1d72hstu8hd00bkd4" at bounding box center [229, 258] width 128 height 15
click at [439, 256] on span "services@n8n.app" at bounding box center [397, 259] width 95 height 21
click at [91, 240] on div "Policy" at bounding box center [78, 240] width 97 height 9
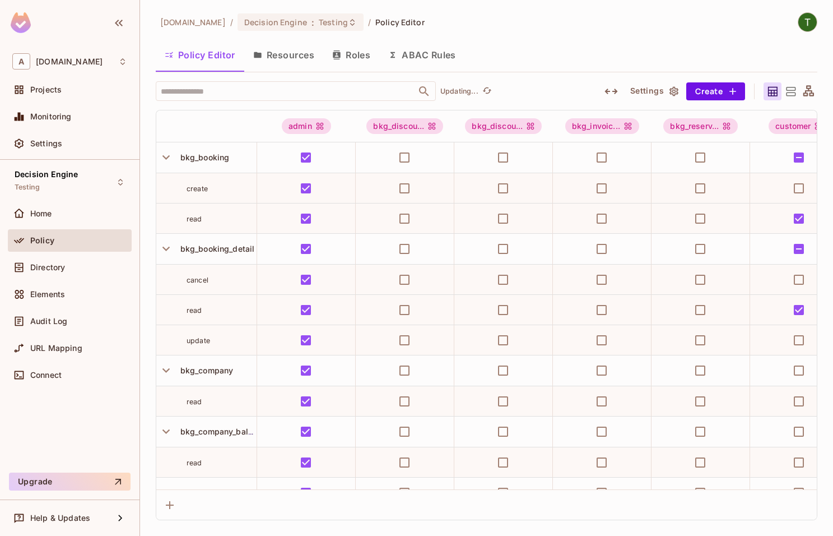
click at [365, 59] on button "Roles" at bounding box center [351, 55] width 56 height 28
click at [366, 50] on div "abclojistik.com / Decision Engine : Testing / Policy Editor Policy Editor Resou…" at bounding box center [486, 268] width 693 height 536
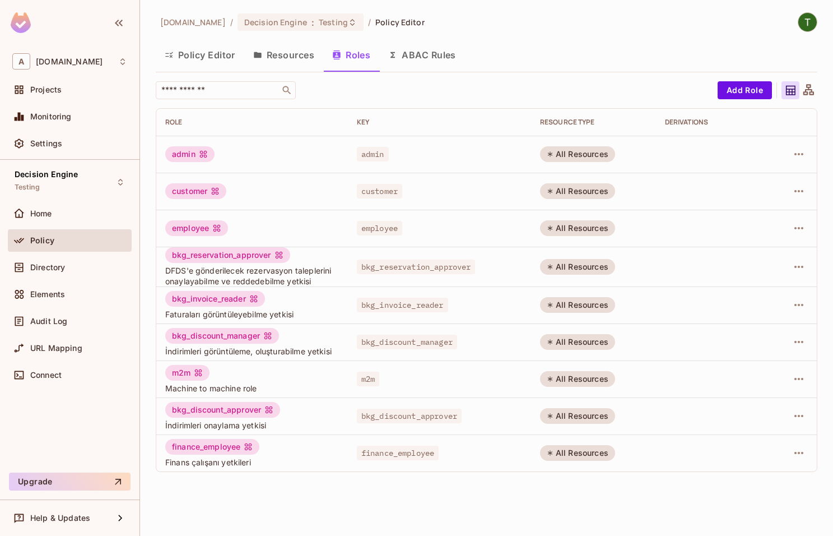
click at [185, 374] on div "m2m" at bounding box center [187, 373] width 44 height 16
click at [224, 365] on div "m2m Machine to machine role" at bounding box center [252, 379] width 174 height 29
click at [741, 95] on button "Add Role" at bounding box center [745, 90] width 54 height 18
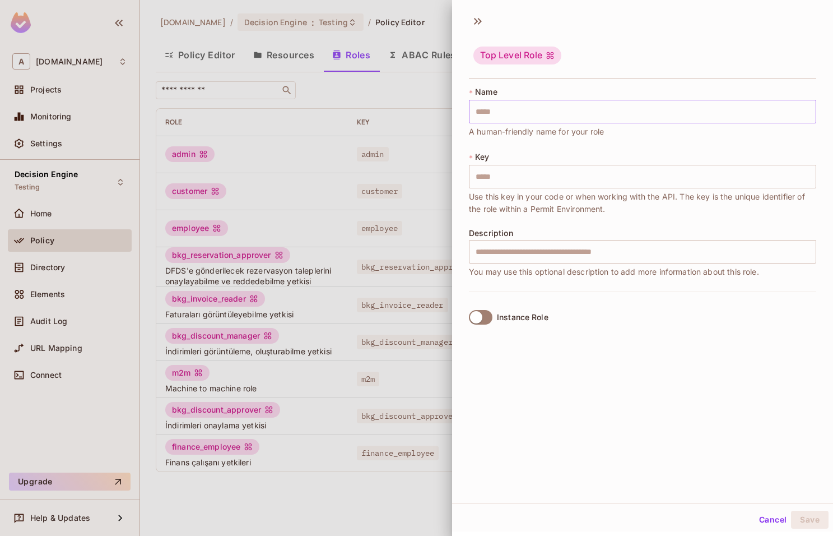
click at [625, 104] on input "text" at bounding box center [642, 112] width 347 height 24
type input "*"
type input "**"
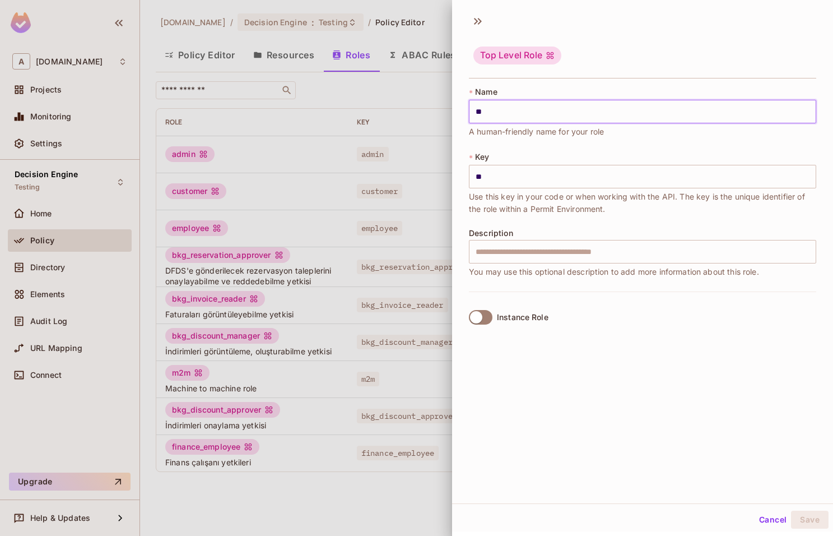
type input "***"
type input "****"
type input "*****"
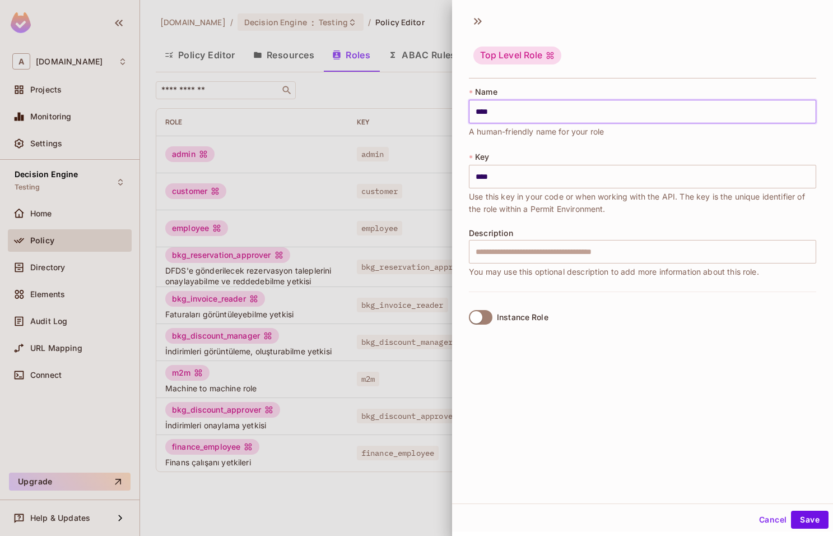
type input "*****"
type input "******"
type input "*******"
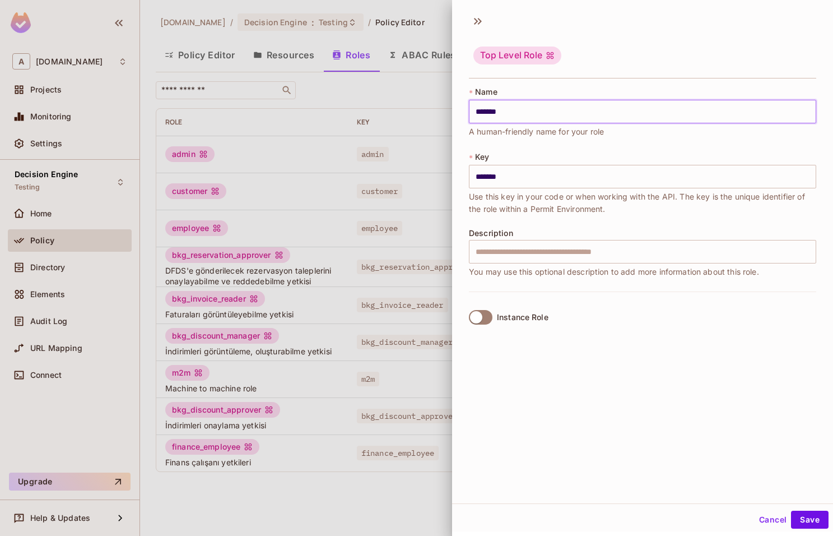
type input "******"
type input "*****"
type input "******"
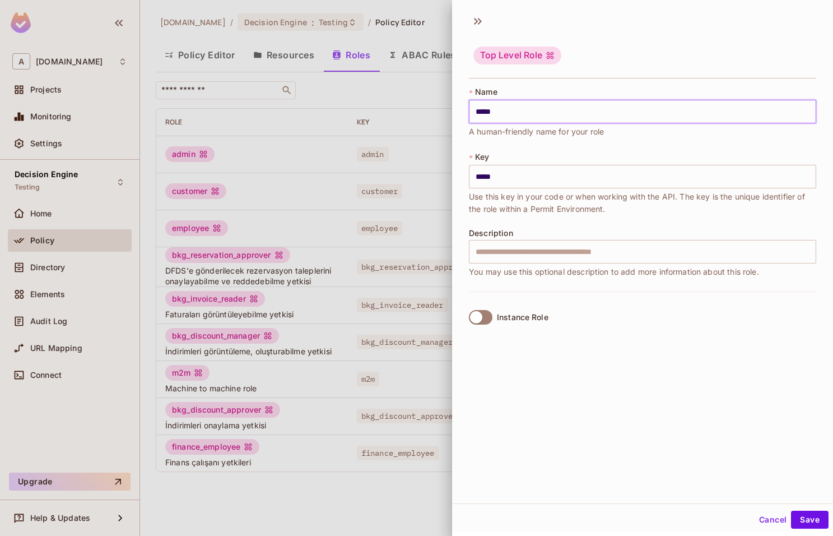
type input "******"
type input "*******"
click at [537, 183] on input "*******" at bounding box center [642, 177] width 347 height 24
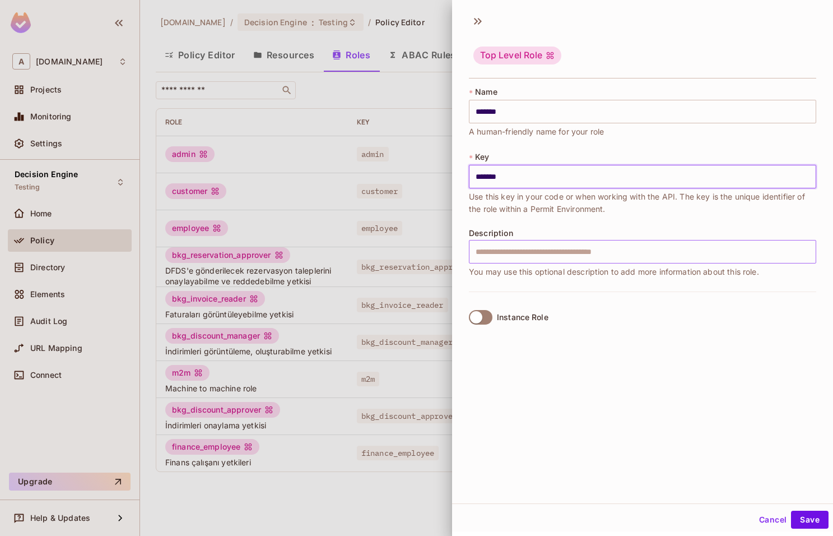
click at [604, 249] on input "text" at bounding box center [642, 252] width 347 height 24
click at [199, 384] on div at bounding box center [416, 268] width 833 height 536
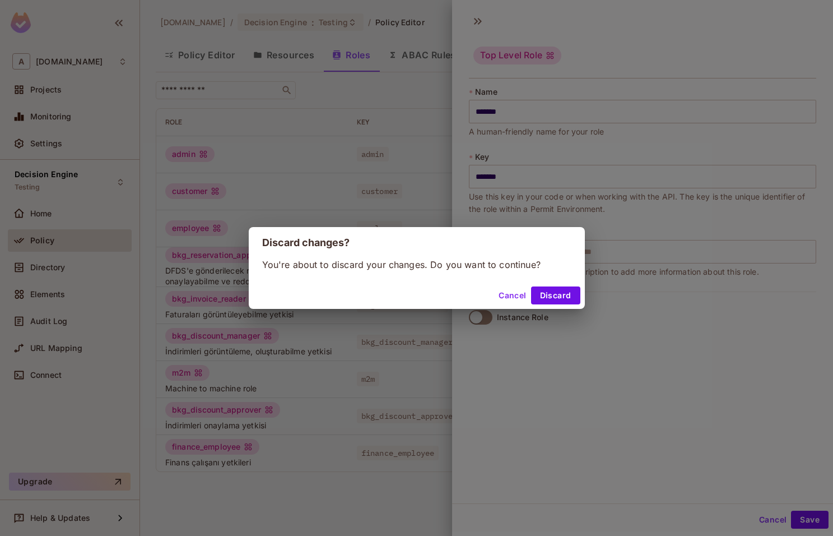
click at [508, 297] on button "Cancel" at bounding box center [512, 295] width 36 height 18
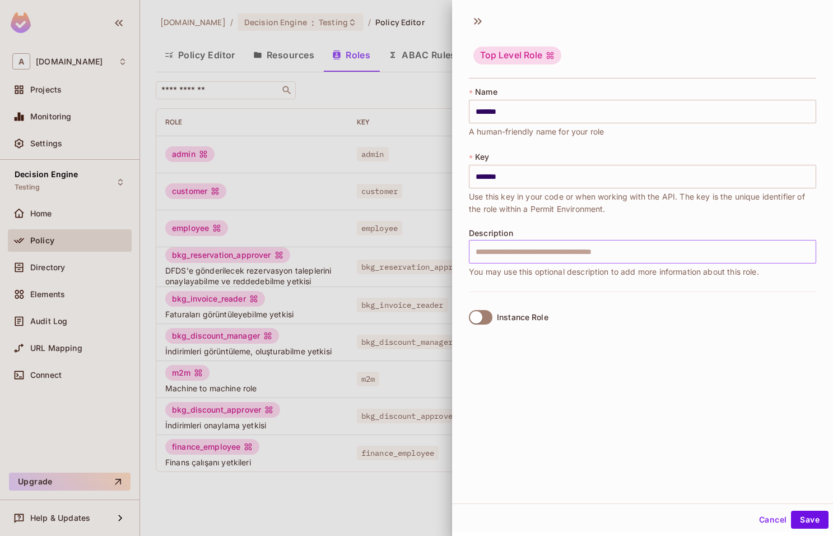
click at [550, 253] on input "text" at bounding box center [642, 252] width 347 height 24
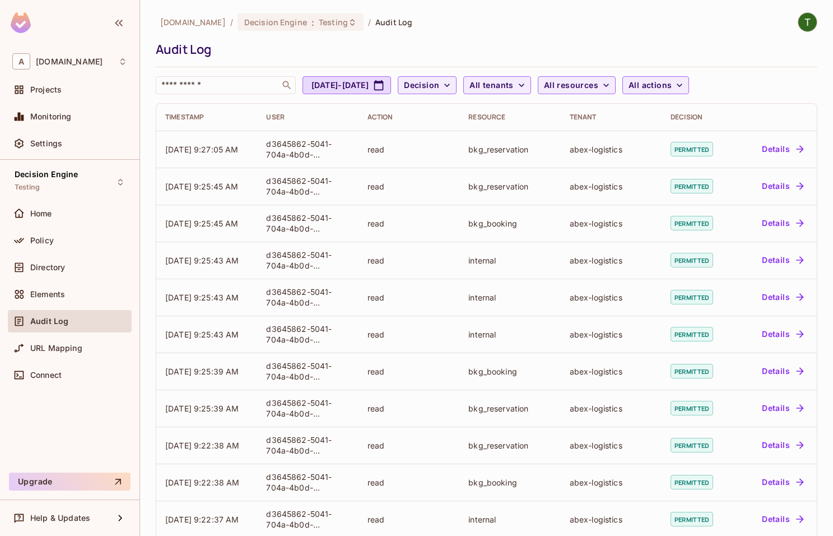
click at [620, 53] on div "Audit Log" at bounding box center [484, 49] width 656 height 17
click at [298, 25] on div "Decision Engine : Testing" at bounding box center [293, 22] width 99 height 11
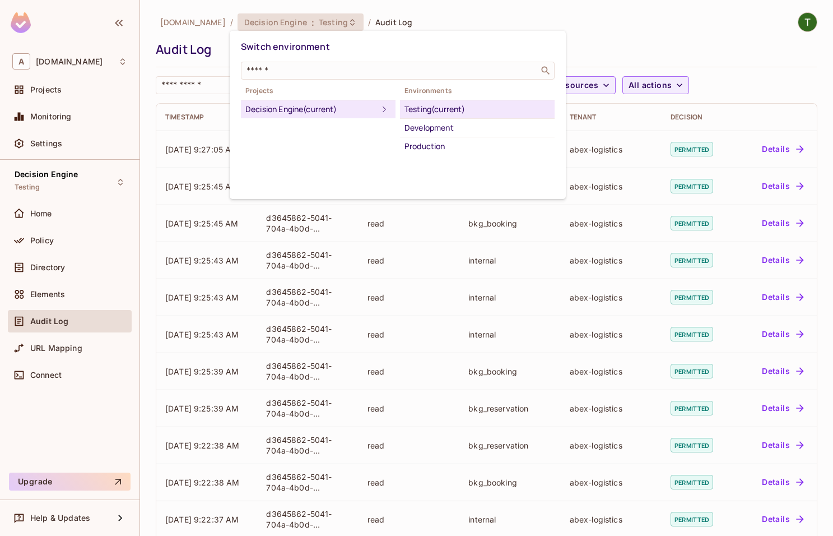
click at [615, 36] on div at bounding box center [416, 268] width 833 height 536
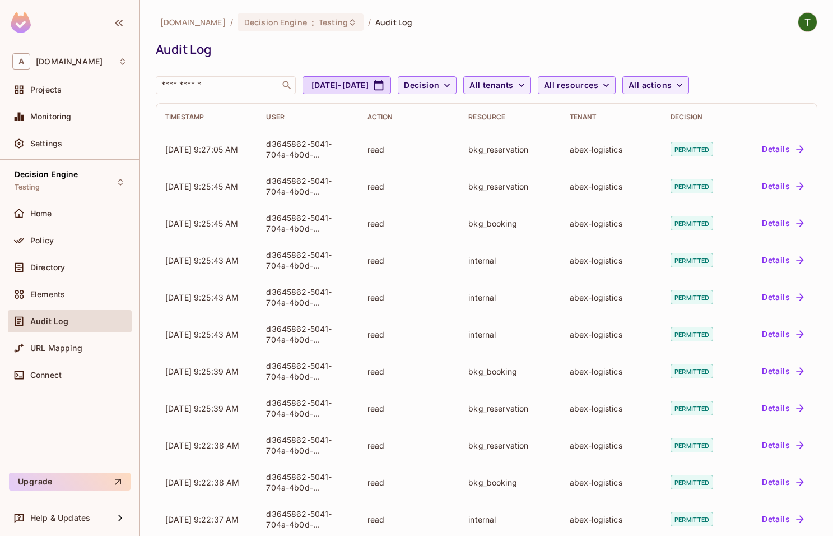
click at [615, 35] on div "[DOMAIN_NAME] / Decision Engine : Testing / Audit Log Audit Log ​ [DATE] - [DAT…" at bounding box center [487, 53] width 662 height 82
click at [496, 32] on div "[DOMAIN_NAME] / Decision Engine : Testing / Audit Log Audit Log ​ [DATE] - [DAT…" at bounding box center [487, 53] width 662 height 82
drag, startPoint x: 445, startPoint y: 23, endPoint x: 159, endPoint y: 12, distance: 285.9
click at [159, 12] on div "[DOMAIN_NAME] / Decision Engine : Testing / Audit Log Audit Log ​ [DATE] - [DAT…" at bounding box center [486, 268] width 693 height 536
click at [473, 24] on div "[DOMAIN_NAME] / Decision Engine : Testing / Audit Log" at bounding box center [487, 22] width 662 height 20
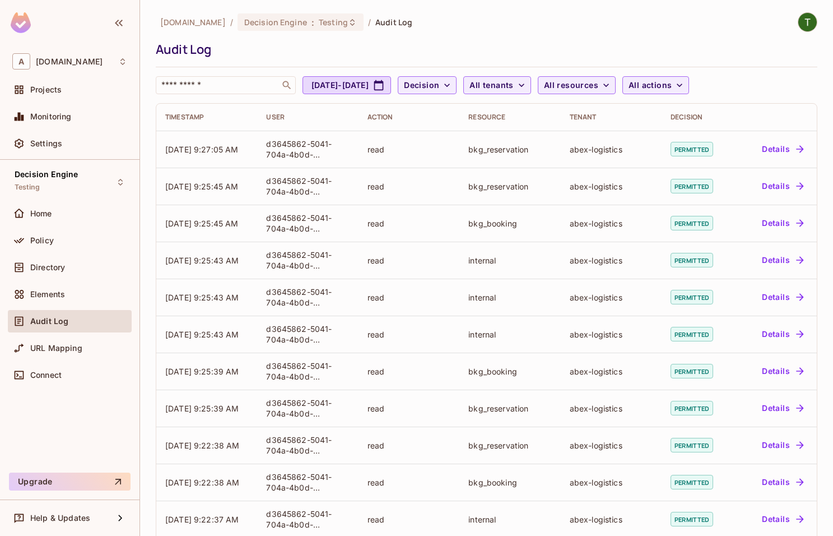
drag, startPoint x: 457, startPoint y: 24, endPoint x: 151, endPoint y: 18, distance: 305.9
click at [151, 18] on div "[DOMAIN_NAME] / Decision Engine : Testing / Audit Log Audit Log ​ [DATE] - [DAT…" at bounding box center [486, 268] width 693 height 536
click at [159, 7] on div "[DOMAIN_NAME] / Decision Engine : Testing / Audit Log Audit Log ​ [DATE] - [DAT…" at bounding box center [486, 268] width 693 height 536
drag, startPoint x: 155, startPoint y: 21, endPoint x: 449, endPoint y: 29, distance: 293.6
click at [449, 29] on div "[DOMAIN_NAME] / Decision Engine : Testing / Audit Log Audit Log ​ [DATE] - [DAT…" at bounding box center [486, 268] width 693 height 536
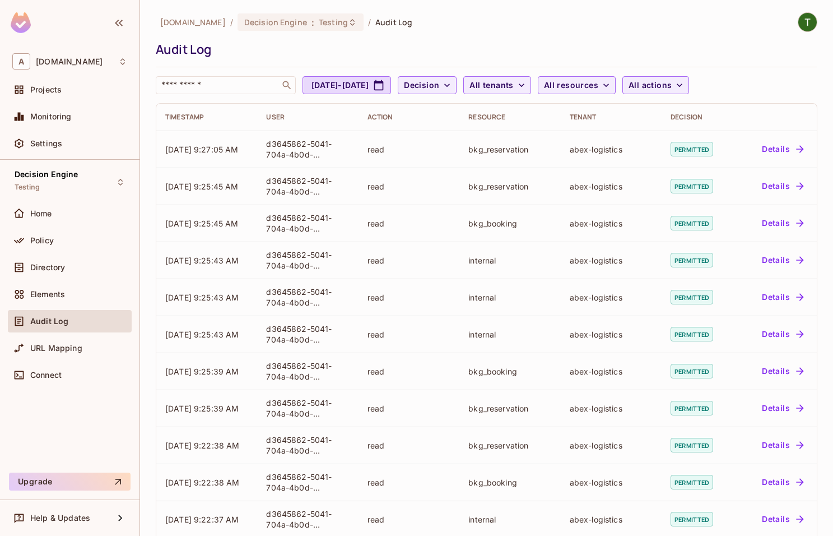
click at [452, 27] on div "[DOMAIN_NAME] / Decision Engine : Testing / Audit Log" at bounding box center [487, 22] width 662 height 20
click at [459, 24] on div "[DOMAIN_NAME] / Decision Engine : Testing / Audit Log" at bounding box center [487, 22] width 662 height 20
